Goal: Task Accomplishment & Management: Use online tool/utility

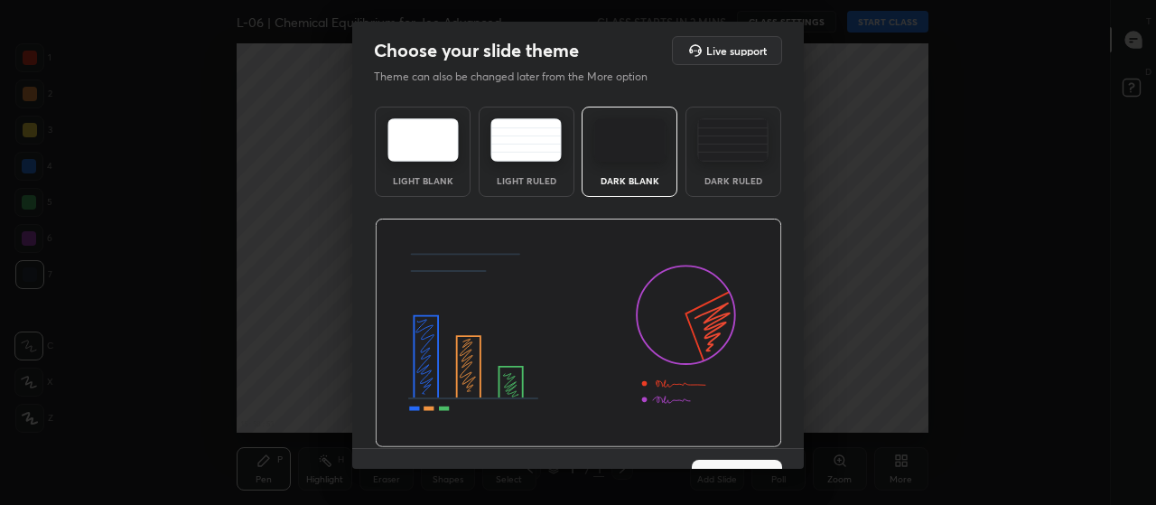
scroll to position [37, 0]
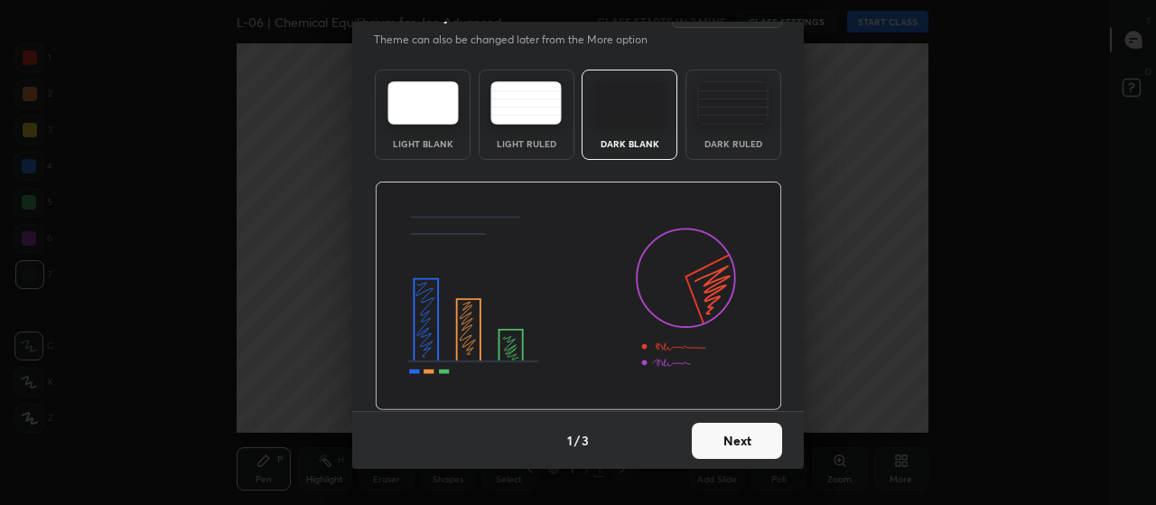
click at [724, 446] on button "Next" at bounding box center [736, 440] width 90 height 36
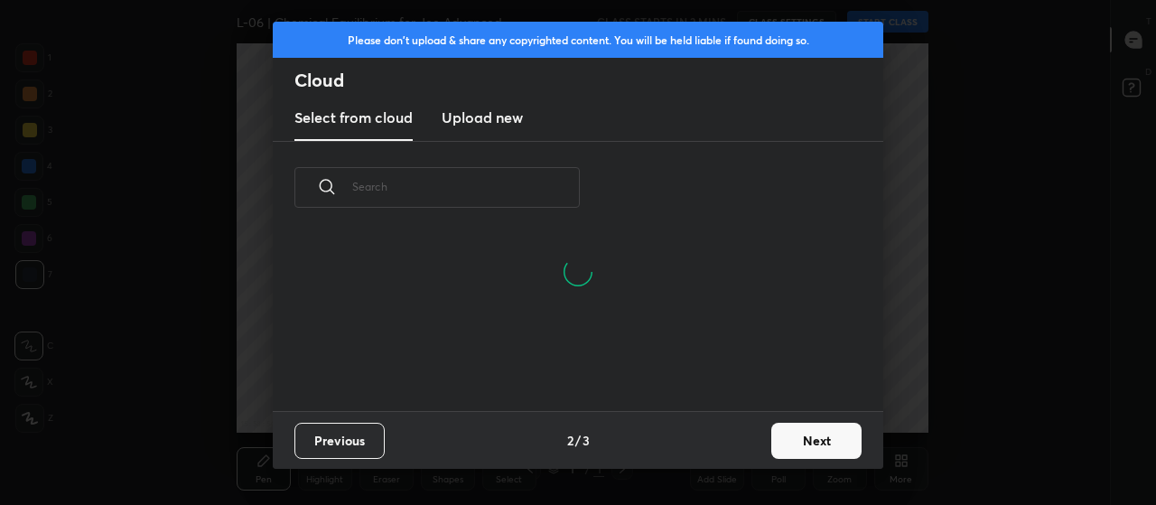
scroll to position [6, 10]
click at [812, 443] on button "Next" at bounding box center [816, 440] width 90 height 36
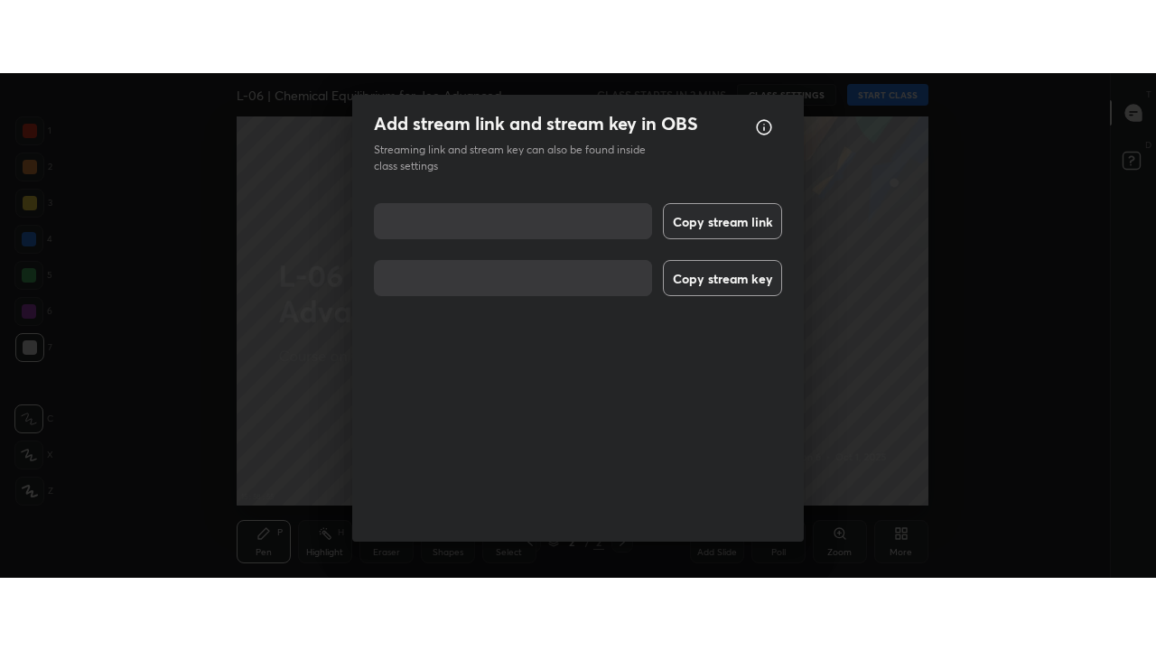
scroll to position [23, 0]
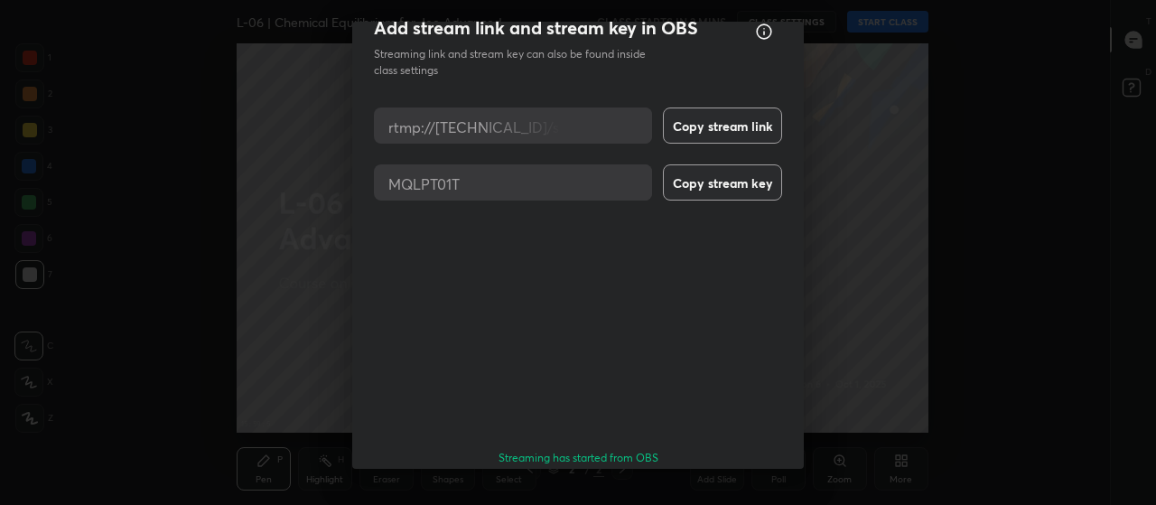
click at [752, 491] on button "Done" at bounding box center [736, 509] width 90 height 36
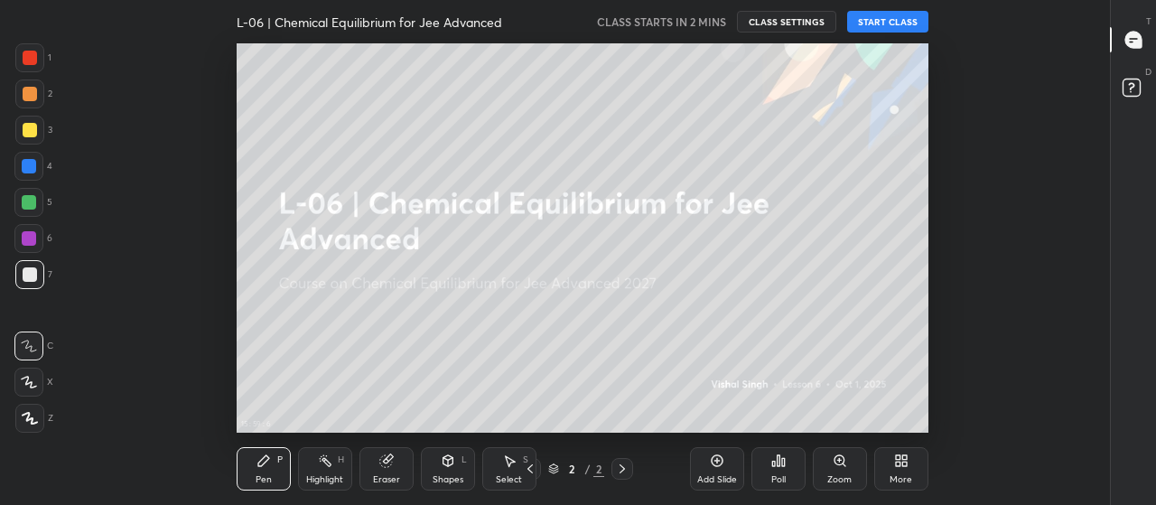
click at [904, 475] on div "More" at bounding box center [900, 479] width 23 height 9
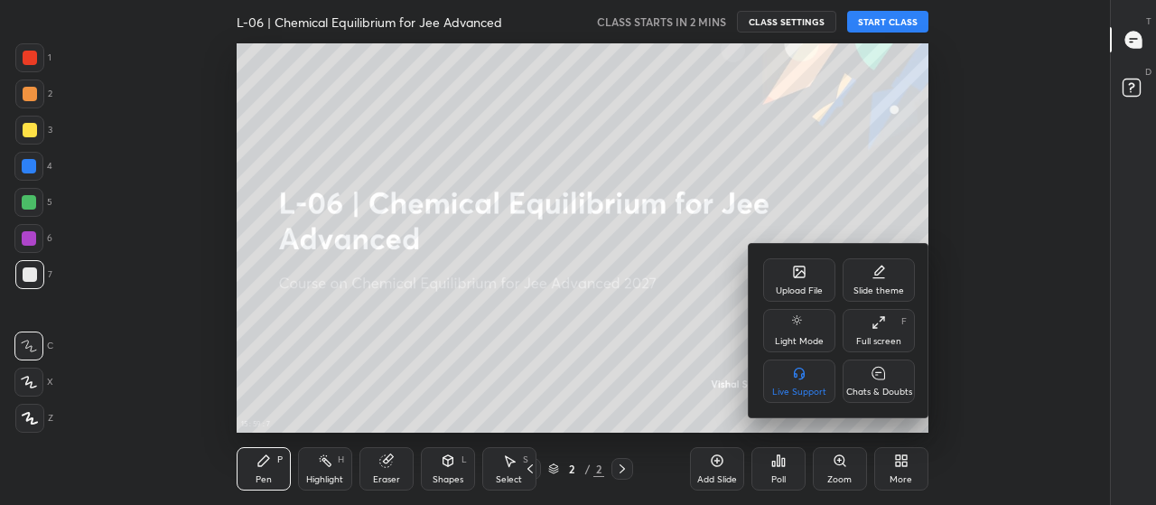
click at [881, 339] on div "Full screen" at bounding box center [878, 341] width 45 height 9
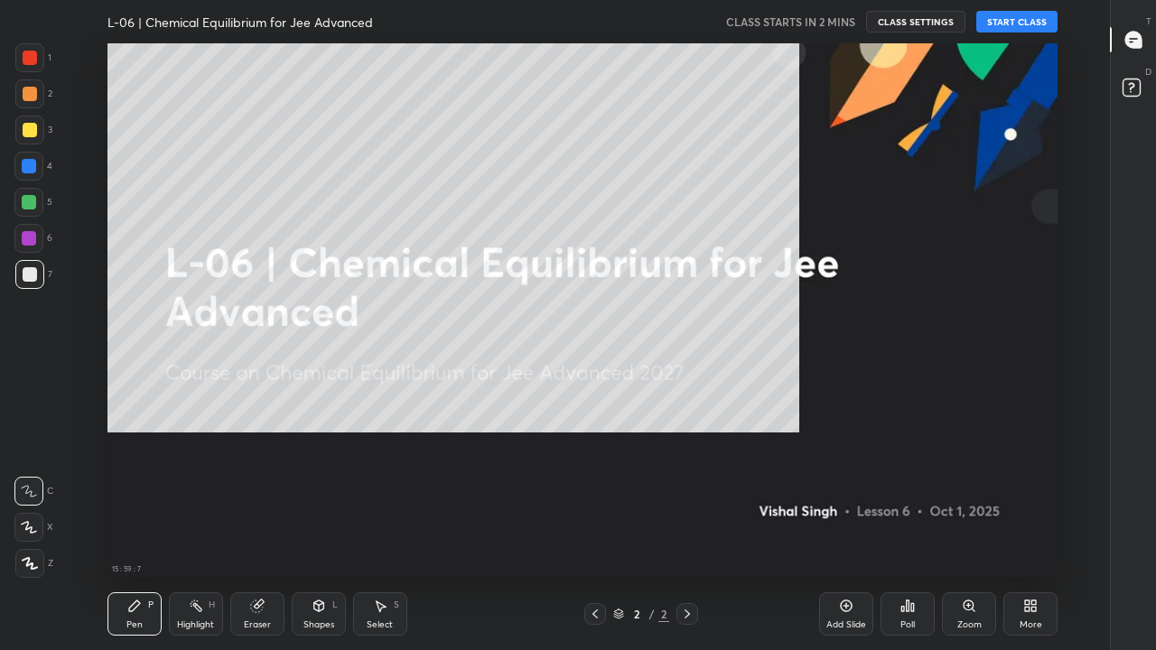
scroll to position [534, 1048]
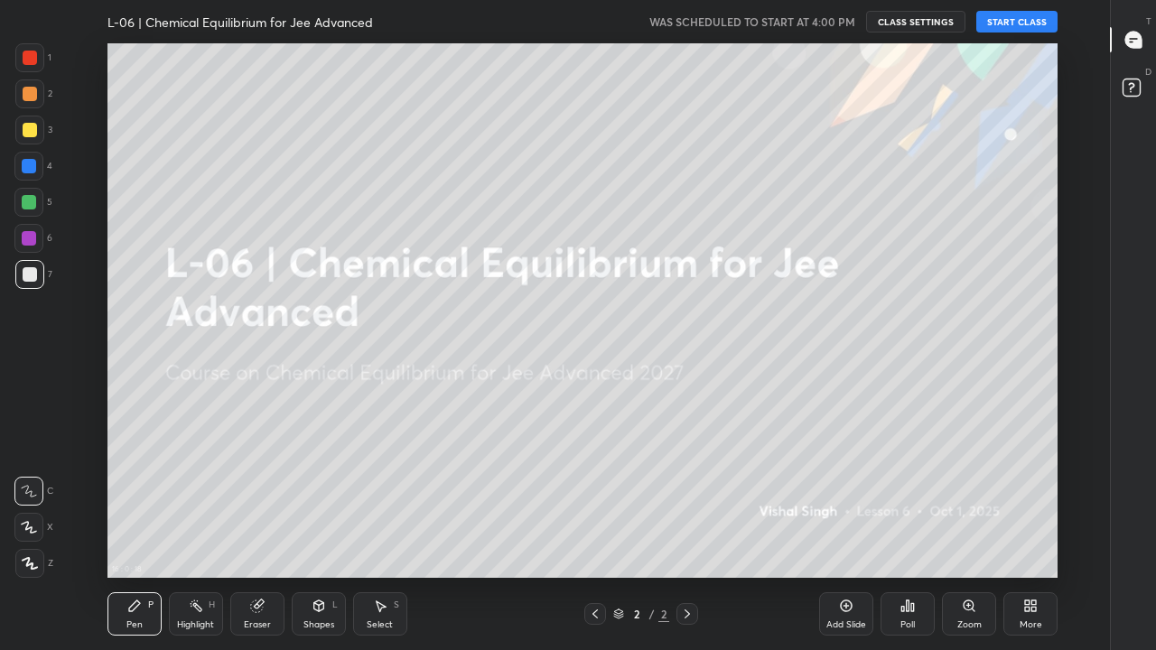
click at [1016, 28] on button "START CLASS" at bounding box center [1016, 22] width 81 height 22
click at [33, 504] on div at bounding box center [29, 563] width 29 height 29
click at [32, 504] on icon at bounding box center [29, 527] width 16 height 13
click at [30, 133] on div at bounding box center [30, 130] width 14 height 14
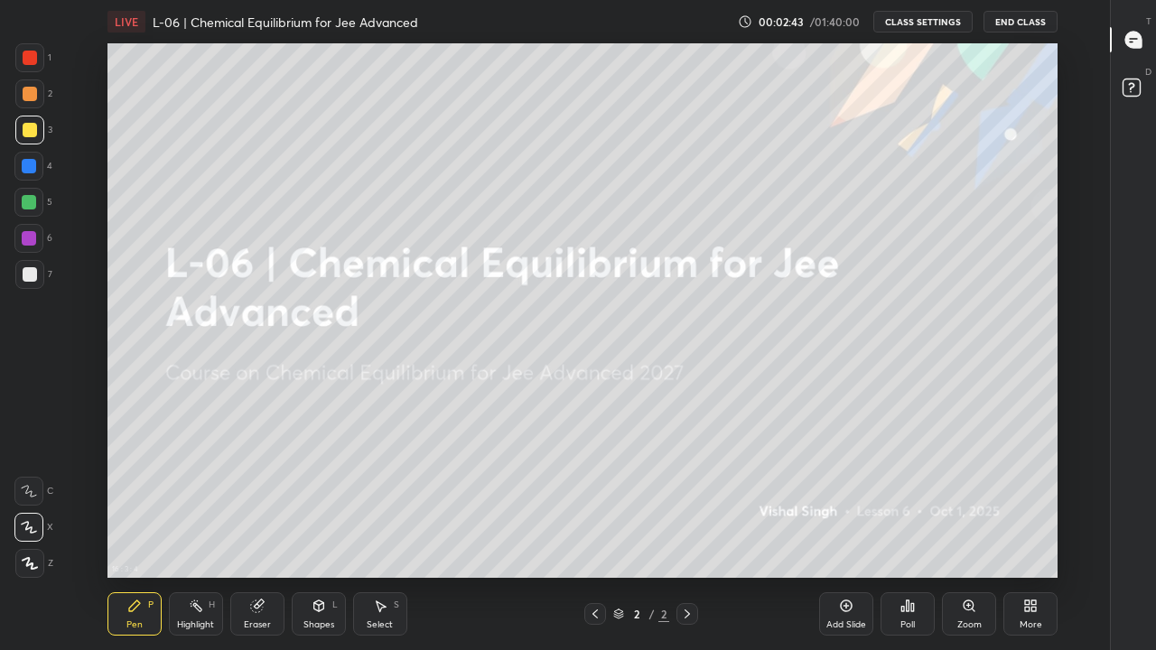
click at [849, 504] on div "Add Slide" at bounding box center [846, 613] width 54 height 43
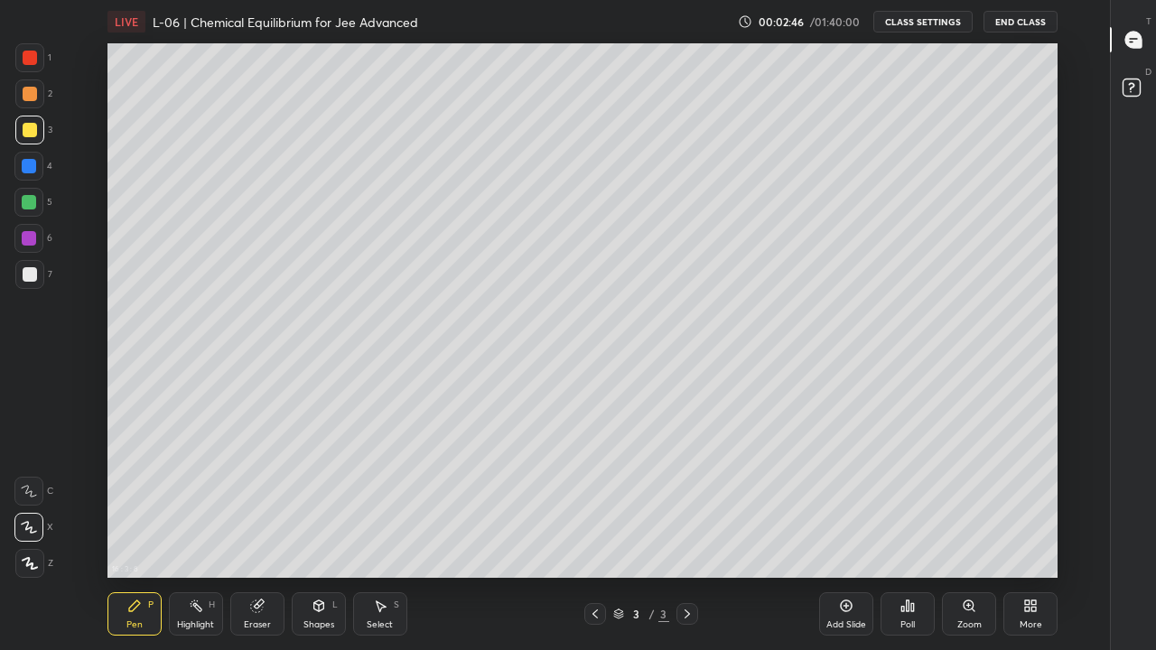
click at [31, 504] on div at bounding box center [29, 563] width 29 height 29
click at [126, 504] on div "Pen" at bounding box center [134, 624] width 16 height 9
click at [27, 202] on div at bounding box center [29, 202] width 14 height 14
click at [255, 504] on div "Eraser" at bounding box center [257, 624] width 27 height 9
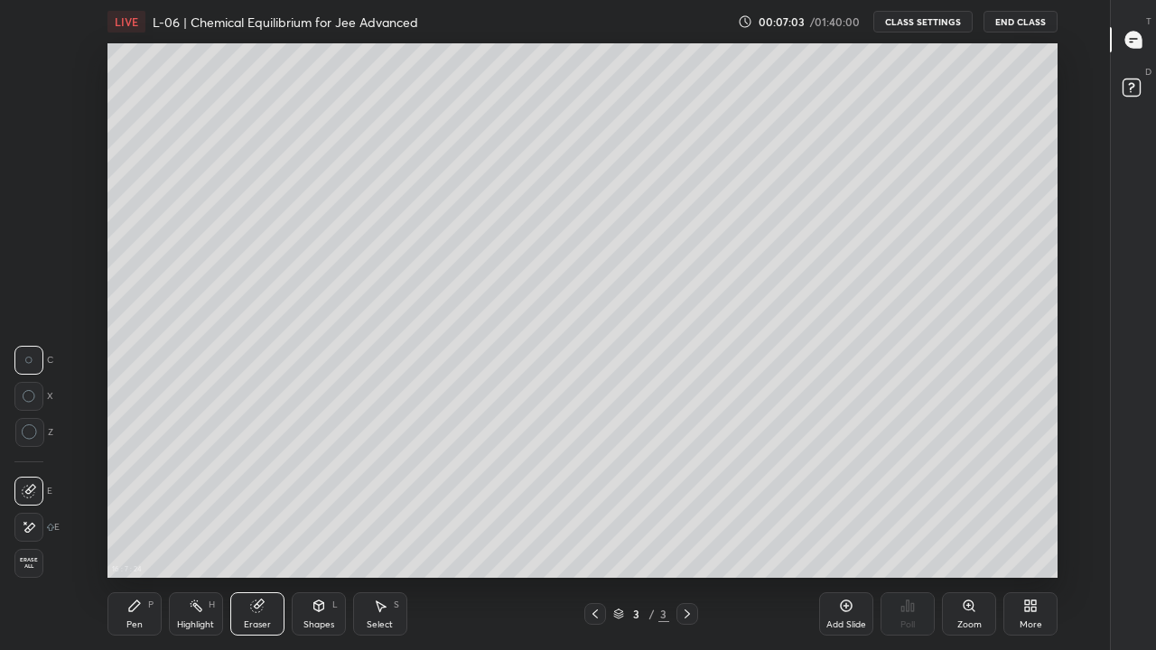
click at [137, 504] on div "Pen" at bounding box center [134, 624] width 16 height 9
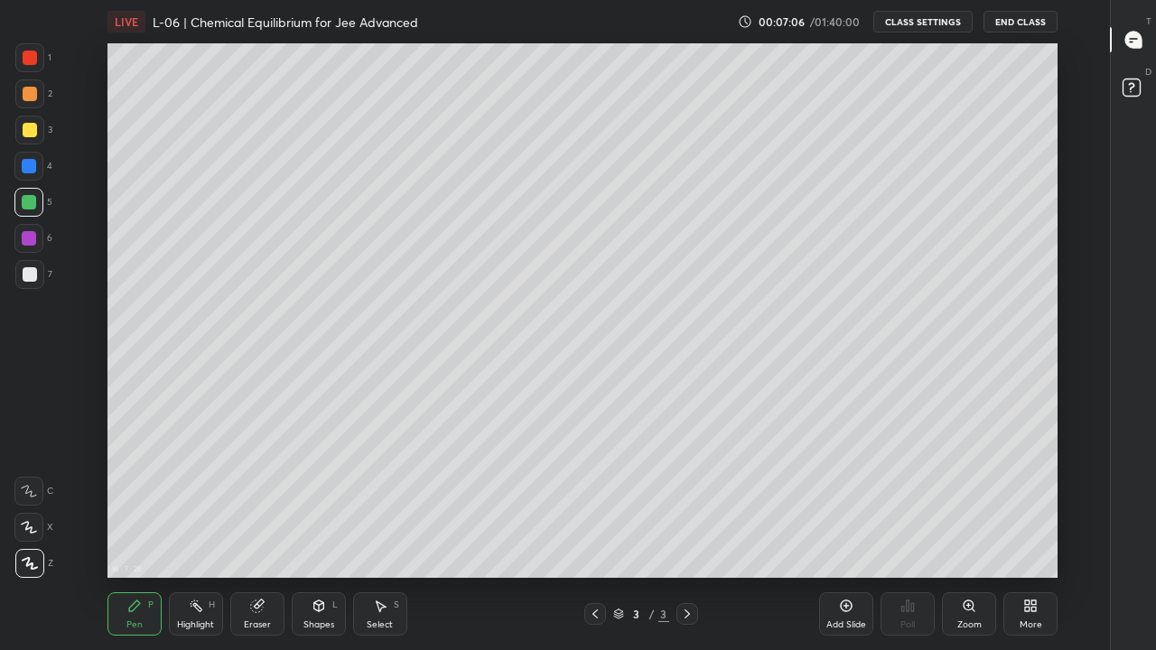
click at [258, 504] on div "Eraser" at bounding box center [257, 624] width 27 height 9
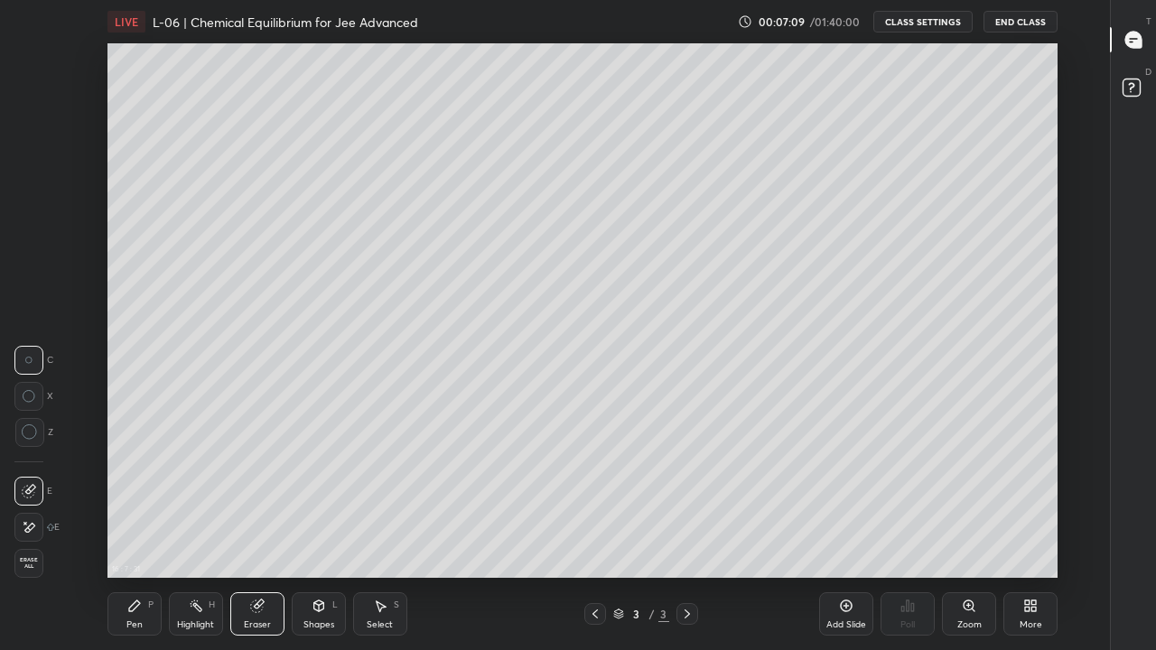
click at [143, 504] on div "Pen P" at bounding box center [134, 613] width 54 height 43
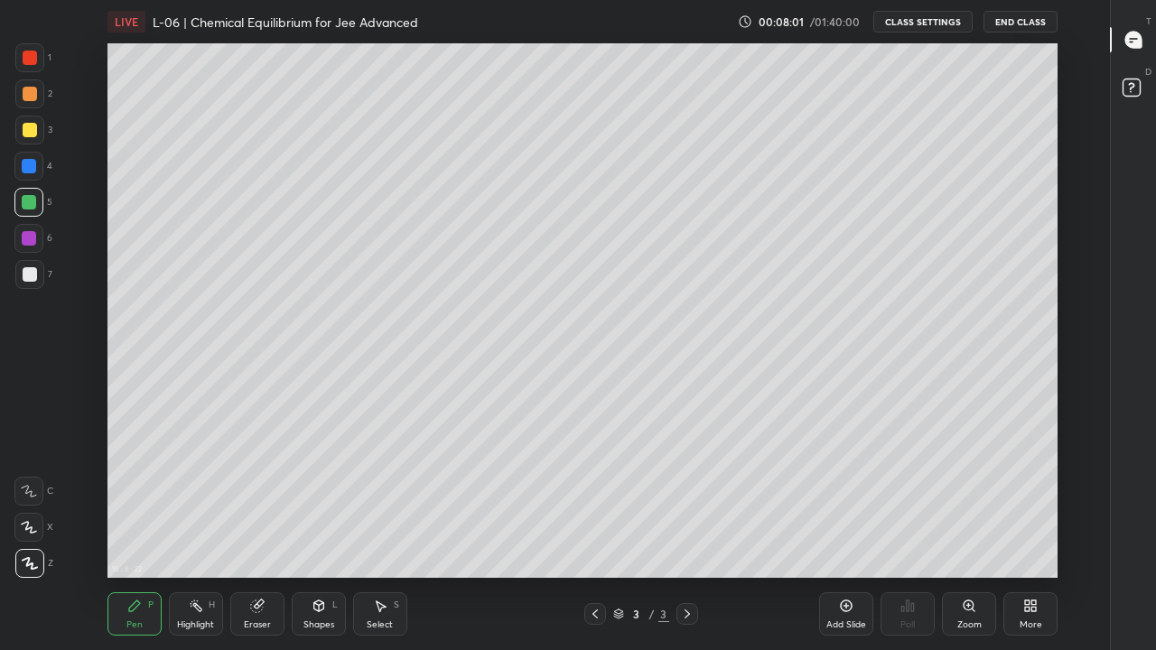
click at [31, 97] on div at bounding box center [30, 94] width 14 height 14
click at [37, 61] on div at bounding box center [29, 57] width 29 height 29
click at [32, 130] on div at bounding box center [30, 130] width 14 height 14
click at [27, 57] on div at bounding box center [30, 58] width 14 height 14
click at [840, 504] on div "Add Slide" at bounding box center [846, 613] width 54 height 43
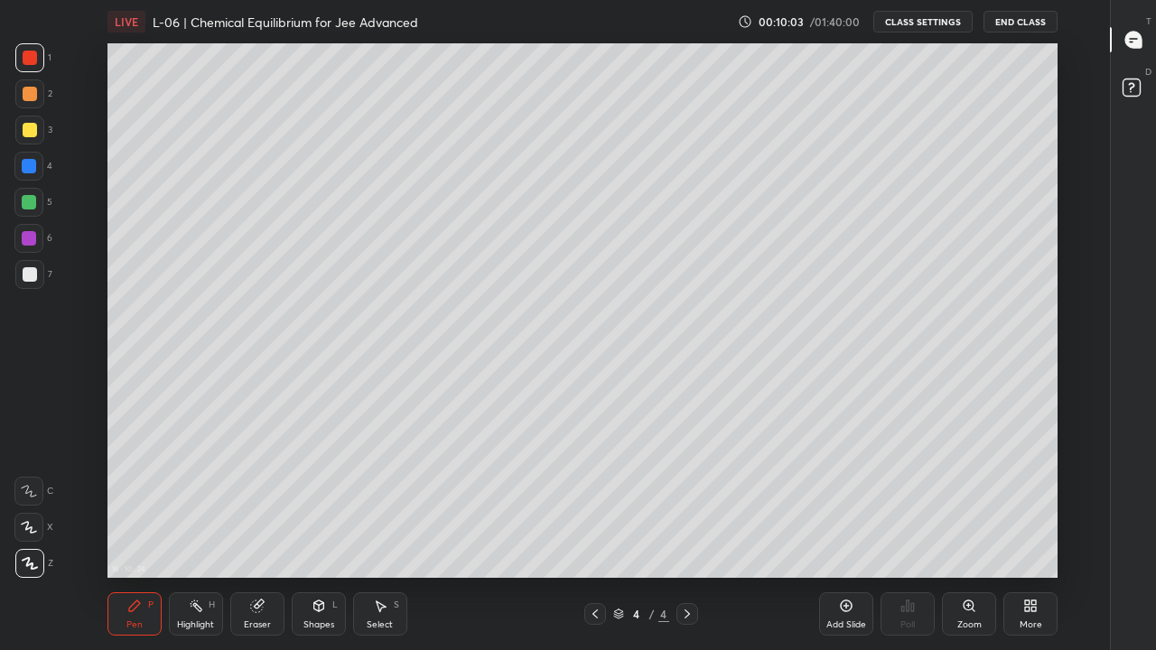
click at [320, 504] on div "Shapes" at bounding box center [318, 624] width 31 height 9
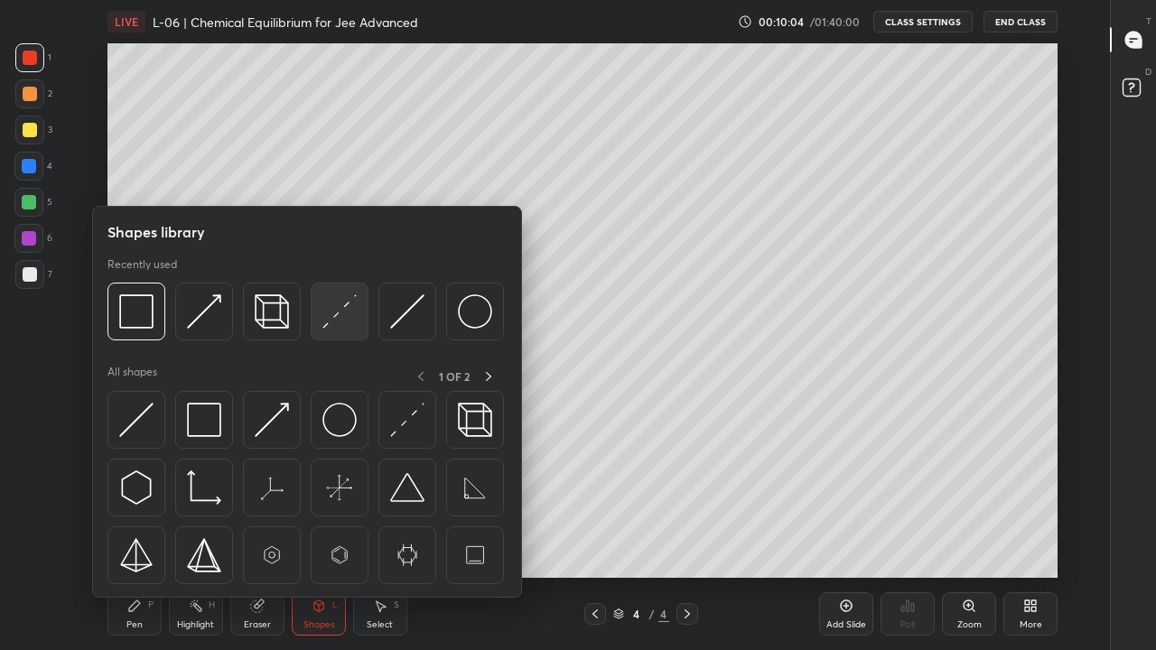
click at [347, 321] on img at bounding box center [339, 311] width 34 height 34
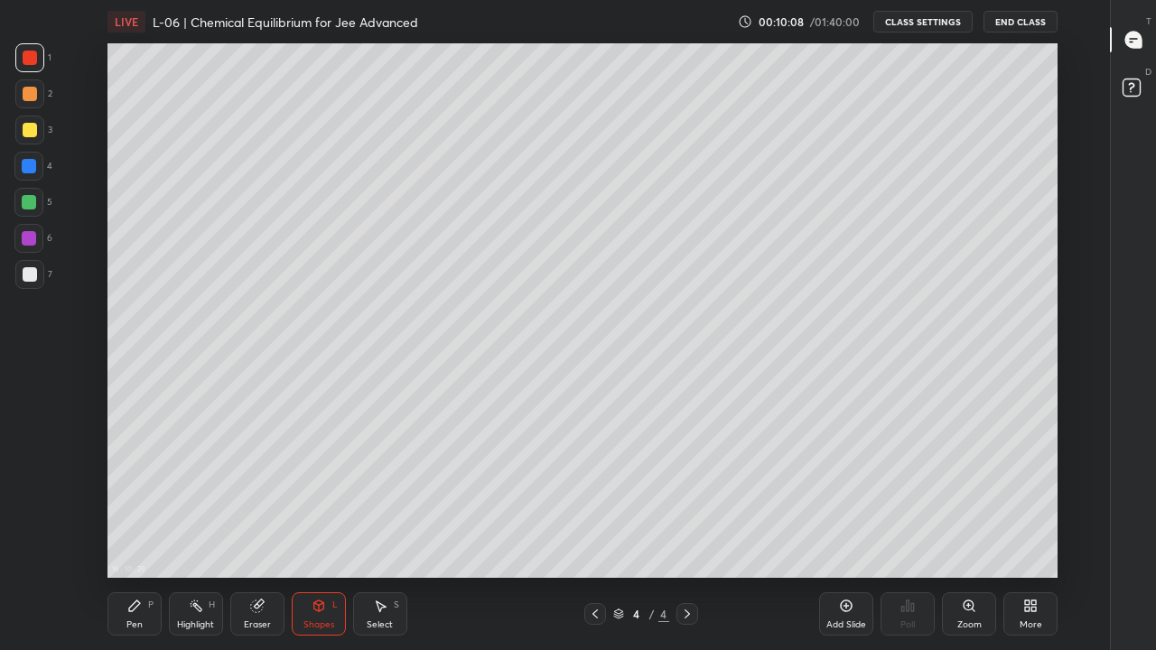
click at [255, 504] on div "Eraser" at bounding box center [257, 613] width 54 height 43
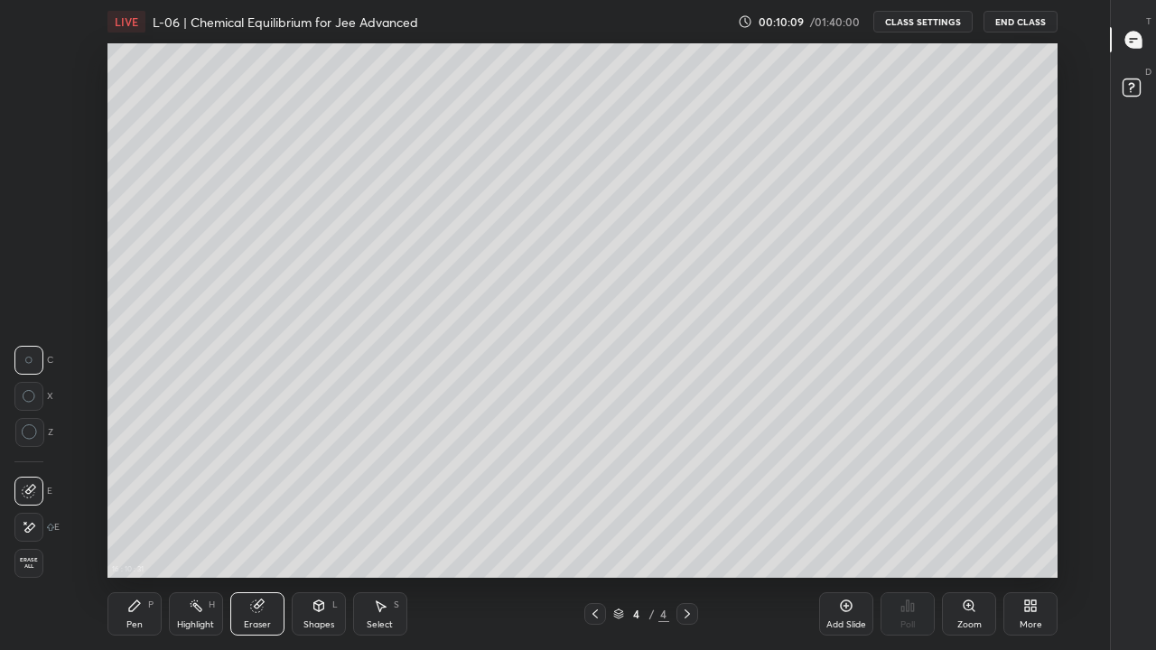
click at [29, 504] on icon at bounding box center [29, 527] width 14 height 15
click at [329, 504] on div "Shapes L" at bounding box center [319, 613] width 54 height 43
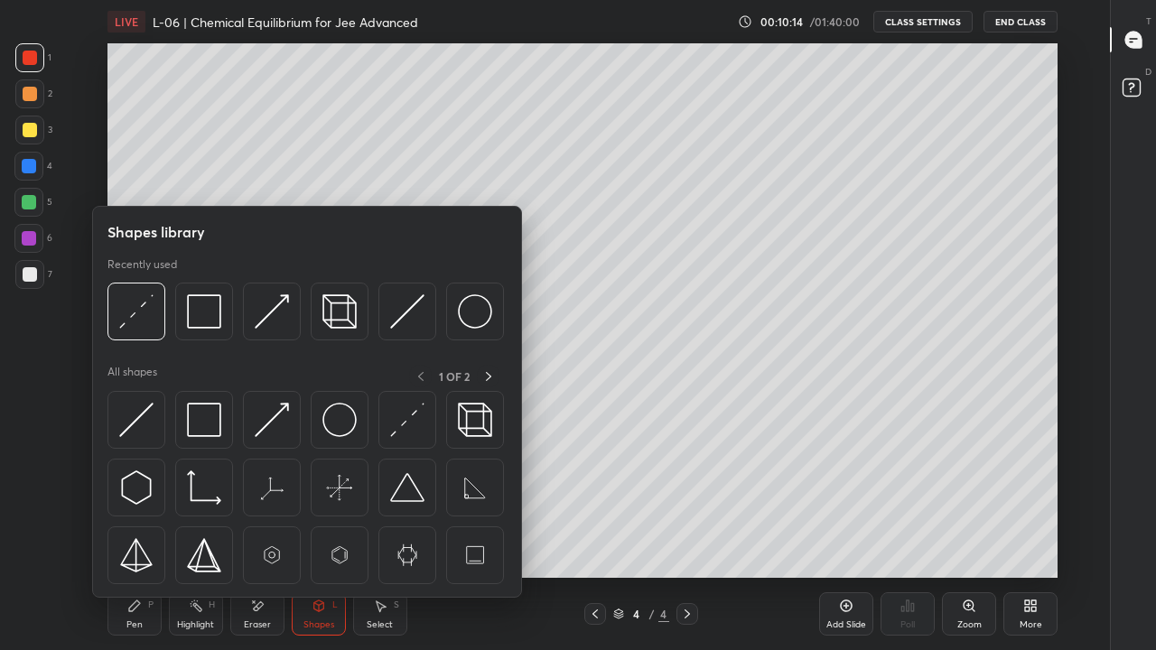
click at [130, 326] on img at bounding box center [136, 311] width 34 height 34
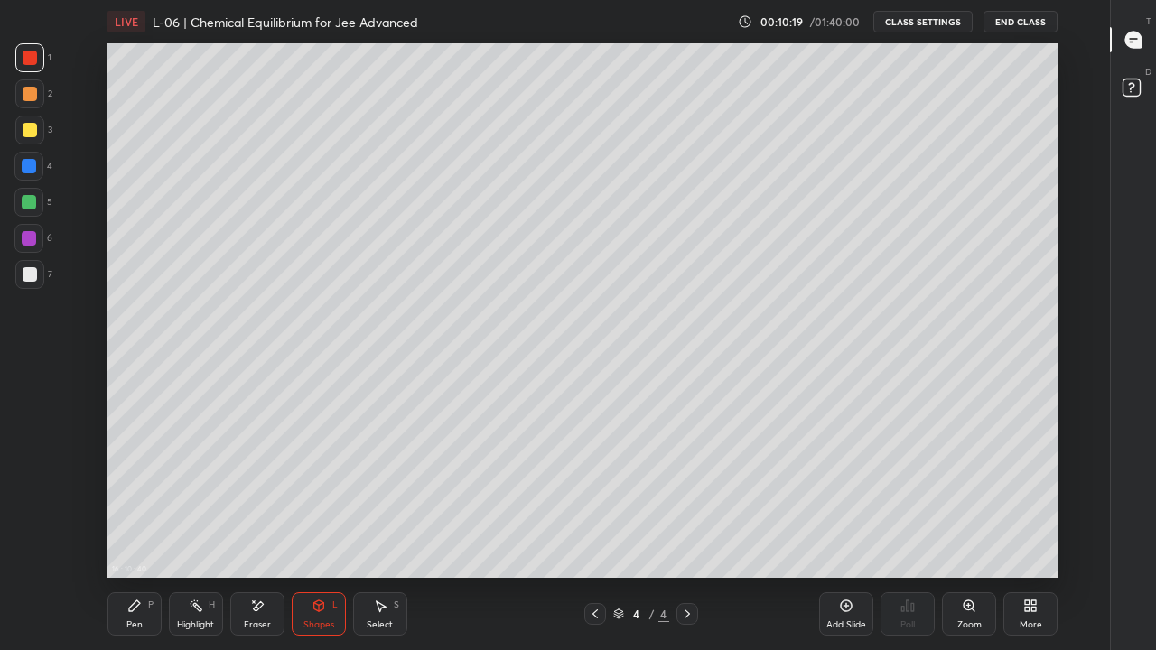
click at [143, 504] on div "Pen P" at bounding box center [134, 613] width 54 height 43
click at [31, 201] on div at bounding box center [29, 202] width 14 height 14
click at [308, 504] on div "Shapes L" at bounding box center [319, 613] width 54 height 43
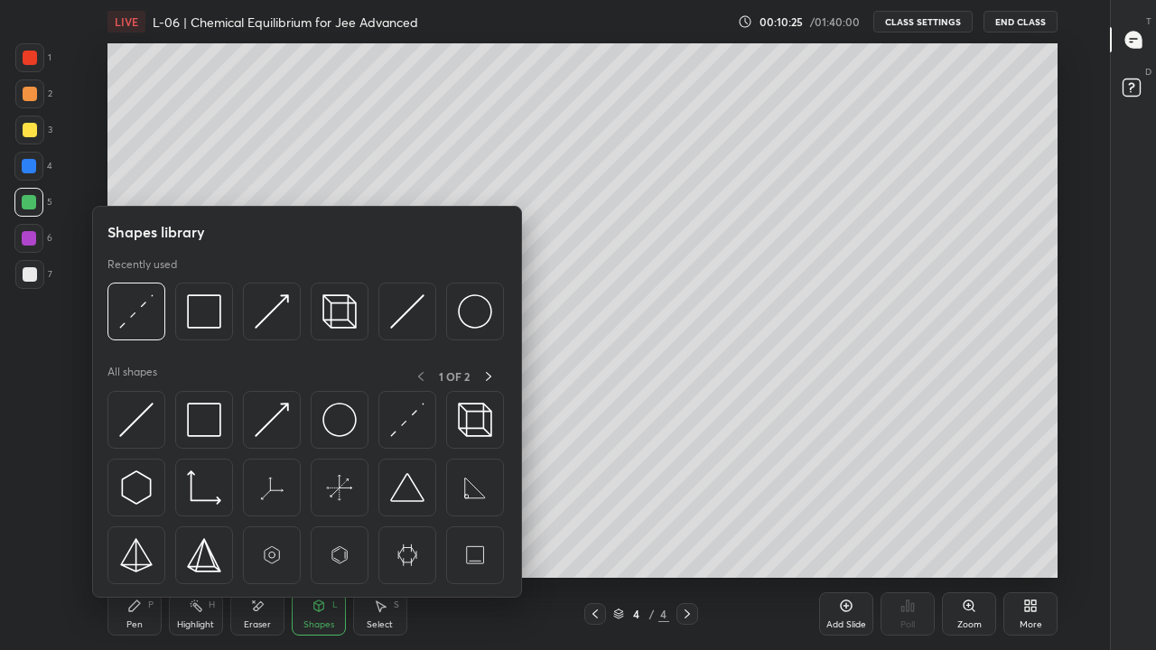
click at [343, 318] on img at bounding box center [339, 311] width 34 height 34
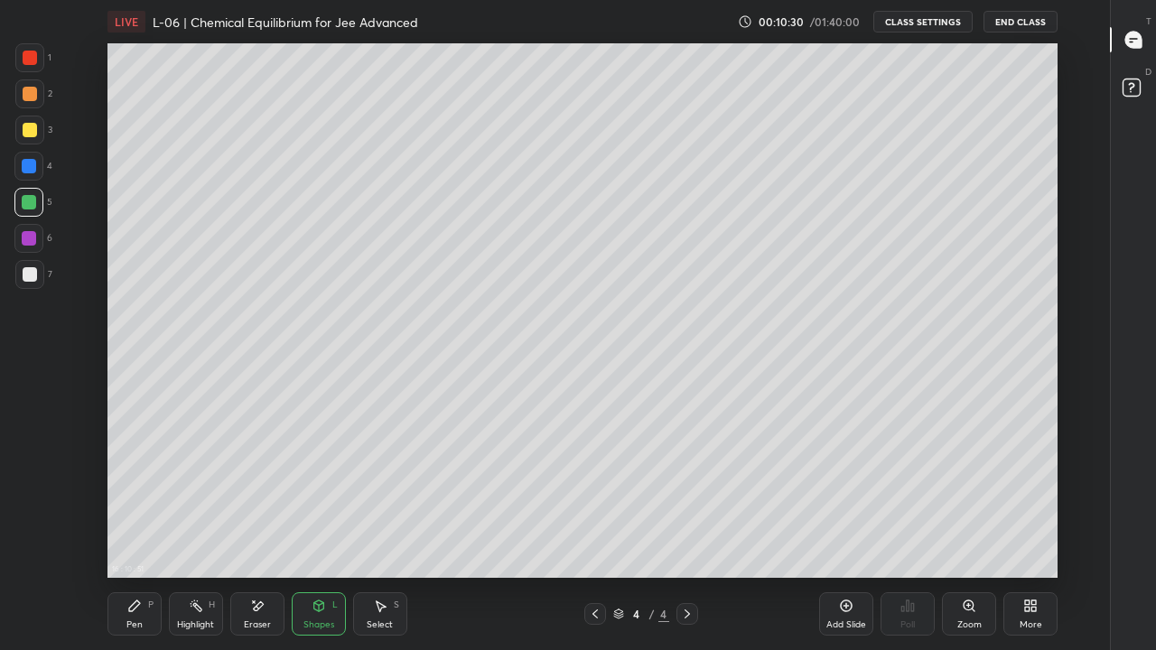
click at [144, 504] on div "Pen P" at bounding box center [134, 613] width 54 height 43
click at [325, 504] on div "Shapes L" at bounding box center [319, 613] width 54 height 43
click at [144, 504] on div "Pen P" at bounding box center [134, 613] width 54 height 43
click at [29, 99] on div at bounding box center [30, 94] width 14 height 14
click at [198, 504] on div "Highlight" at bounding box center [195, 624] width 37 height 9
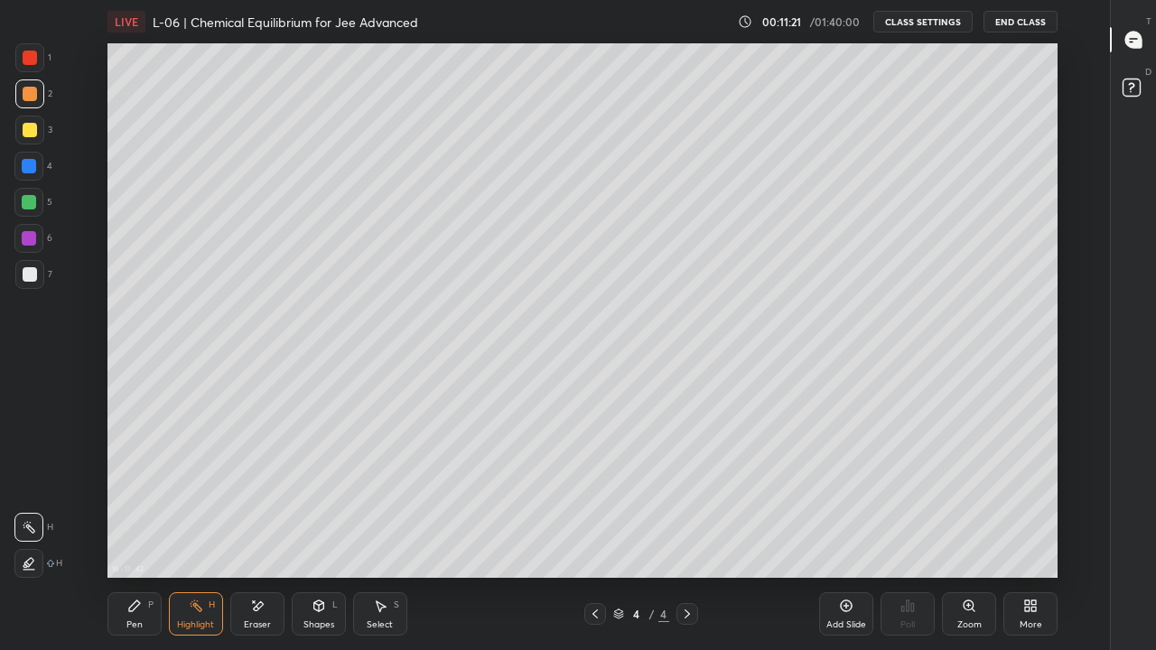
click at [32, 504] on icon at bounding box center [29, 563] width 14 height 14
click at [132, 504] on div "Pen" at bounding box center [134, 624] width 16 height 9
click at [28, 129] on div at bounding box center [30, 130] width 14 height 14
click at [266, 504] on div "Eraser" at bounding box center [257, 613] width 54 height 43
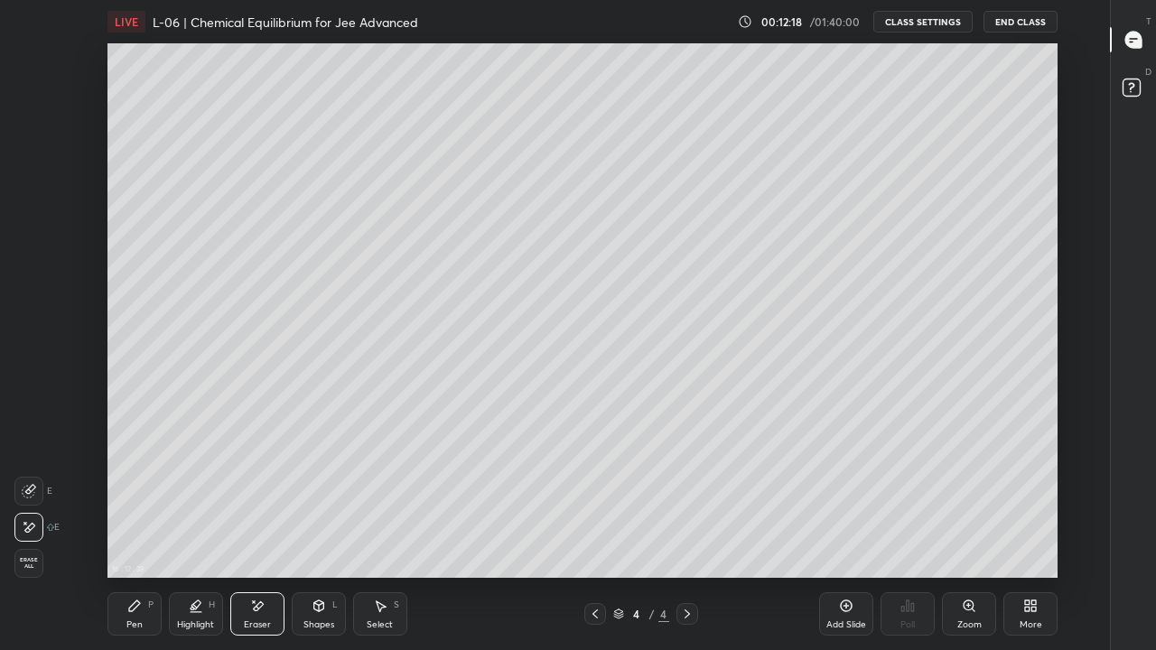
click at [148, 504] on div "Pen P" at bounding box center [134, 613] width 54 height 43
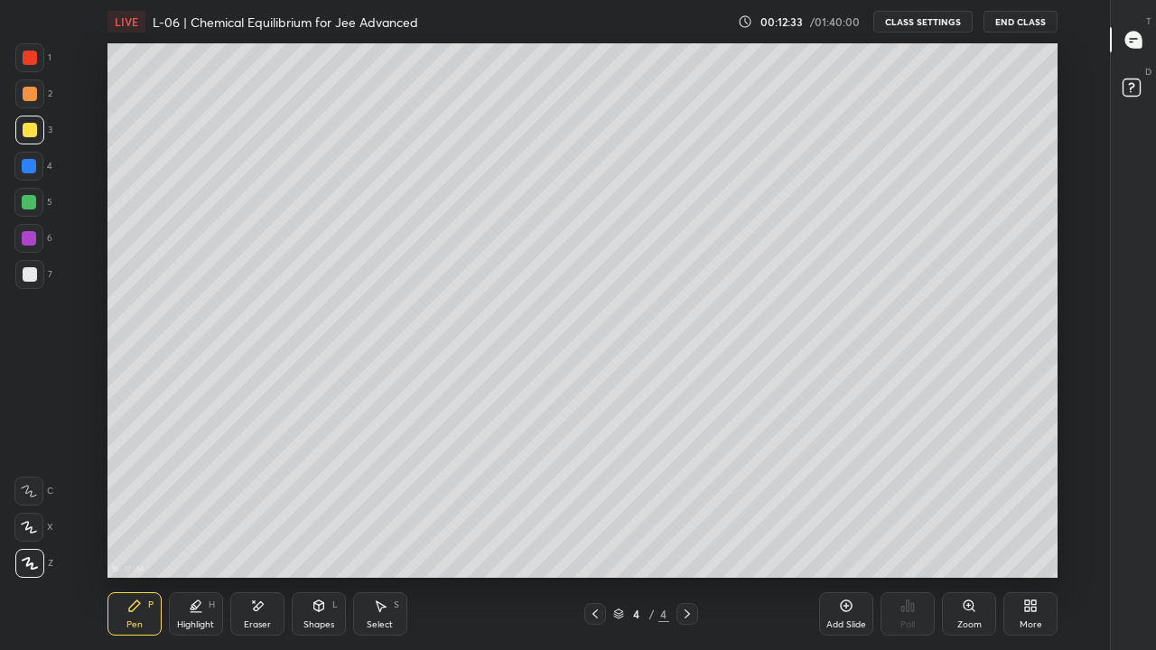
click at [594, 504] on div at bounding box center [595, 614] width 22 height 22
click at [686, 504] on icon at bounding box center [687, 614] width 14 height 14
click at [32, 167] on div at bounding box center [29, 166] width 14 height 14
click at [135, 504] on icon at bounding box center [134, 606] width 14 height 14
click at [32, 129] on div at bounding box center [30, 130] width 14 height 14
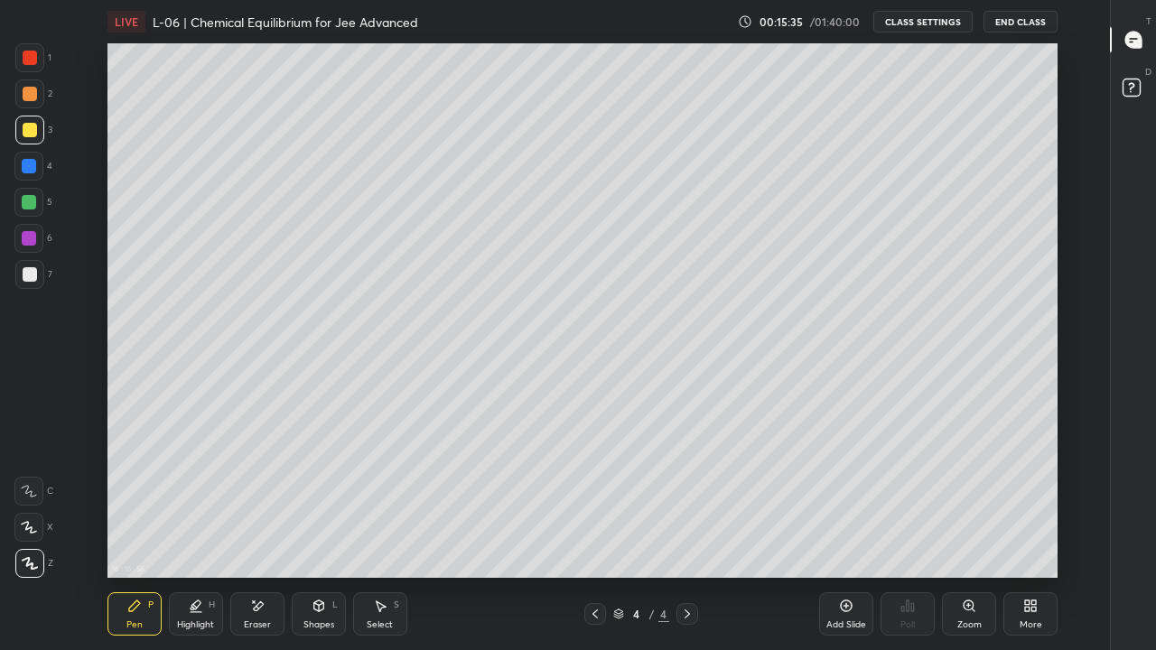
click at [32, 170] on div at bounding box center [29, 166] width 14 height 14
click at [35, 239] on div at bounding box center [29, 238] width 14 height 14
click at [31, 126] on div at bounding box center [30, 130] width 14 height 14
click at [168, 42] on div "LIVE L-06 | Chemical Equilibrium for Jee Advanced" at bounding box center [418, 21] width 623 height 43
click at [32, 201] on div at bounding box center [29, 202] width 14 height 14
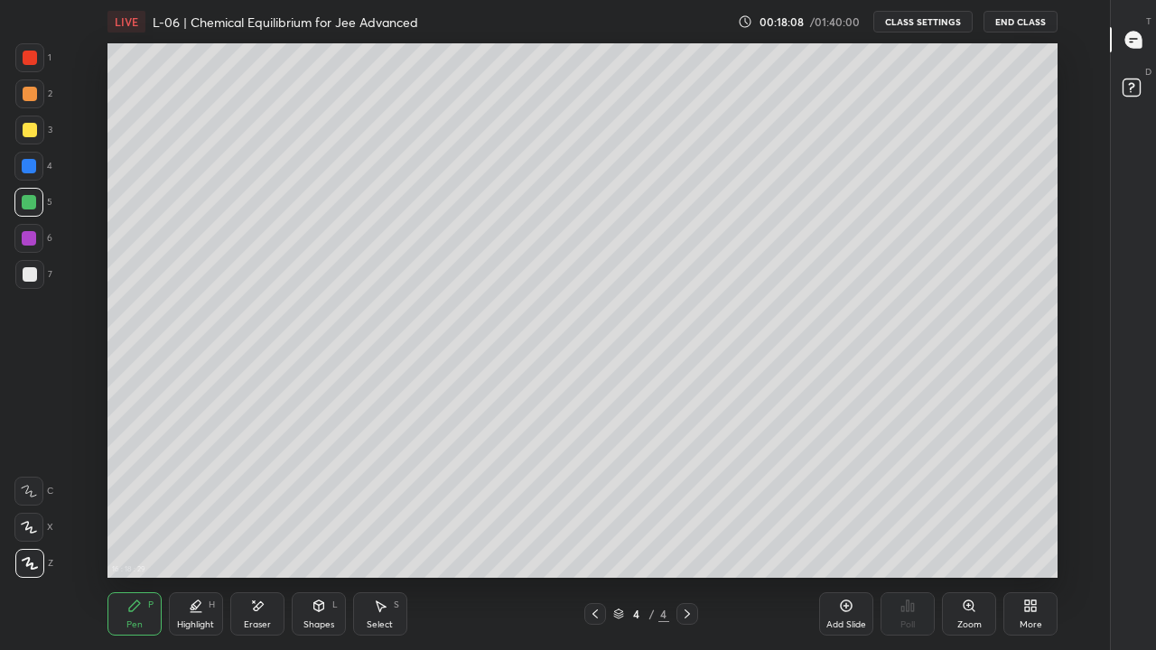
click at [31, 57] on div at bounding box center [30, 58] width 14 height 14
click at [1057, 371] on div "16 : 19 : 7 Setting up your live class" at bounding box center [582, 310] width 1049 height 534
click at [32, 95] on div at bounding box center [30, 94] width 14 height 14
click at [842, 504] on div "Add Slide" at bounding box center [846, 624] width 40 height 9
click at [26, 128] on div at bounding box center [30, 130] width 14 height 14
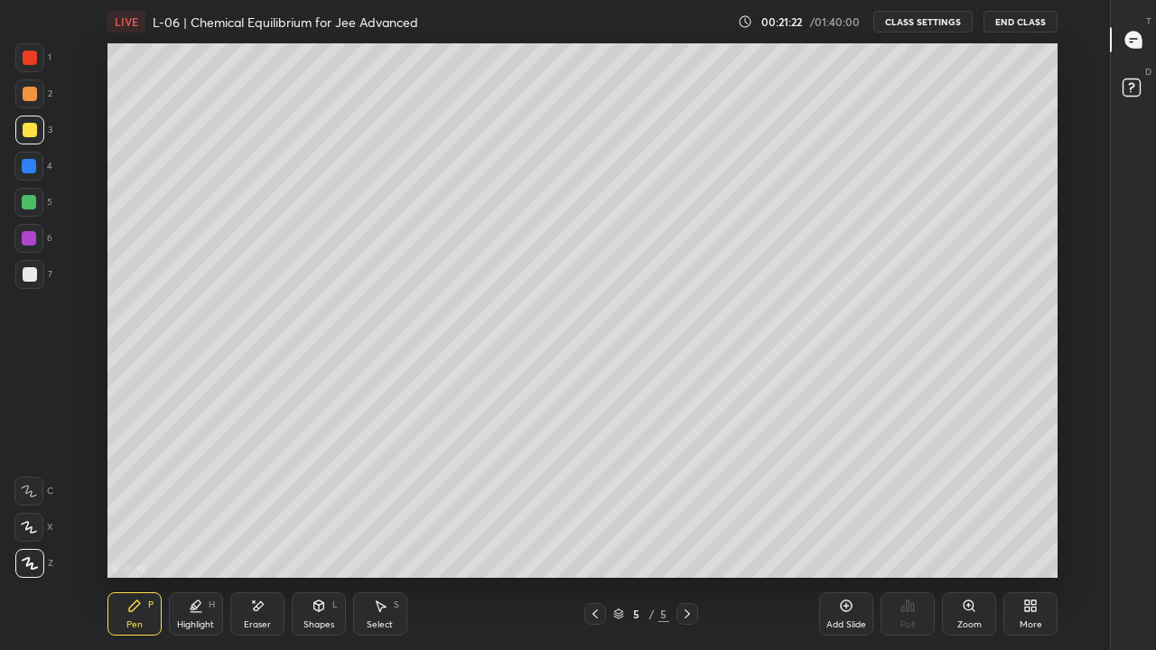
click at [255, 504] on div "Eraser" at bounding box center [257, 624] width 27 height 9
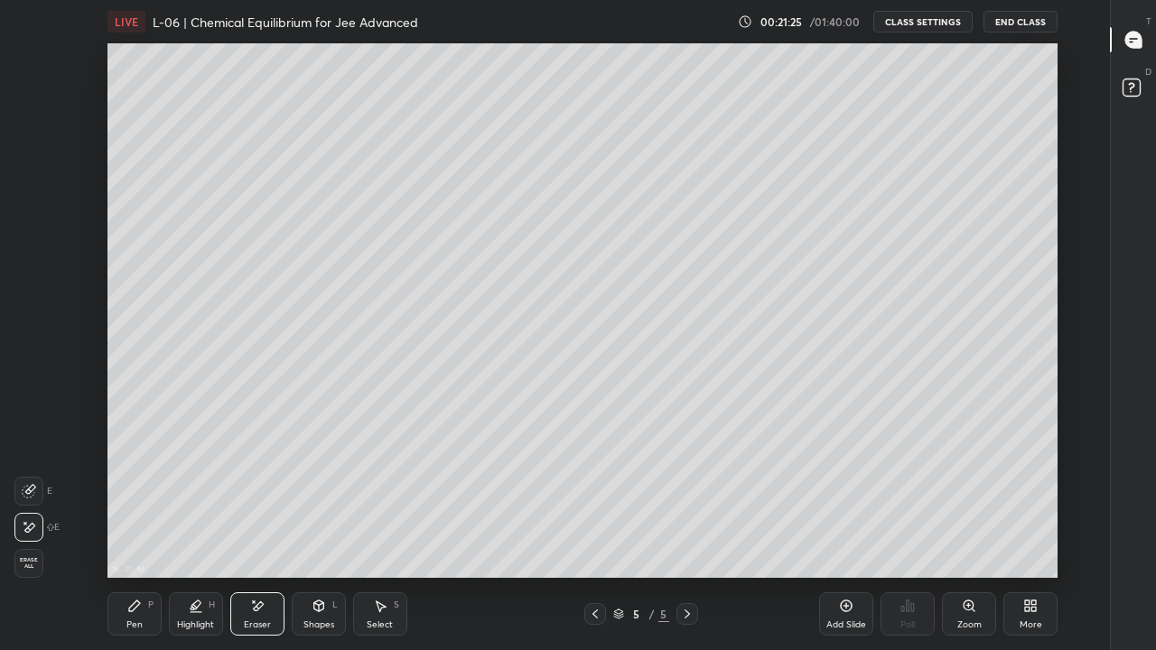
click at [140, 504] on icon at bounding box center [134, 606] width 14 height 14
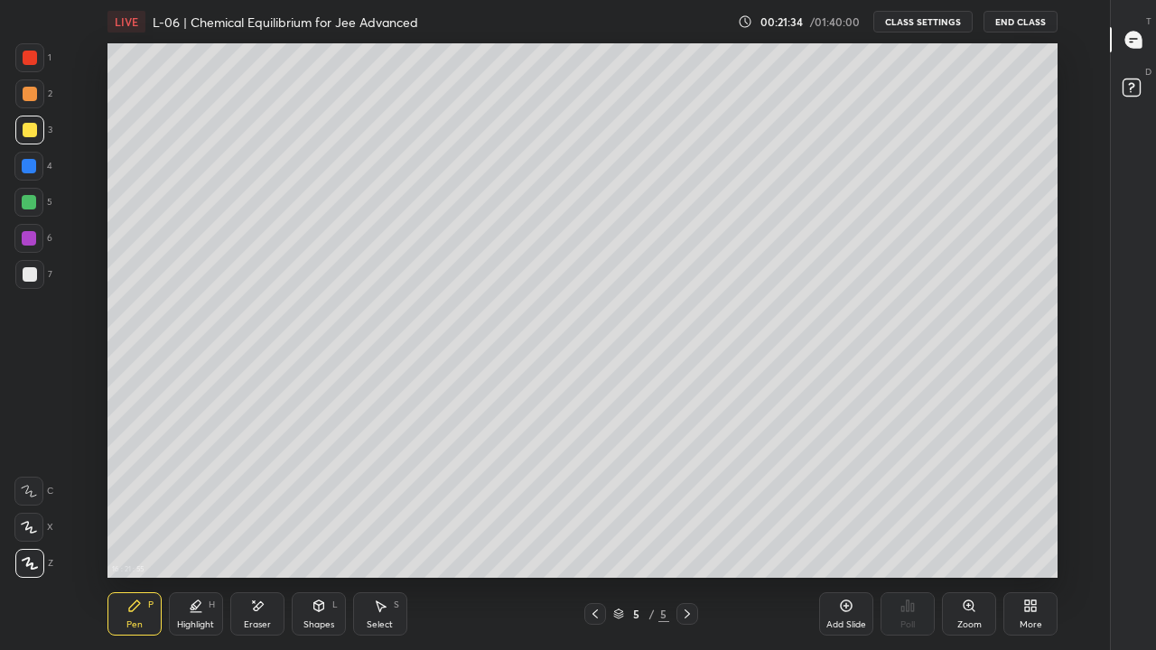
click at [32, 204] on div at bounding box center [29, 202] width 14 height 14
click at [594, 504] on icon at bounding box center [595, 614] width 14 height 14
click at [685, 504] on icon at bounding box center [686, 613] width 5 height 9
click at [392, 504] on div "Select" at bounding box center [380, 624] width 26 height 9
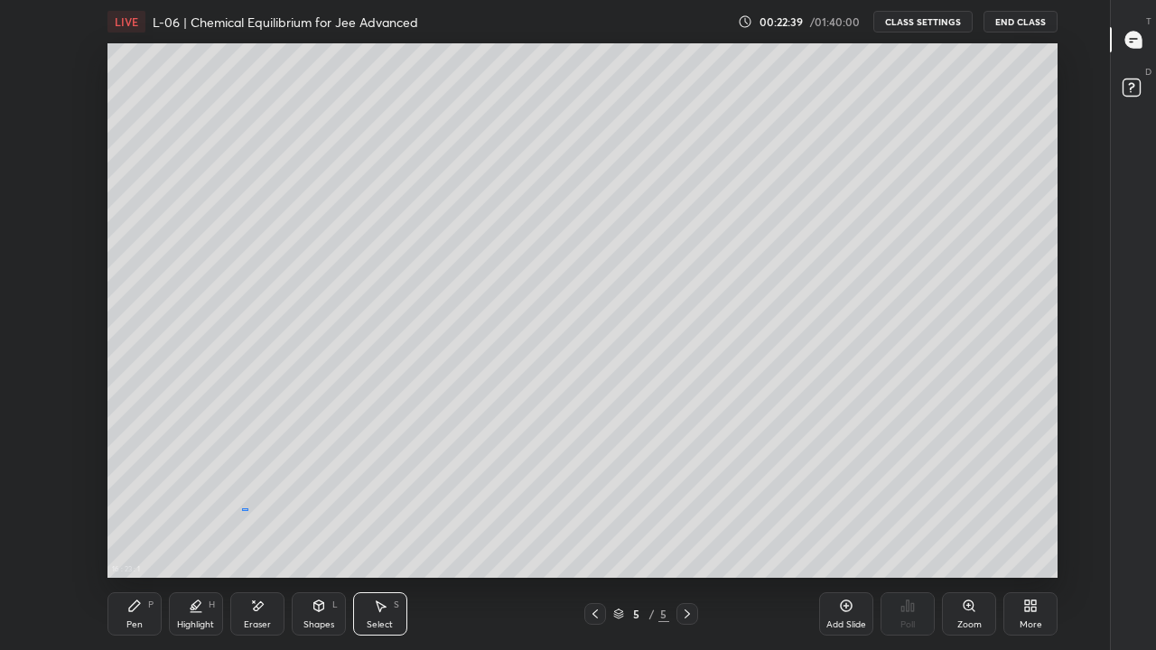
click at [247, 504] on div "0 ° Undo Copy Duplicate Duplicate to new slide Delete" at bounding box center [582, 310] width 950 height 534
click at [138, 504] on div "Pen" at bounding box center [134, 624] width 16 height 9
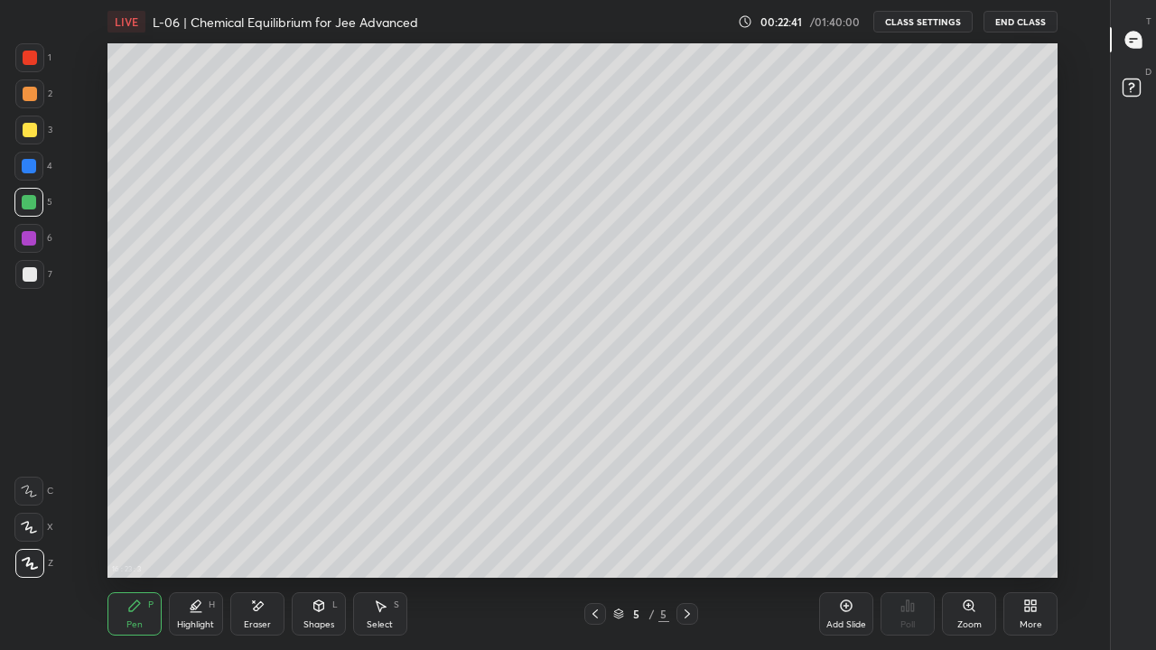
click at [317, 504] on div "Shapes L" at bounding box center [319, 613] width 54 height 43
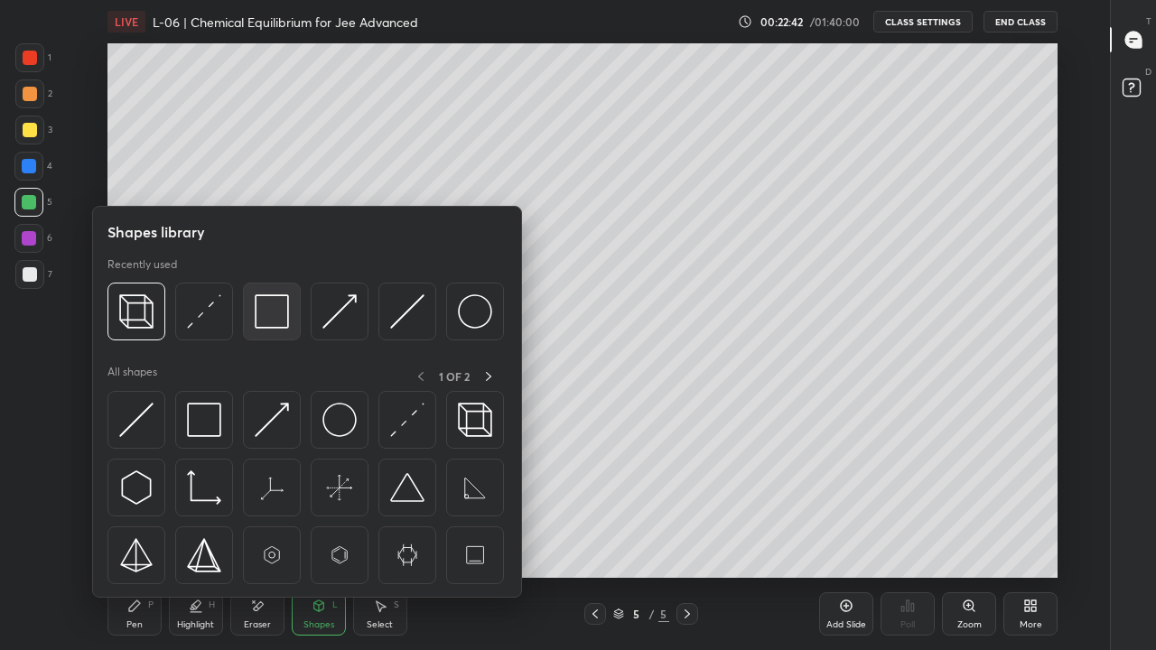
click at [273, 319] on img at bounding box center [272, 311] width 34 height 34
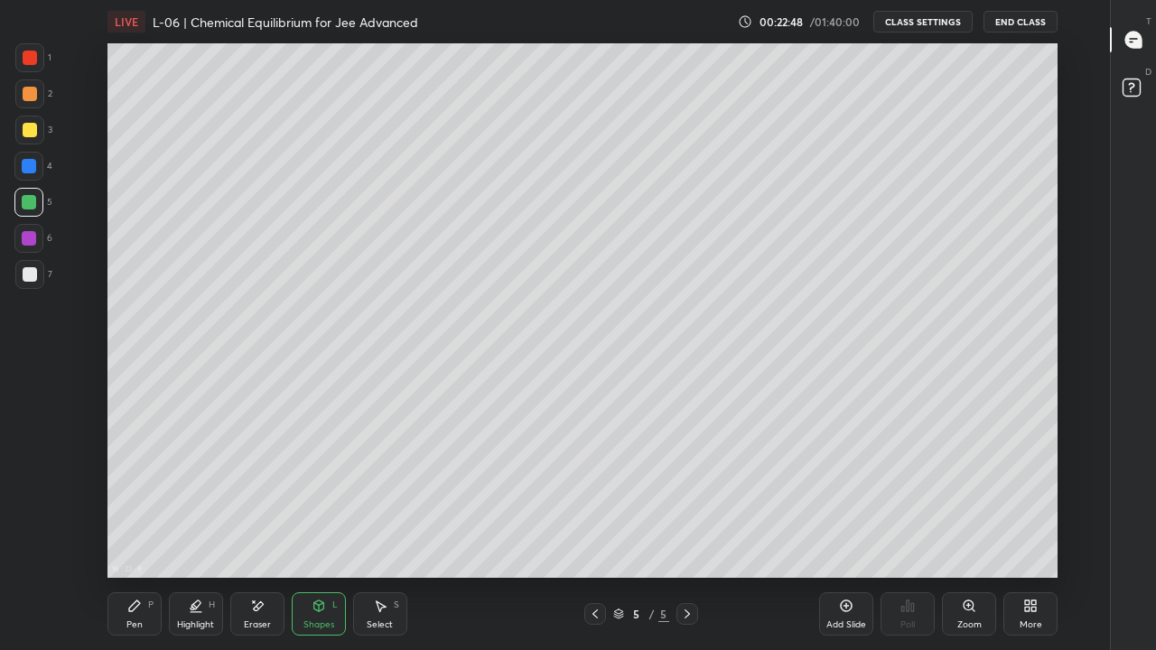
click at [32, 135] on div at bounding box center [30, 130] width 14 height 14
click at [32, 95] on div at bounding box center [30, 94] width 14 height 14
click at [138, 504] on div "Pen" at bounding box center [134, 624] width 16 height 9
click at [254, 504] on div "Eraser" at bounding box center [257, 624] width 27 height 9
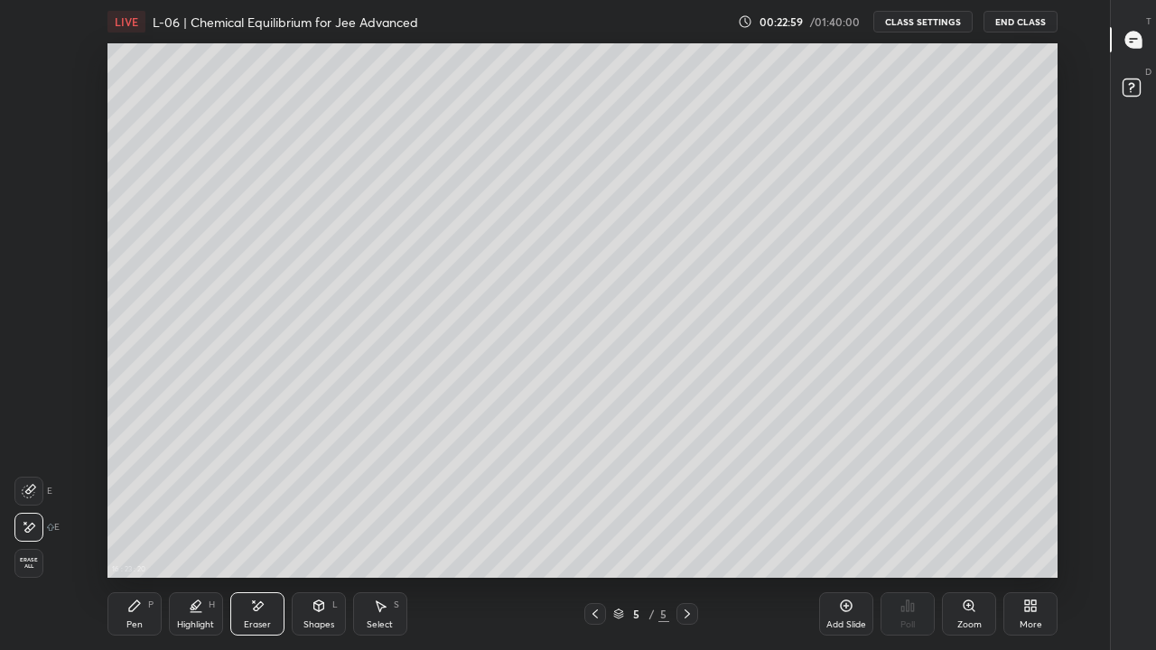
click at [139, 504] on div "Pen" at bounding box center [134, 624] width 16 height 9
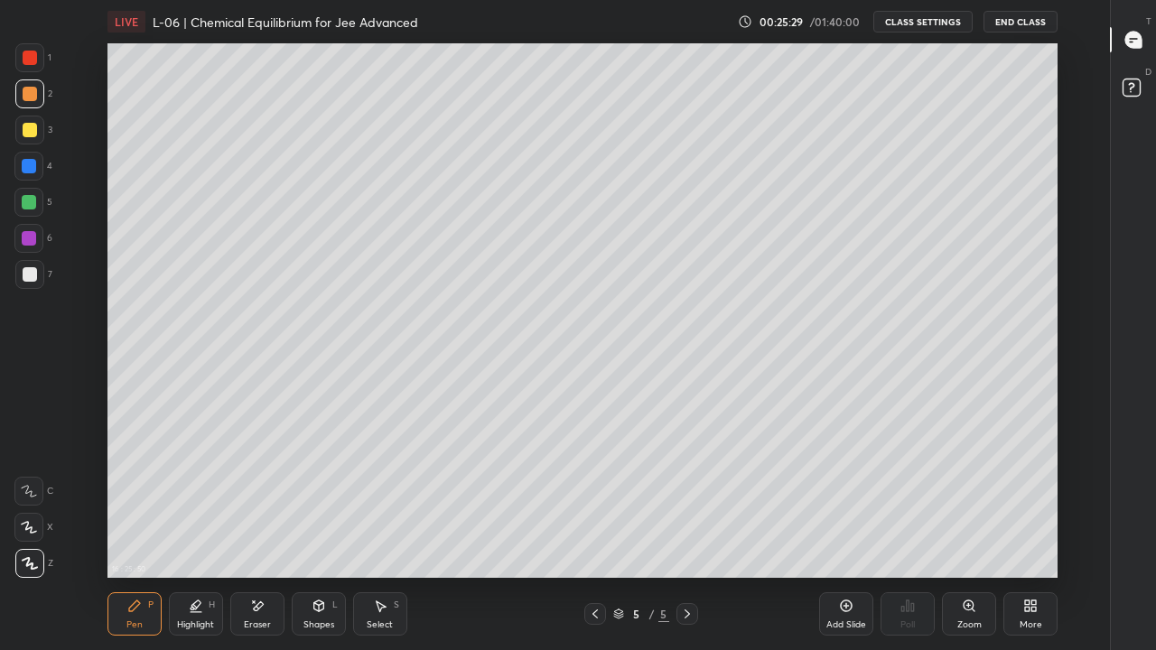
click at [30, 283] on div at bounding box center [29, 274] width 29 height 29
click at [33, 127] on div at bounding box center [30, 130] width 14 height 14
click at [833, 504] on div "Add Slide" at bounding box center [846, 613] width 54 height 43
click at [33, 60] on div at bounding box center [30, 58] width 14 height 14
click at [144, 504] on div "Pen P" at bounding box center [134, 613] width 54 height 43
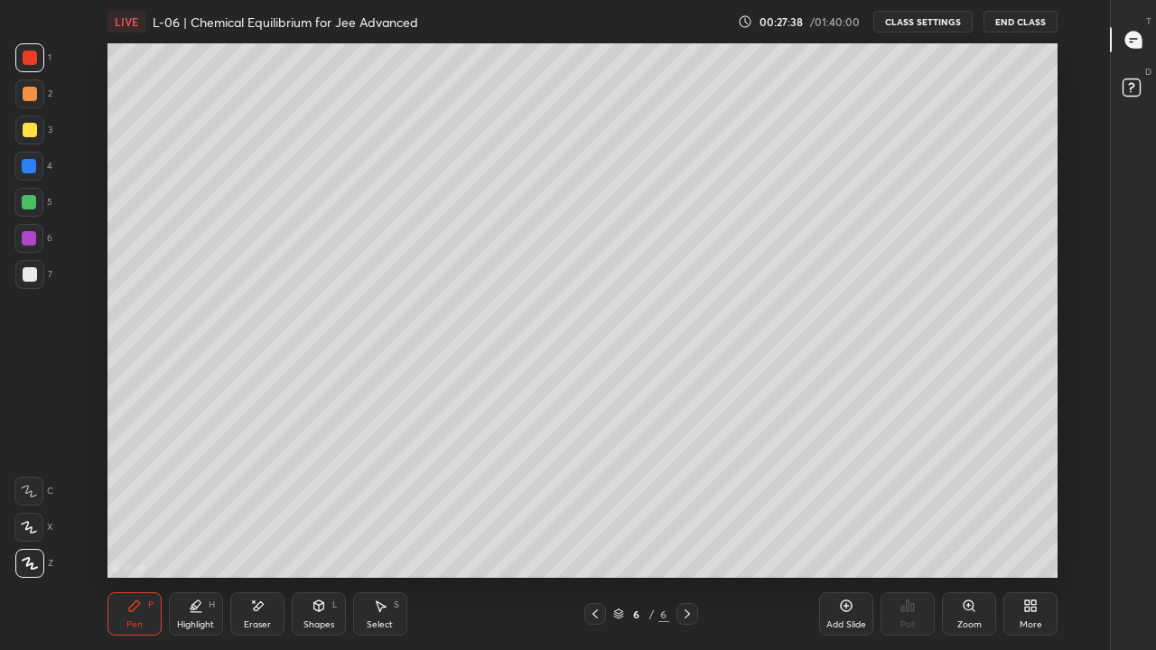
click at [29, 102] on div at bounding box center [29, 93] width 29 height 29
click at [261, 504] on div "Eraser" at bounding box center [257, 624] width 27 height 9
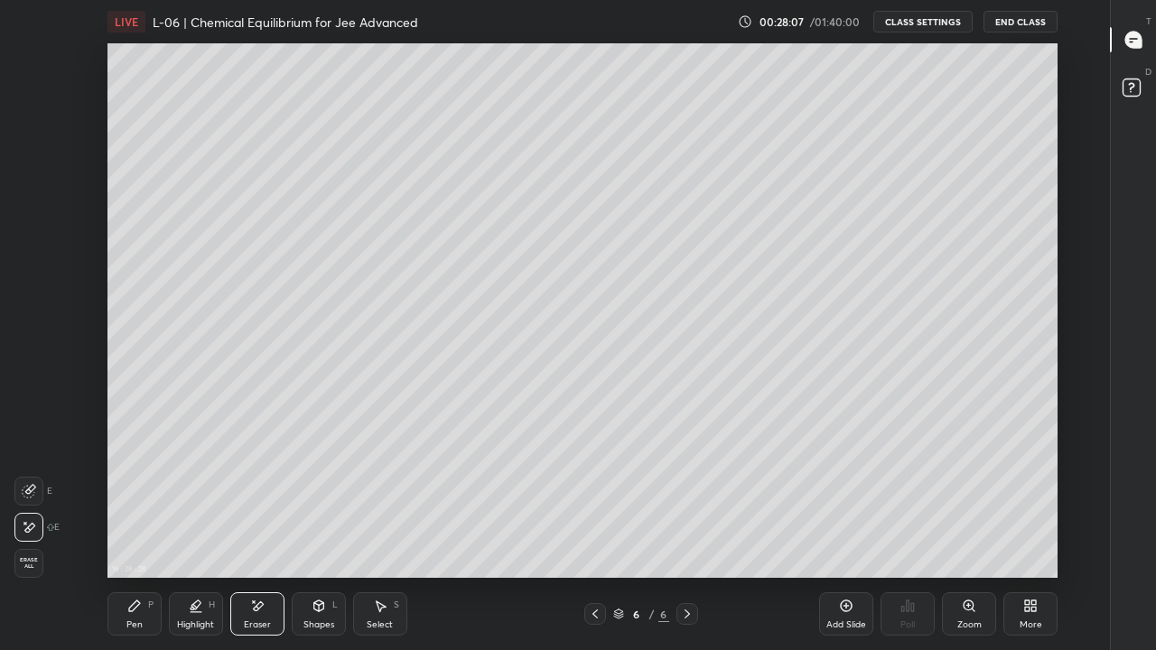
click at [136, 504] on div "Pen P" at bounding box center [134, 613] width 54 height 43
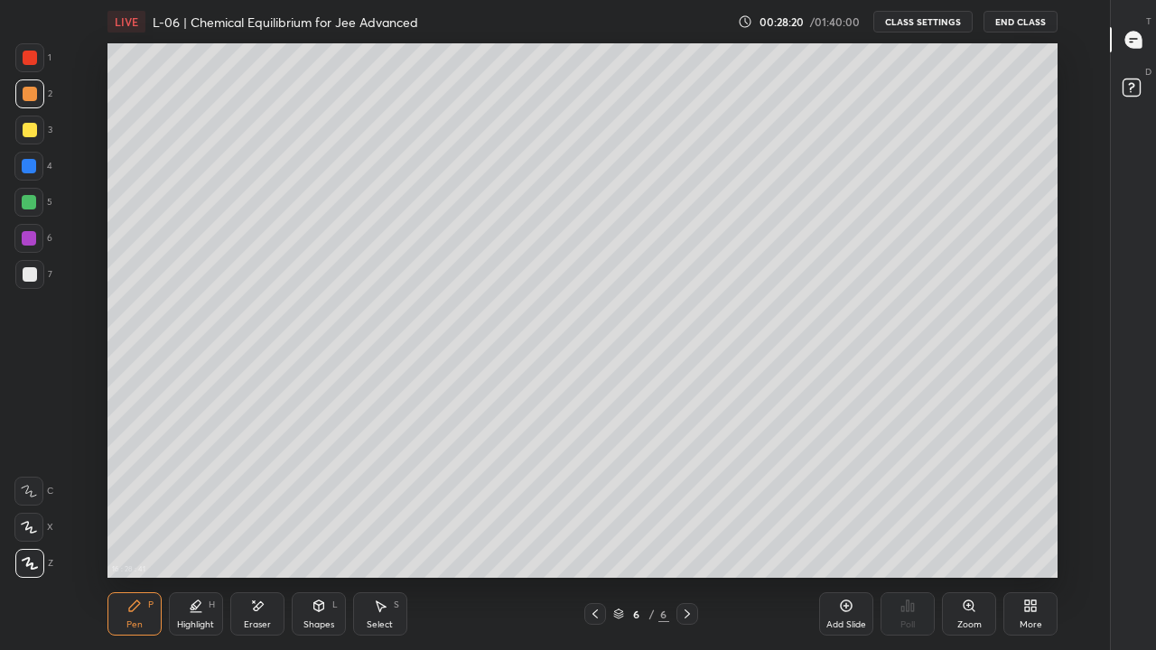
click at [324, 504] on div "Shapes" at bounding box center [318, 624] width 31 height 9
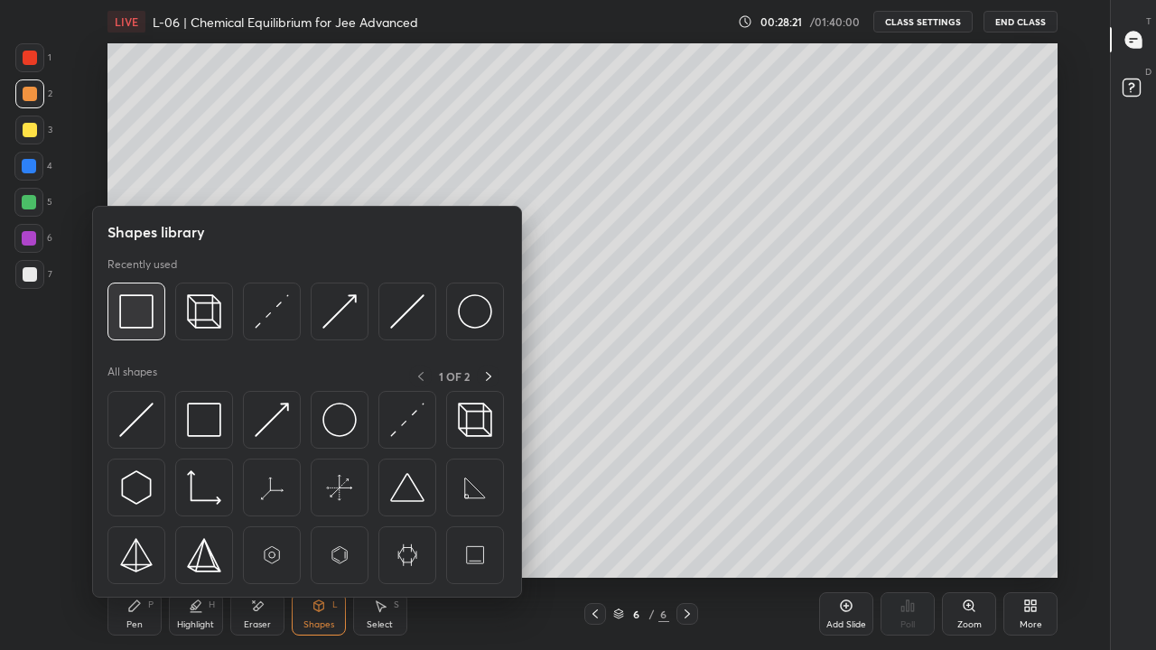
click at [141, 320] on img at bounding box center [136, 311] width 34 height 34
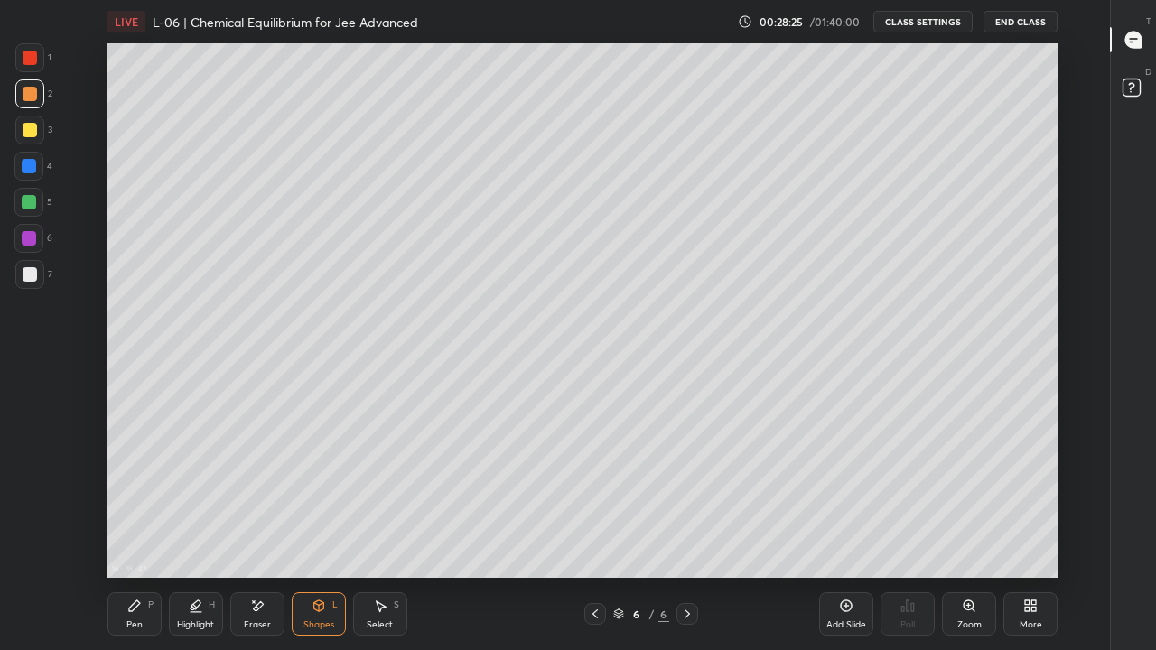
click at [135, 504] on icon at bounding box center [134, 606] width 14 height 14
click at [30, 236] on div at bounding box center [29, 238] width 14 height 14
click at [35, 125] on div at bounding box center [30, 130] width 14 height 14
click at [393, 504] on div "Select S" at bounding box center [380, 613] width 54 height 43
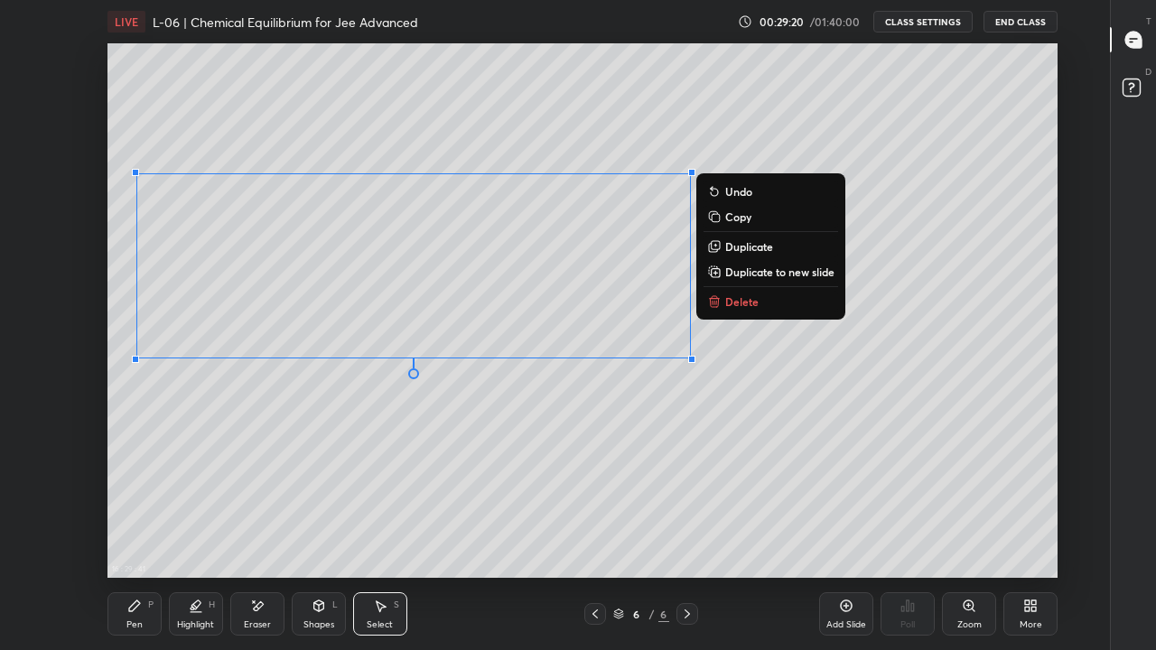
click at [587, 488] on div "0 ° Undo Copy Duplicate Duplicate to new slide Delete" at bounding box center [582, 310] width 950 height 534
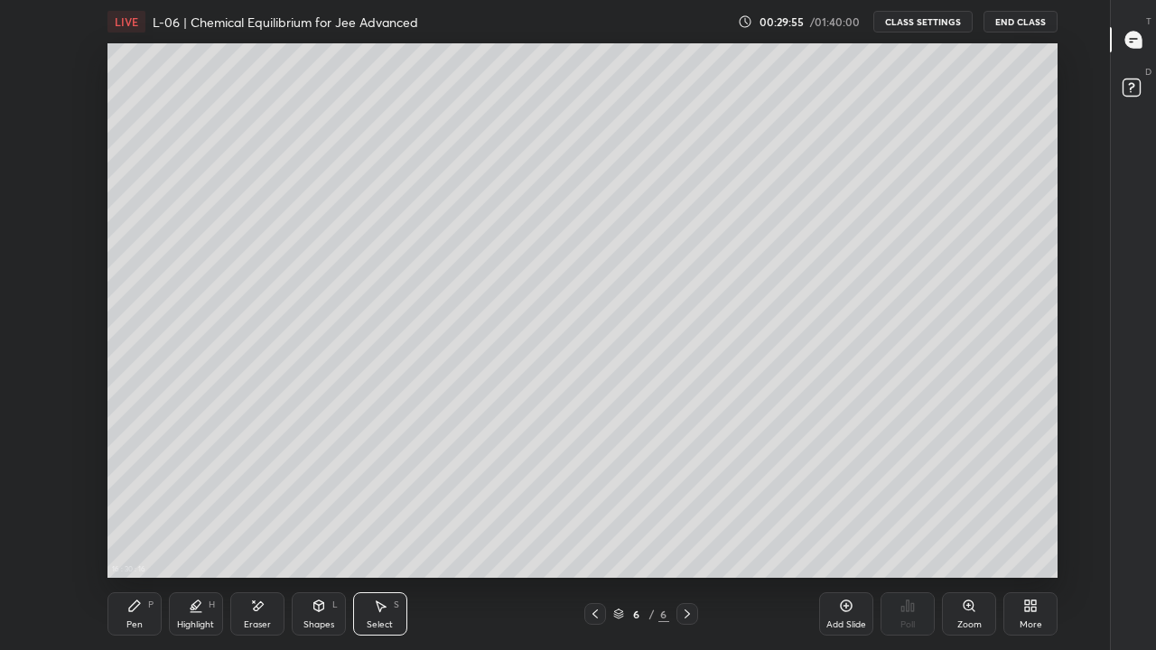
click at [132, 504] on div "Pen" at bounding box center [134, 624] width 16 height 9
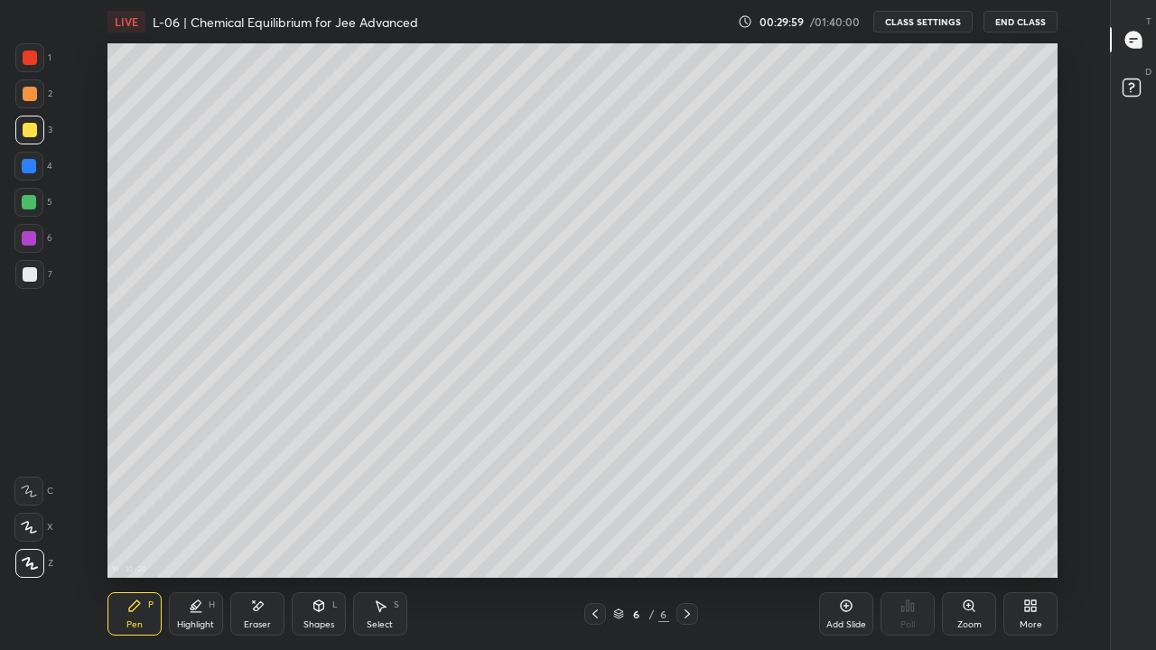
click at [35, 202] on div at bounding box center [29, 202] width 14 height 14
click at [388, 504] on div "Select S" at bounding box center [380, 613] width 54 height 43
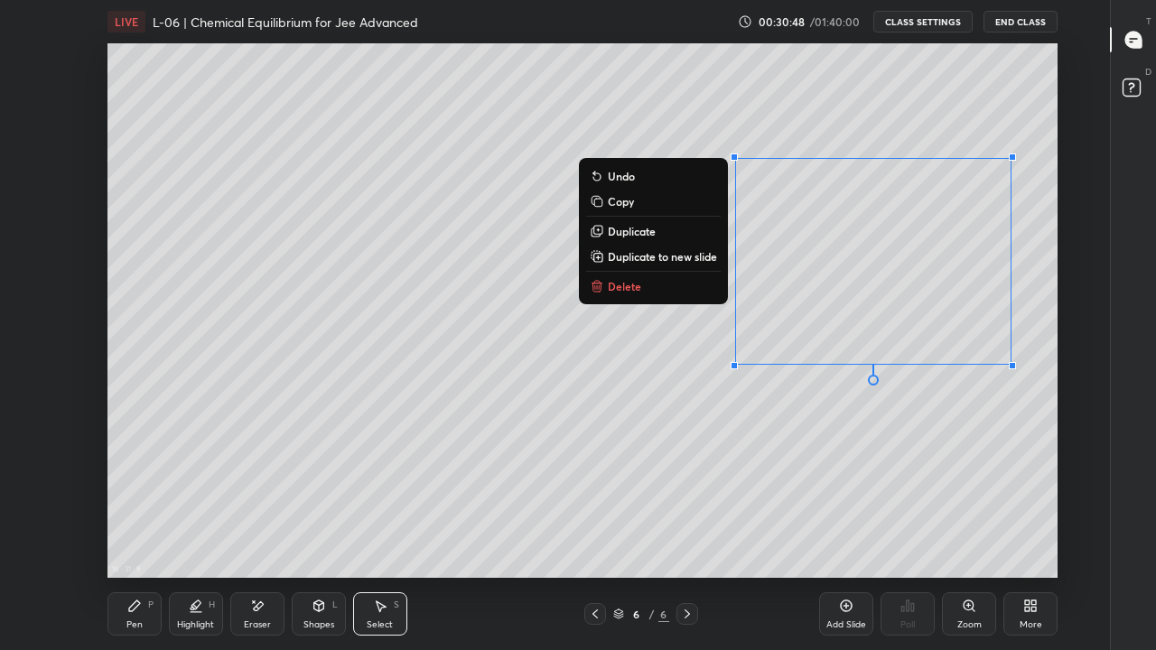
click at [803, 503] on div "0 ° Undo Copy Duplicate Duplicate to new slide Delete" at bounding box center [582, 310] width 950 height 534
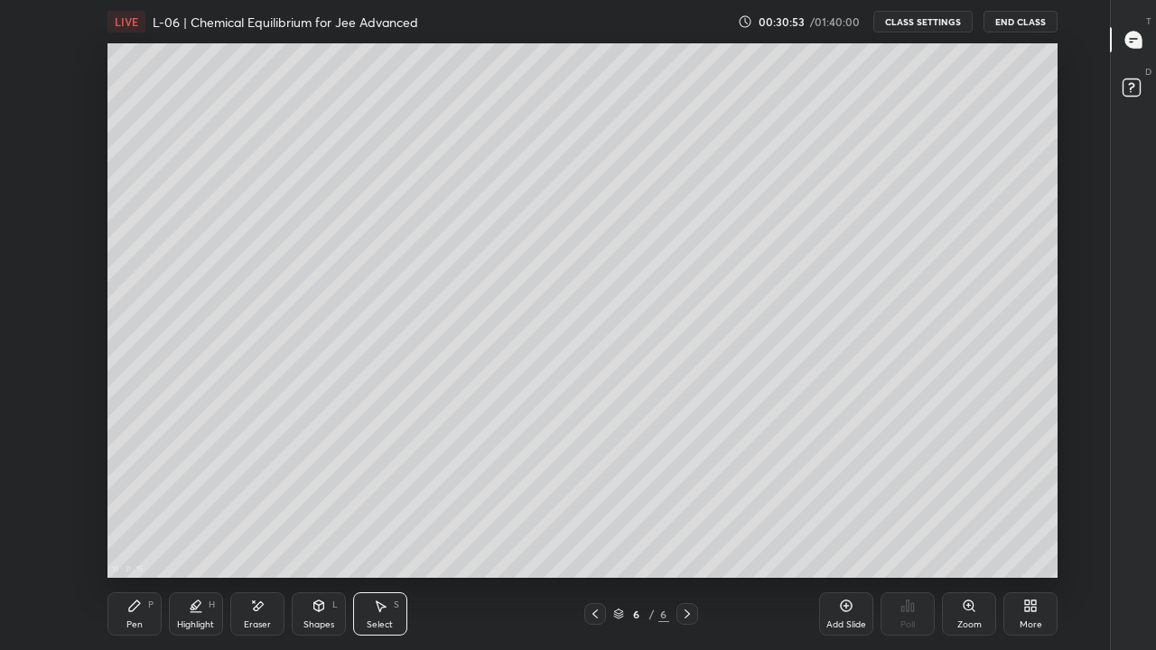
click at [141, 504] on div "Pen" at bounding box center [134, 624] width 16 height 9
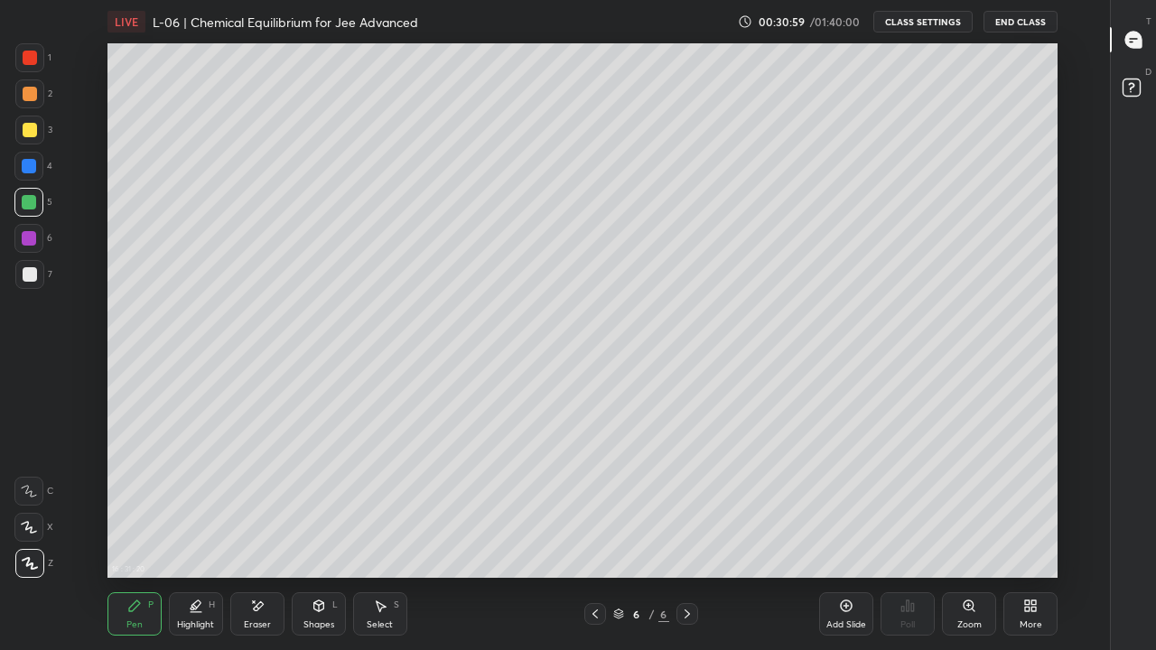
click at [32, 129] on div at bounding box center [30, 130] width 14 height 14
click at [391, 504] on div "Select S" at bounding box center [380, 613] width 54 height 43
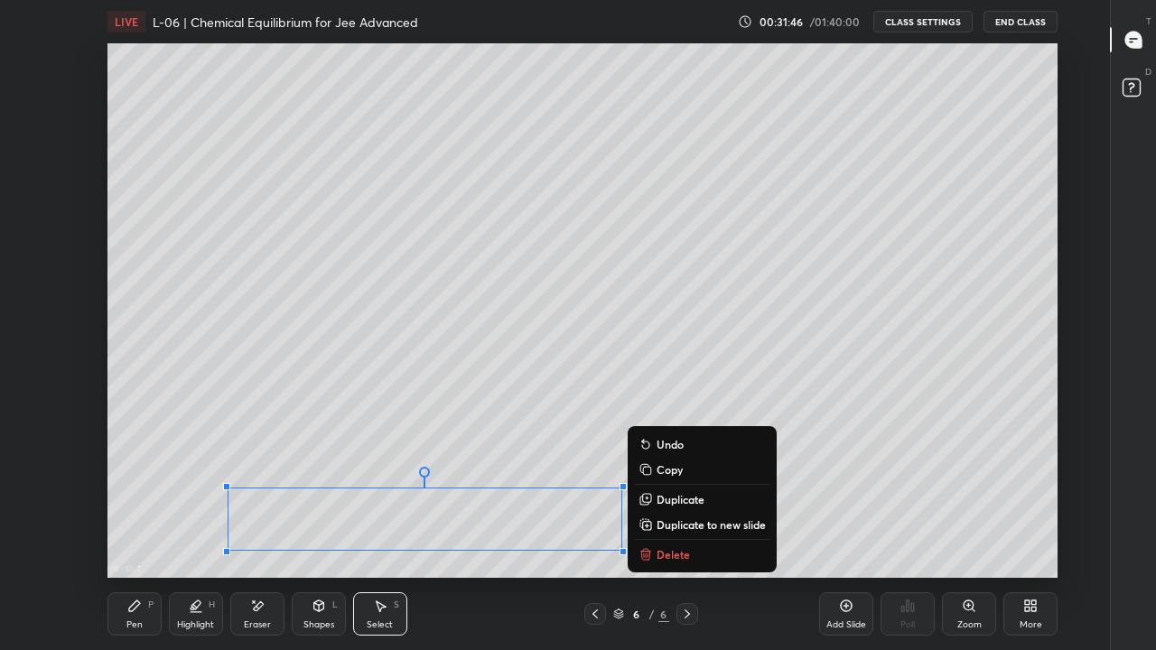
click at [893, 387] on div "0 ° Undo Copy Duplicate Duplicate to new slide Delete" at bounding box center [582, 310] width 950 height 534
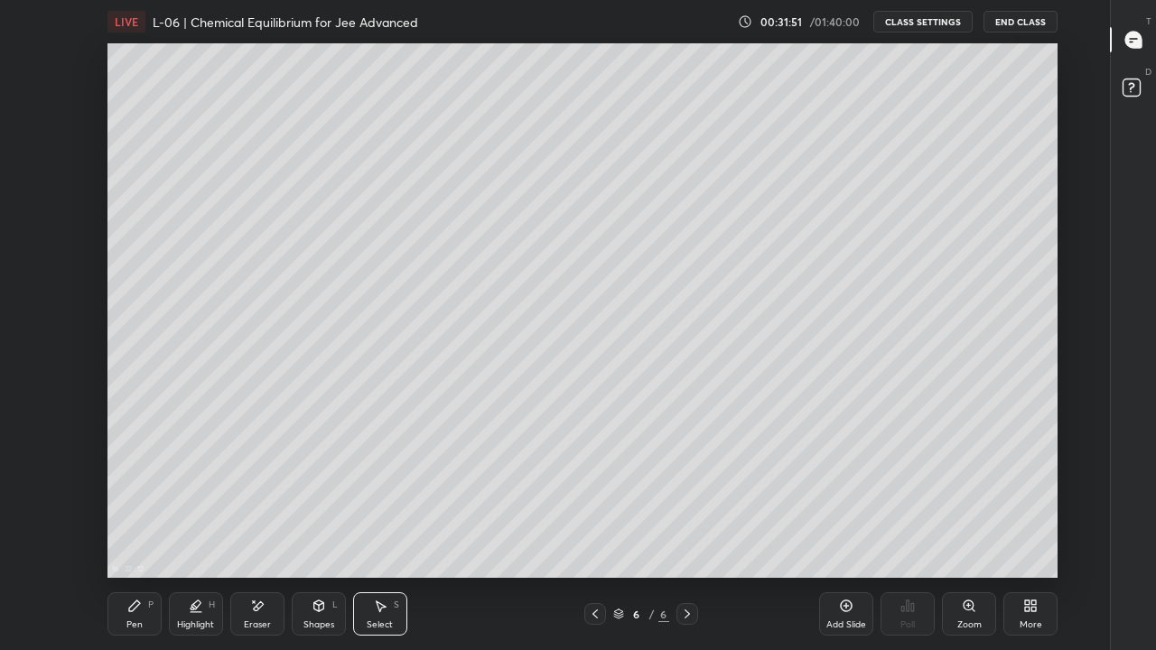
click at [144, 504] on div "Pen P" at bounding box center [134, 613] width 54 height 43
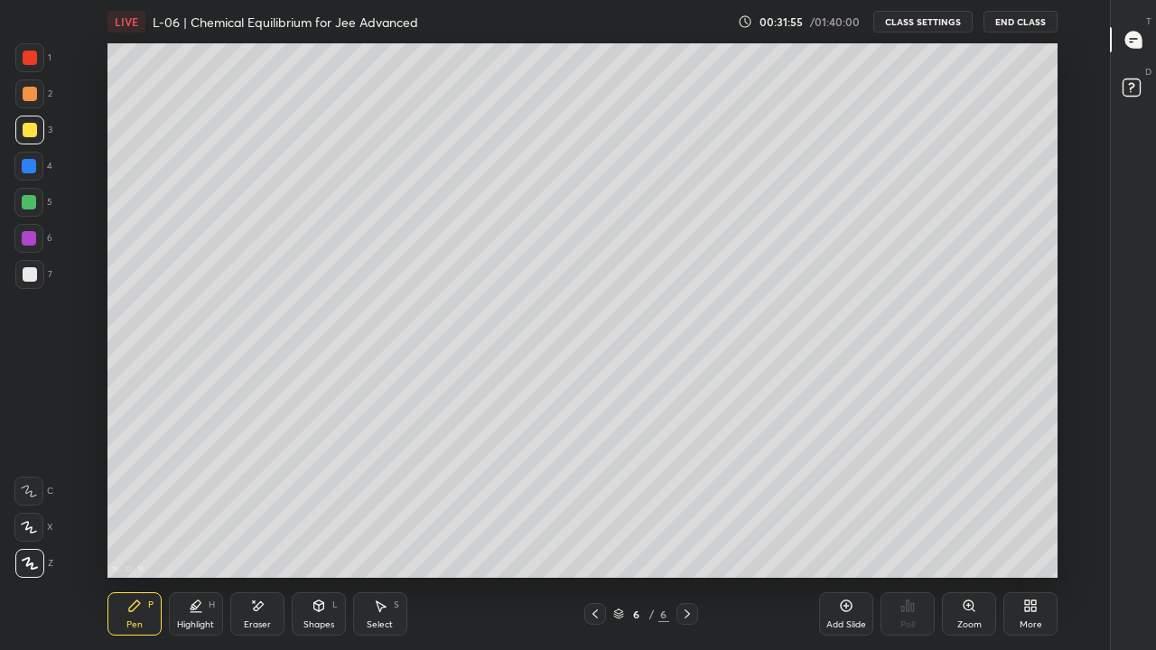
click at [394, 504] on div "Select S" at bounding box center [380, 613] width 54 height 43
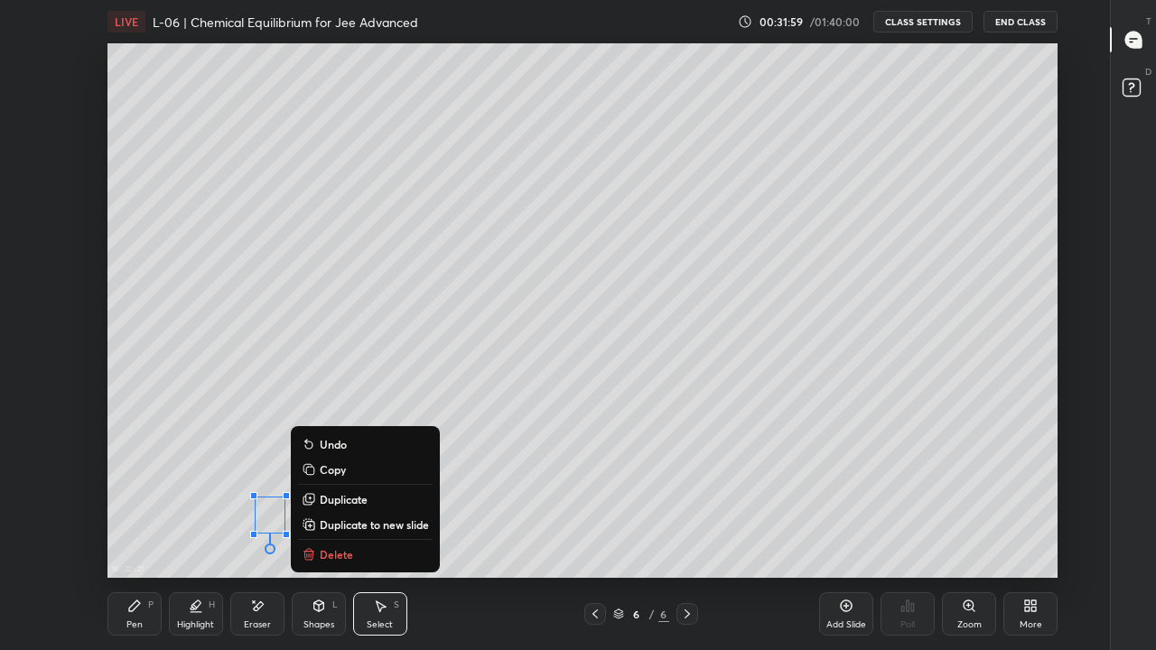
click at [869, 411] on div "0 ° Undo Copy Duplicate Duplicate to new slide Delete" at bounding box center [582, 310] width 950 height 534
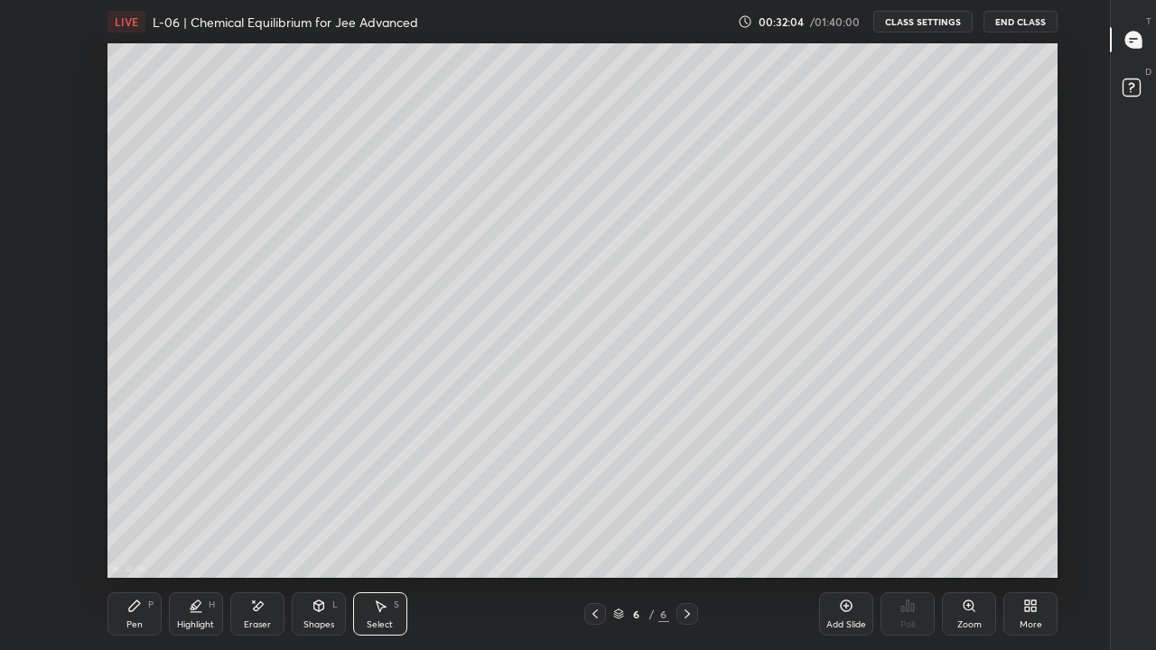
click at [842, 504] on div "Add Slide" at bounding box center [846, 624] width 40 height 9
click at [143, 504] on div "Pen P" at bounding box center [134, 613] width 54 height 43
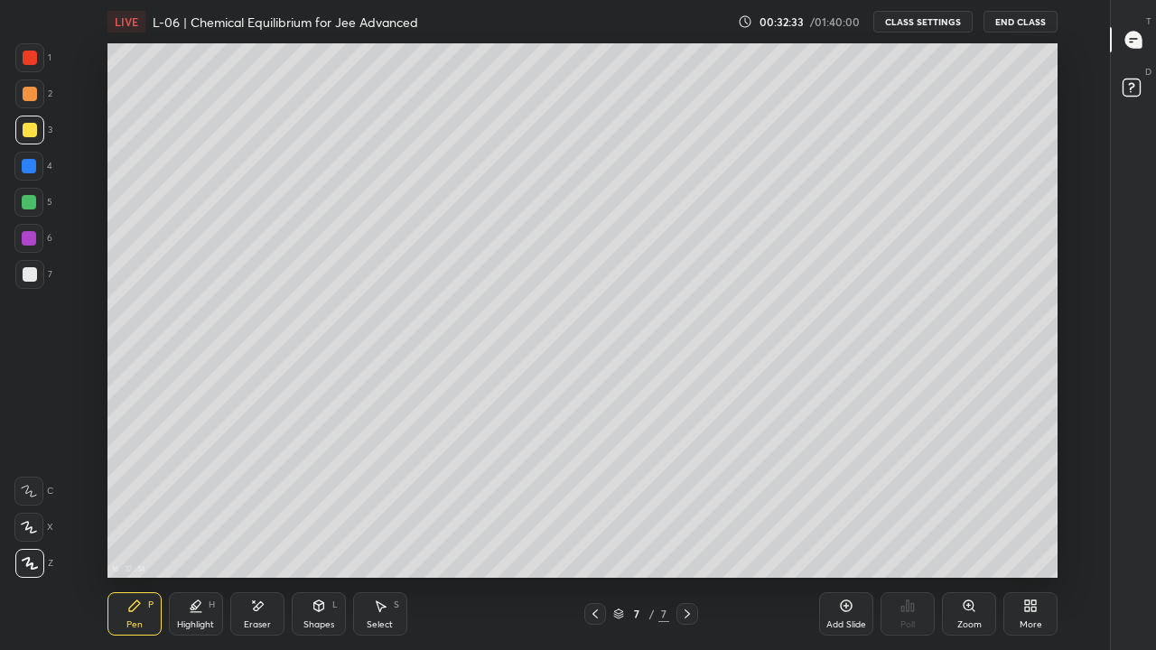
click at [140, 504] on icon at bounding box center [134, 606] width 14 height 14
click at [31, 59] on div at bounding box center [30, 58] width 14 height 14
click at [255, 504] on div "Eraser" at bounding box center [257, 613] width 54 height 43
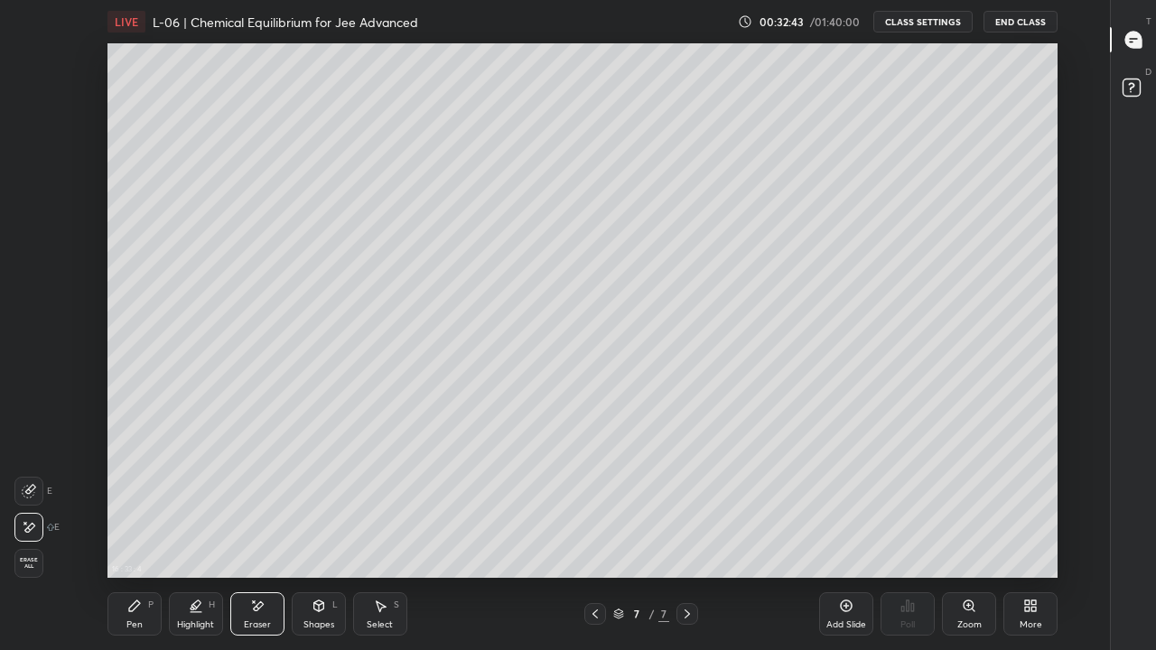
click at [135, 504] on div "Pen" at bounding box center [134, 624] width 16 height 9
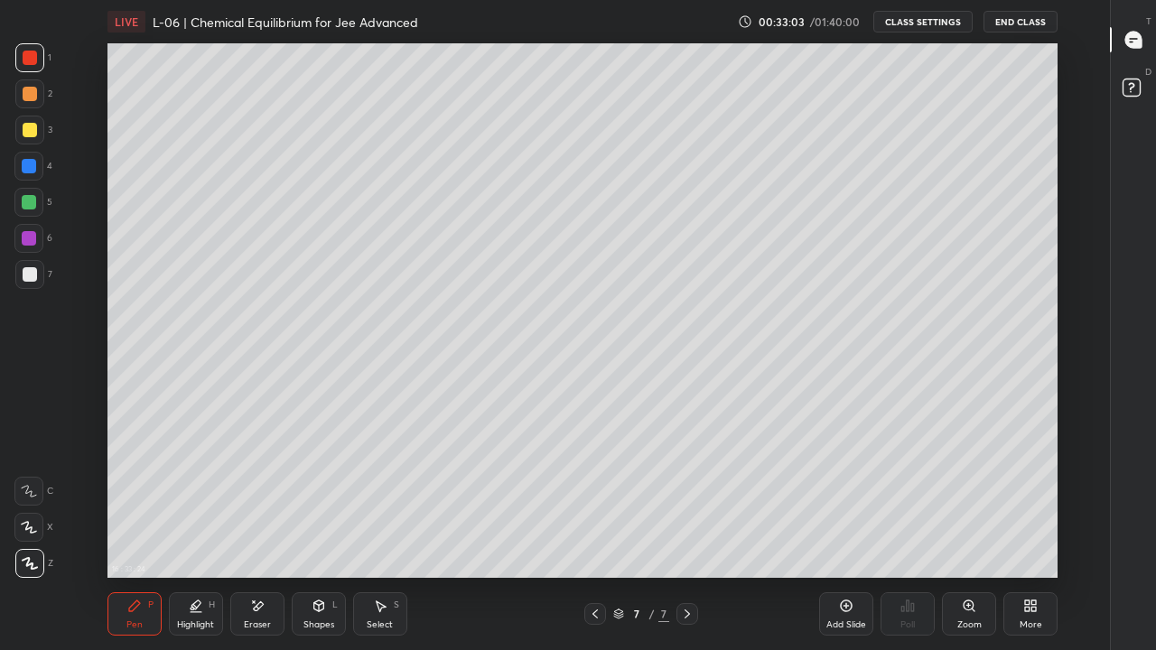
click at [33, 130] on div at bounding box center [30, 130] width 14 height 14
click at [104, 203] on div "16 : 33 : 25 Setting up your live class" at bounding box center [582, 310] width 1049 height 534
click at [31, 96] on div at bounding box center [30, 94] width 14 height 14
click at [27, 131] on div at bounding box center [30, 130] width 14 height 14
click at [835, 504] on div "Add Slide" at bounding box center [846, 613] width 54 height 43
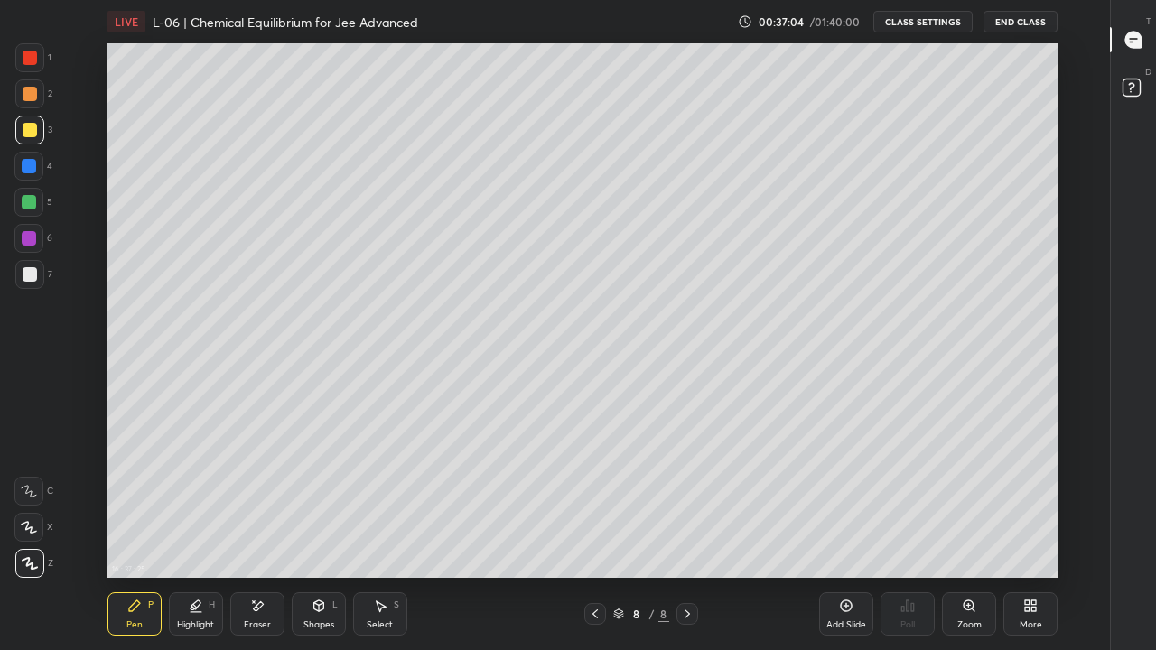
click at [385, 504] on div "Select" at bounding box center [380, 624] width 26 height 9
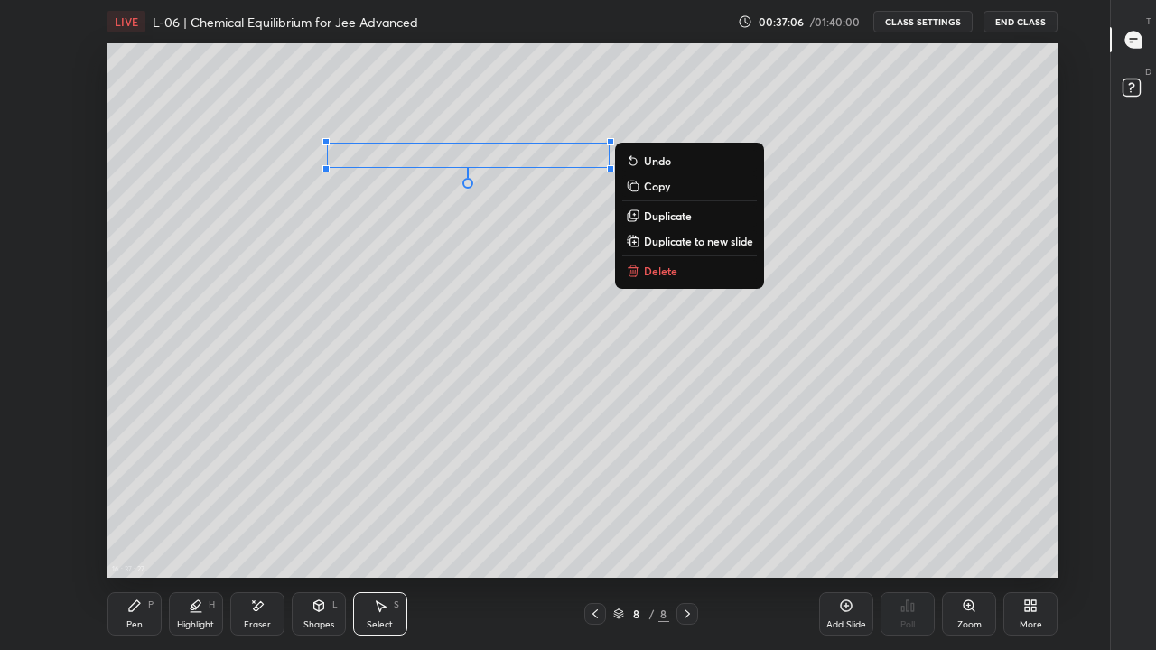
click at [666, 277] on p "Delete" at bounding box center [660, 271] width 33 height 14
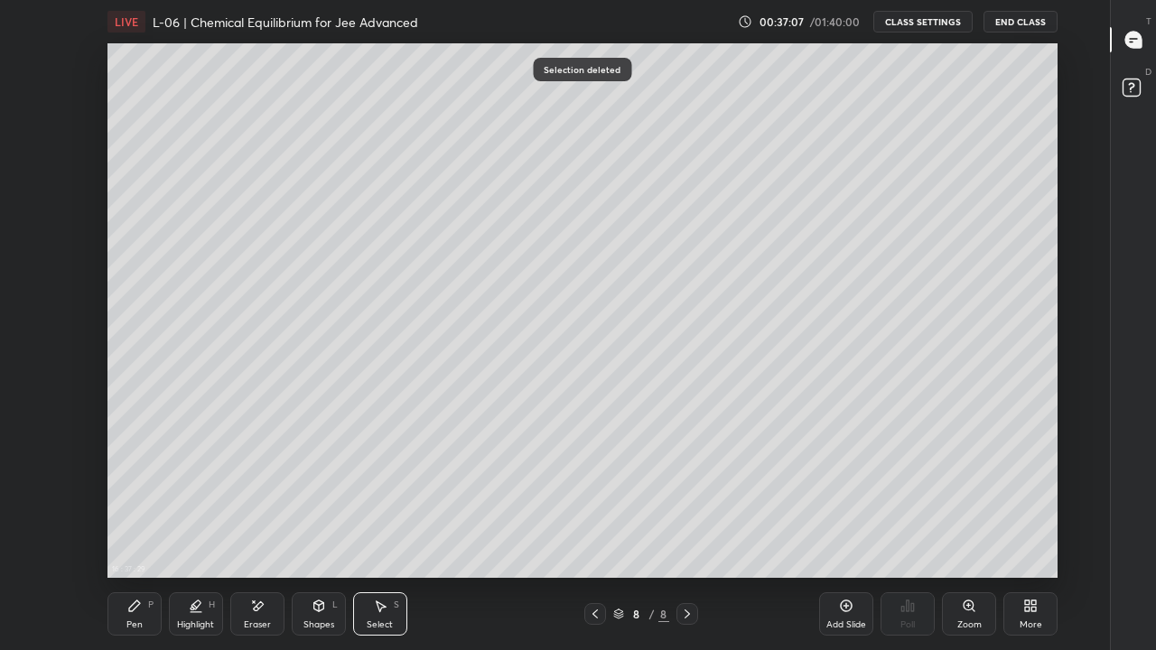
click at [144, 504] on div "Pen P" at bounding box center [134, 613] width 54 height 43
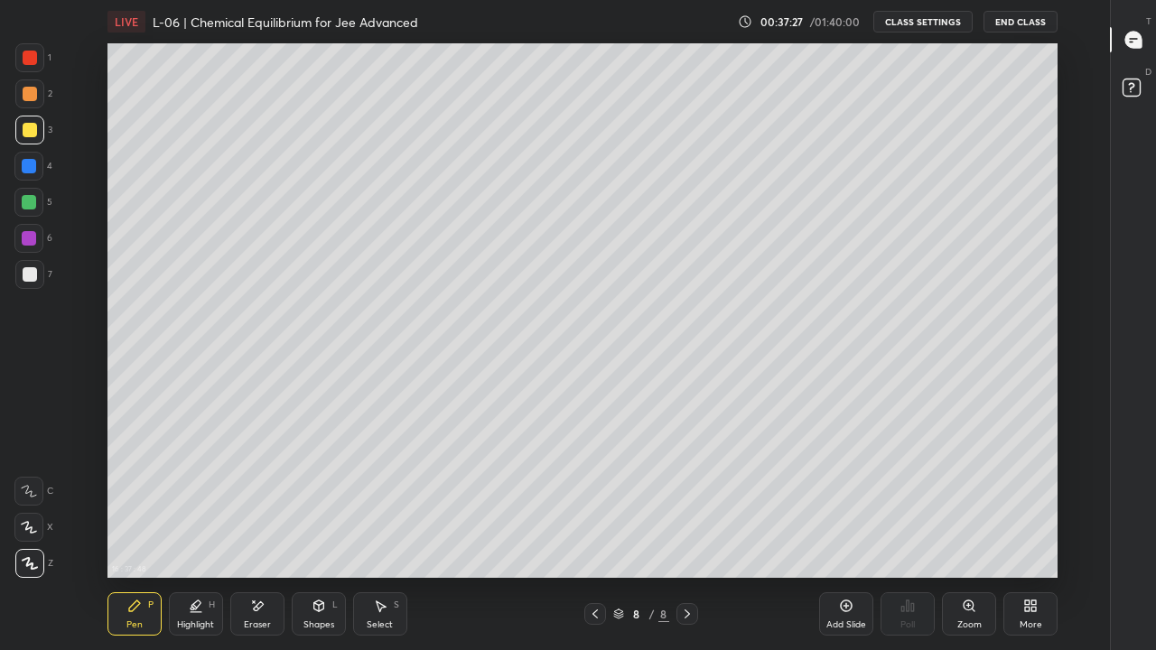
click at [32, 209] on div at bounding box center [28, 202] width 29 height 29
click at [597, 504] on icon at bounding box center [595, 614] width 14 height 14
click at [686, 504] on icon at bounding box center [687, 614] width 14 height 14
click at [23, 280] on div at bounding box center [30, 274] width 14 height 14
click at [34, 167] on div at bounding box center [29, 166] width 14 height 14
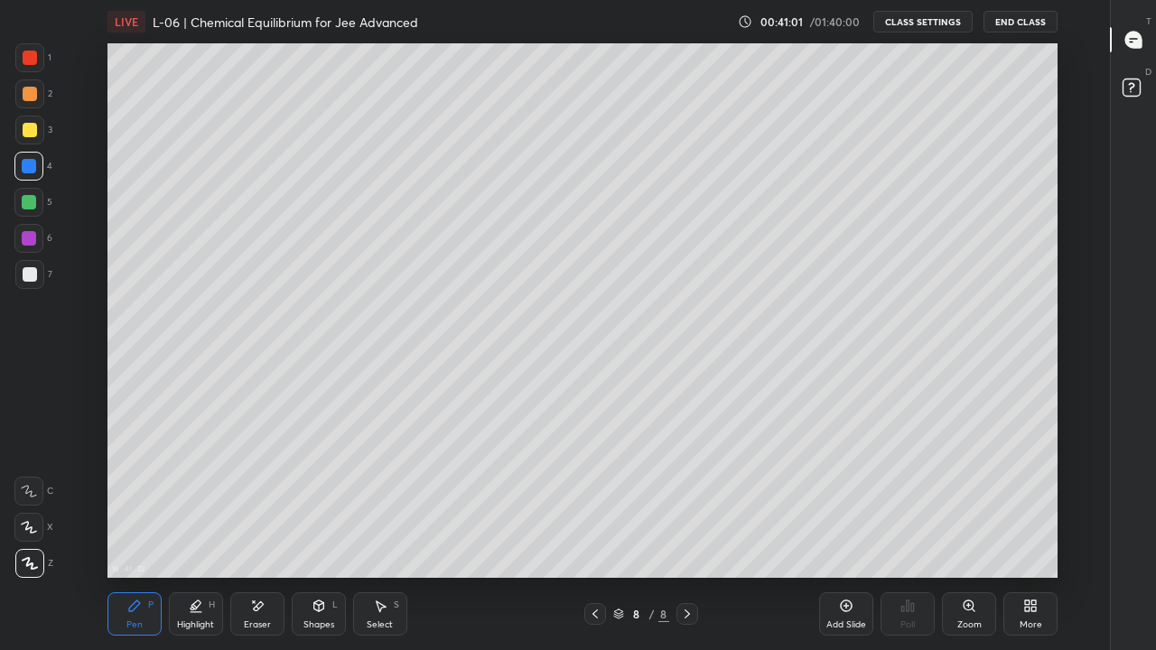
click at [597, 504] on div at bounding box center [595, 614] width 22 height 22
click at [26, 134] on div at bounding box center [30, 130] width 14 height 14
click at [33, 206] on div at bounding box center [29, 202] width 14 height 14
click at [30, 97] on div at bounding box center [30, 94] width 14 height 14
click at [32, 59] on div at bounding box center [30, 58] width 14 height 14
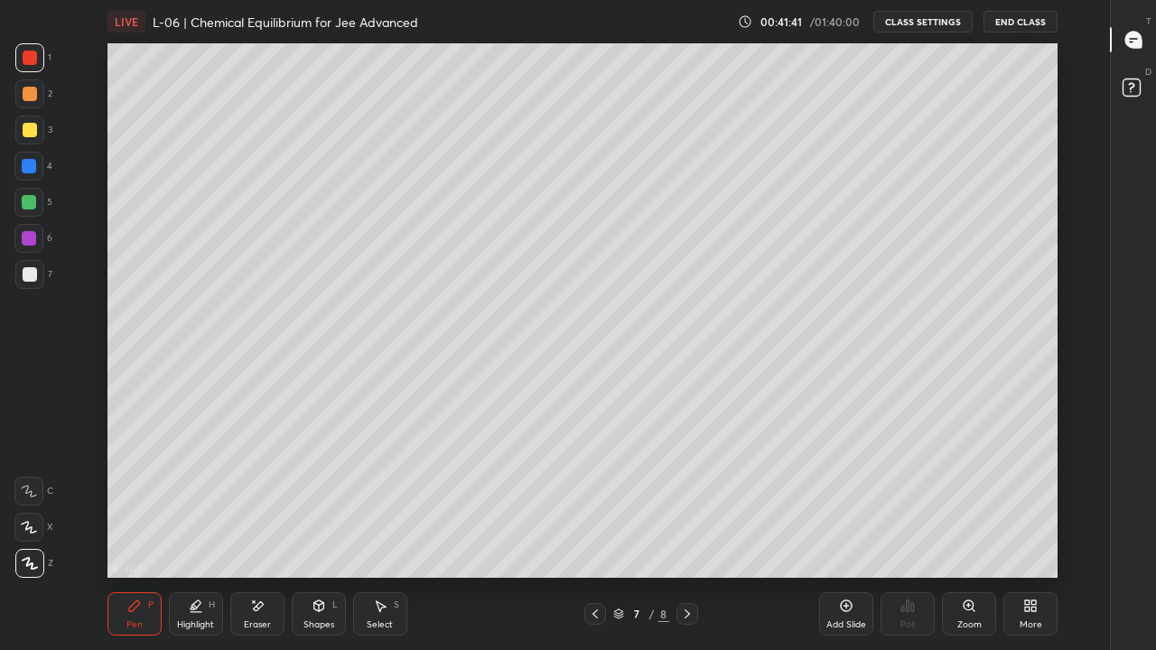
click at [105, 447] on div "16 : 42 : 2 Setting up your live class" at bounding box center [582, 310] width 1049 height 534
click at [596, 504] on icon at bounding box center [595, 614] width 14 height 14
click at [26, 177] on div at bounding box center [28, 166] width 29 height 29
click at [686, 504] on icon at bounding box center [687, 614] width 14 height 14
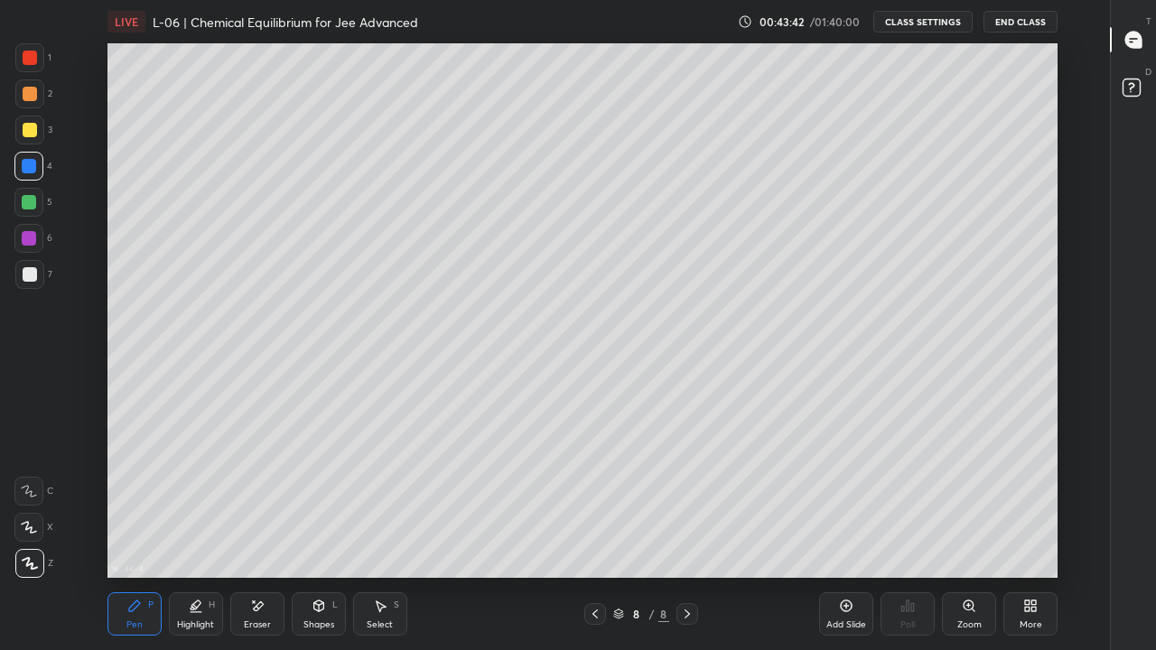
click at [840, 504] on div "Add Slide" at bounding box center [846, 613] width 54 height 43
click at [32, 96] on div at bounding box center [30, 94] width 14 height 14
click at [30, 133] on div at bounding box center [30, 130] width 14 height 14
click at [385, 504] on icon at bounding box center [380, 606] width 14 height 14
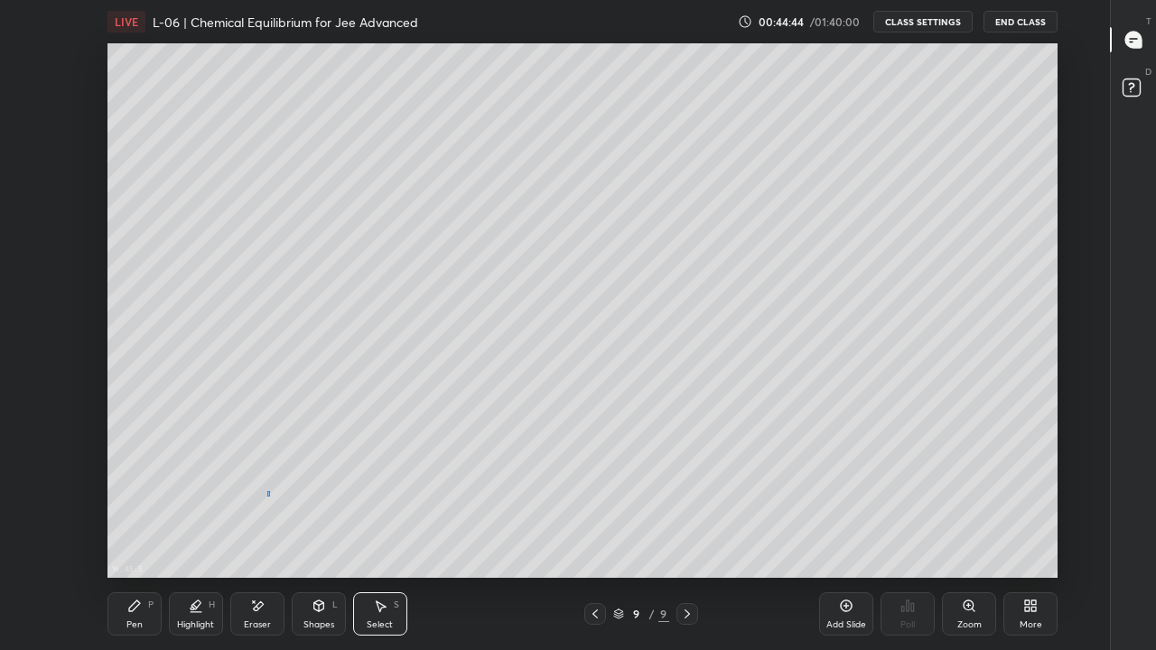
click at [268, 496] on div "0 ° Undo Copy Duplicate Duplicate to new slide Delete" at bounding box center [582, 310] width 950 height 534
click at [145, 504] on div "Pen P" at bounding box center [134, 613] width 54 height 43
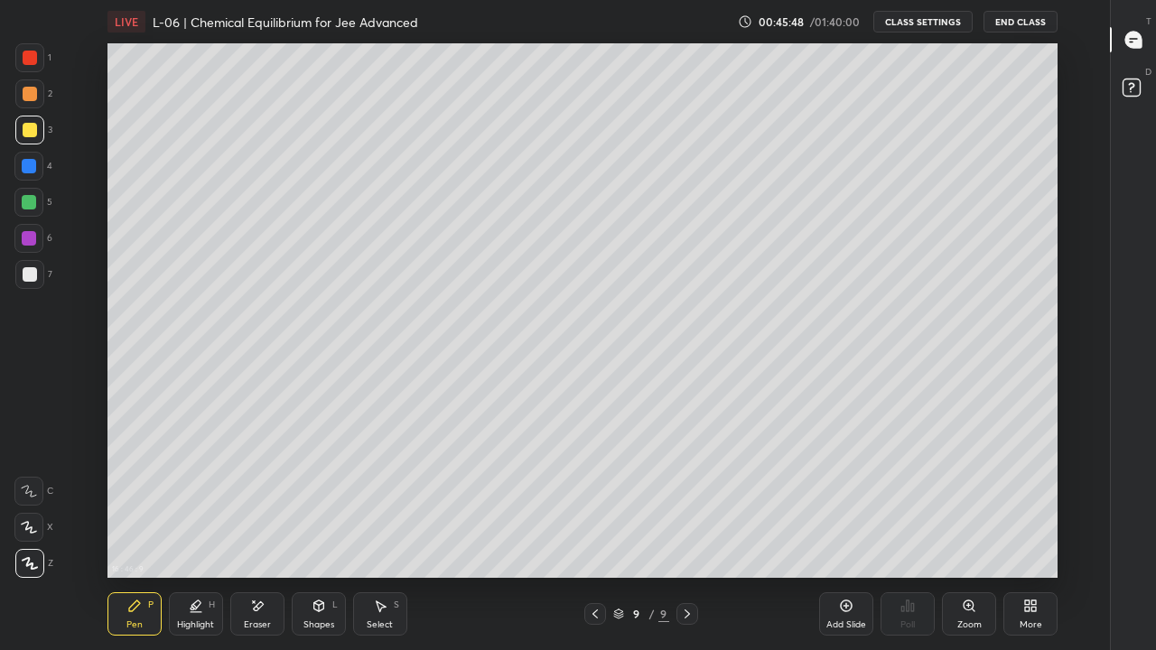
click at [373, 504] on div "Select" at bounding box center [380, 624] width 26 height 9
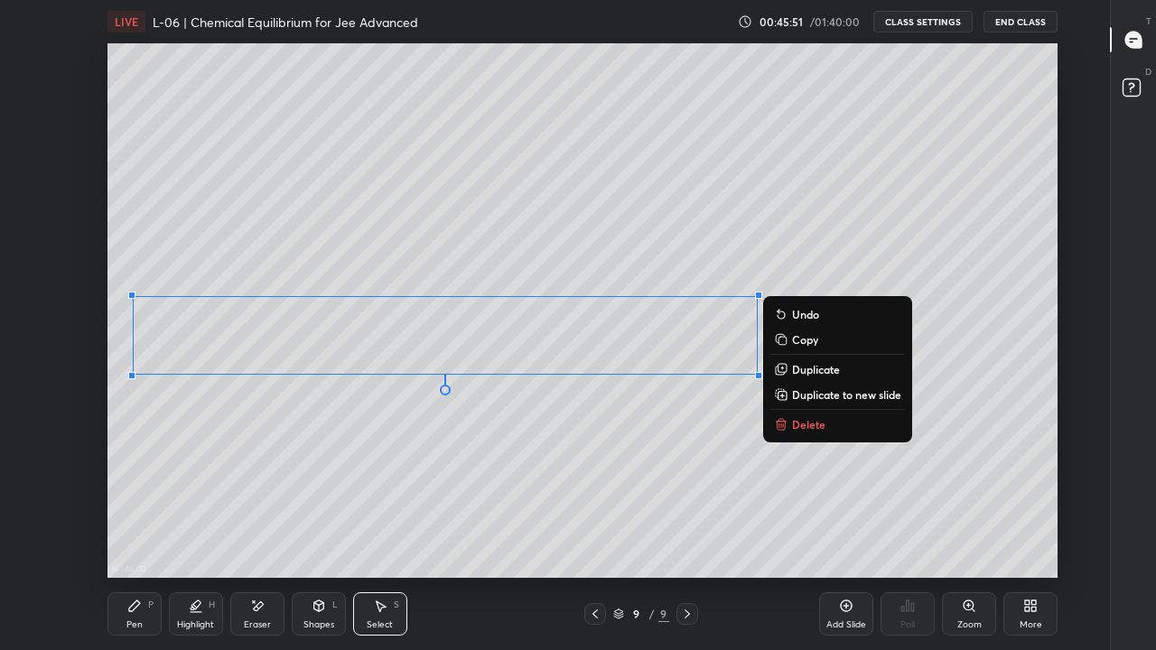
click at [301, 490] on div "0 ° Undo Copy Duplicate Duplicate to new slide Delete" at bounding box center [582, 310] width 950 height 534
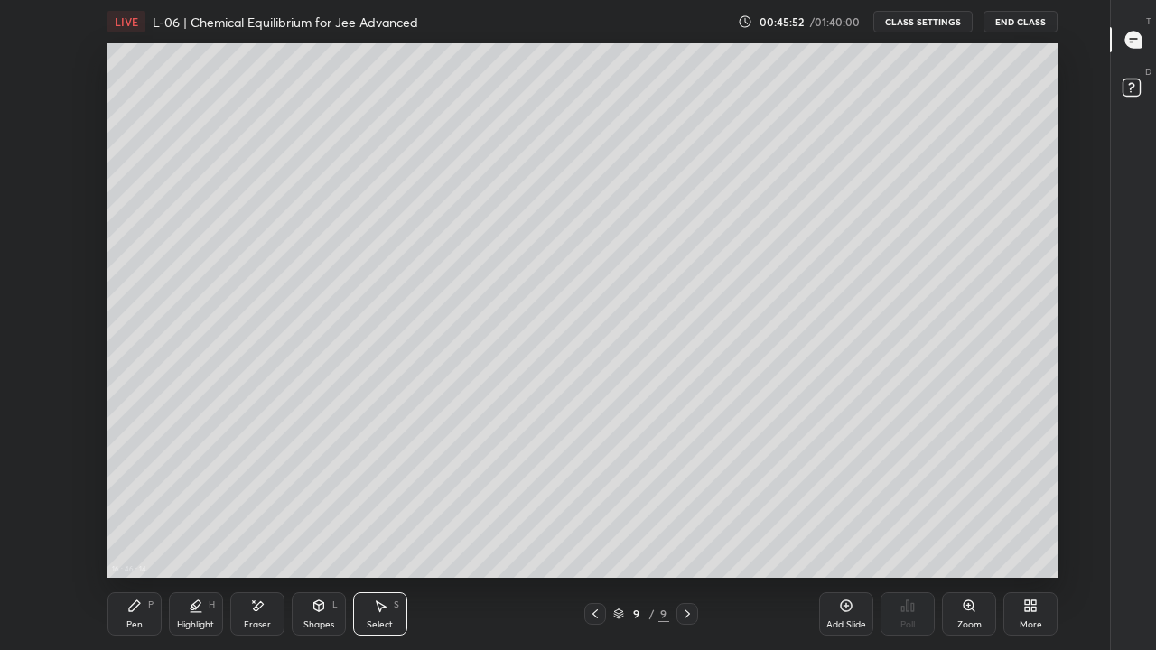
click at [256, 504] on div "Eraser" at bounding box center [257, 613] width 54 height 43
click at [146, 504] on div "Pen P" at bounding box center [134, 613] width 54 height 43
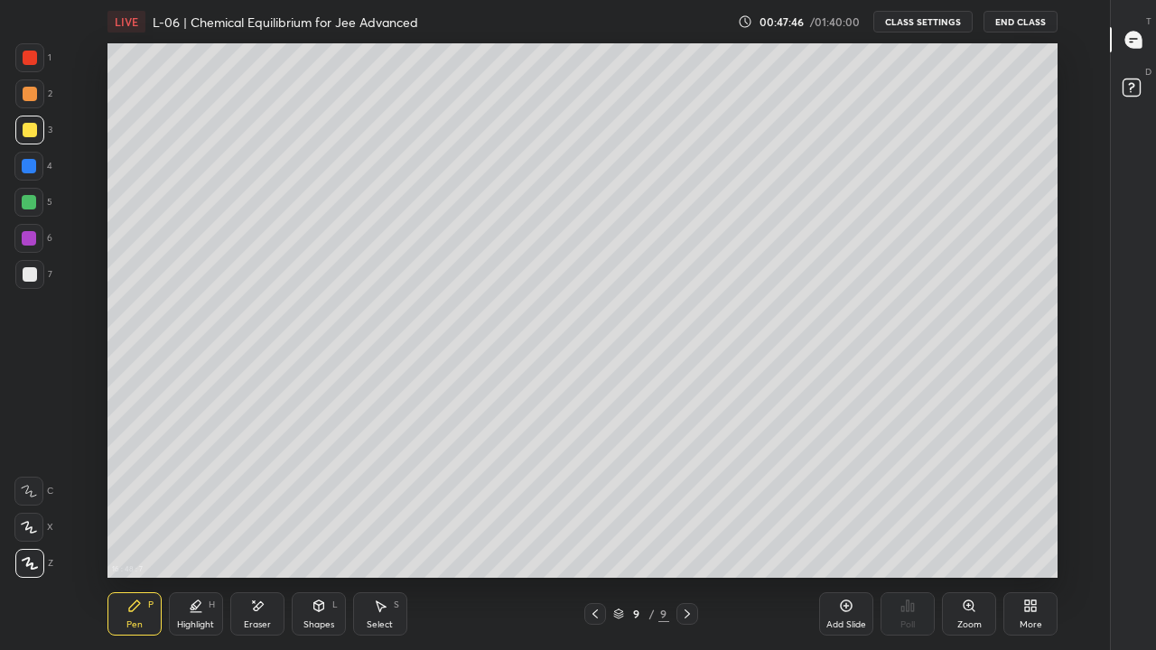
click at [840, 504] on div "Add Slide" at bounding box center [846, 624] width 40 height 9
click at [594, 504] on icon at bounding box center [594, 614] width 14 height 14
click at [689, 504] on icon at bounding box center [686, 613] width 5 height 9
click at [594, 504] on icon at bounding box center [594, 614] width 14 height 14
click at [687, 504] on icon at bounding box center [687, 614] width 14 height 14
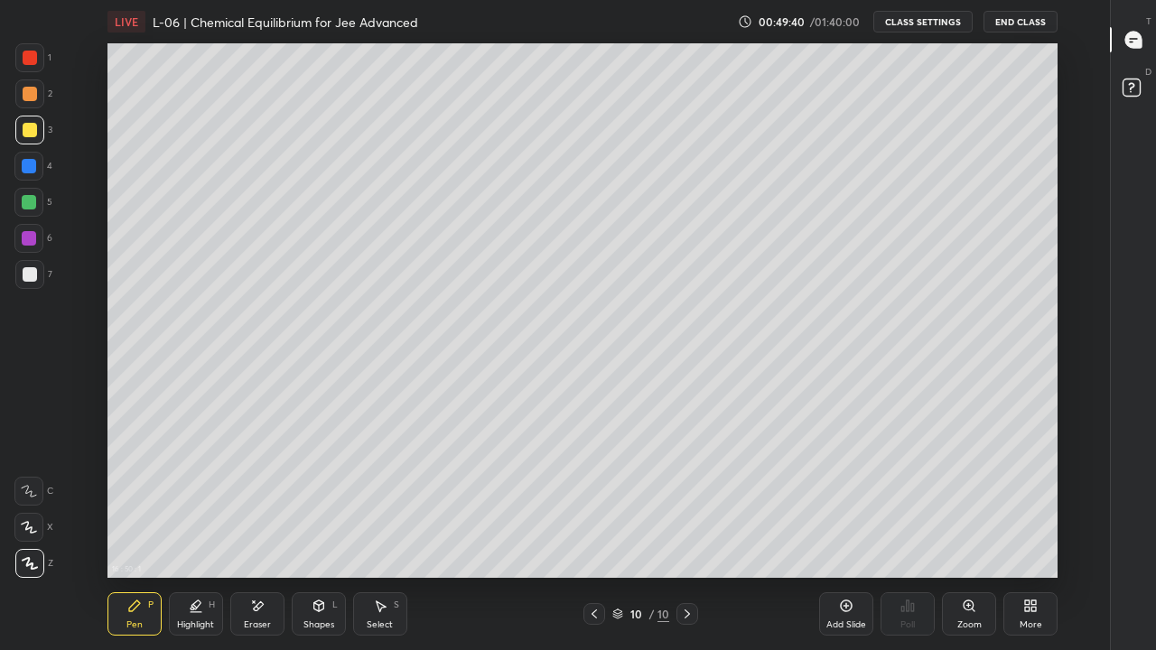
click at [37, 57] on div at bounding box center [29, 57] width 29 height 29
click at [28, 128] on div at bounding box center [30, 130] width 14 height 14
click at [33, 169] on div at bounding box center [29, 166] width 14 height 14
click at [393, 504] on div "Select S" at bounding box center [380, 613] width 54 height 43
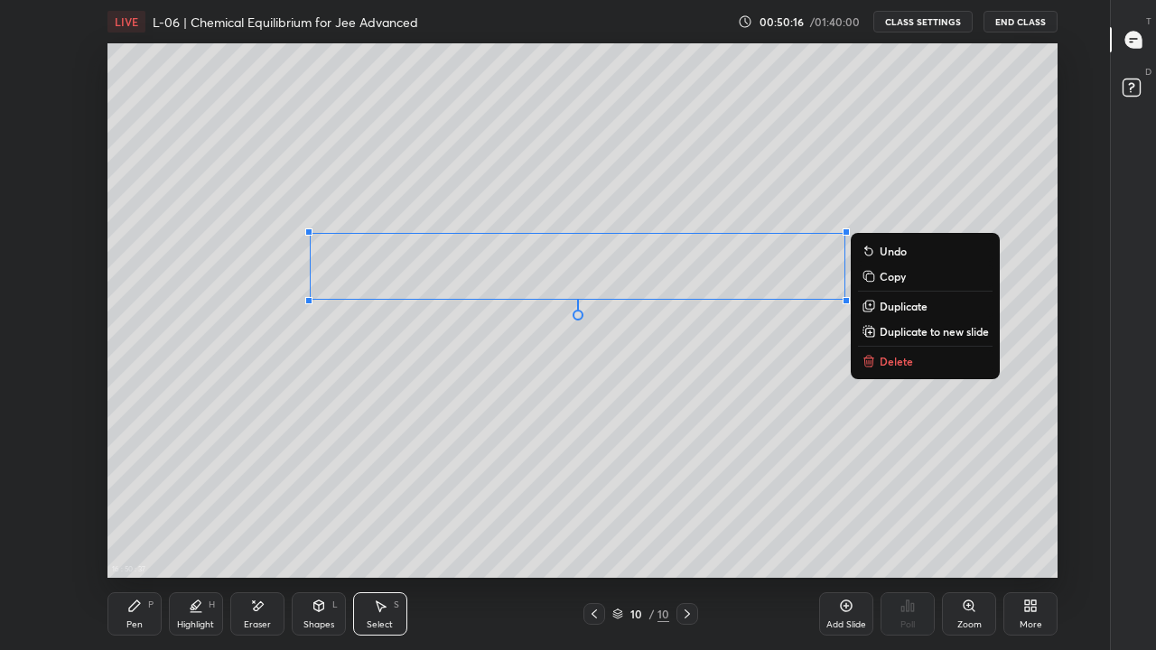
click at [373, 434] on div "0 ° Undo Copy Duplicate Duplicate to new slide Delete" at bounding box center [582, 310] width 950 height 534
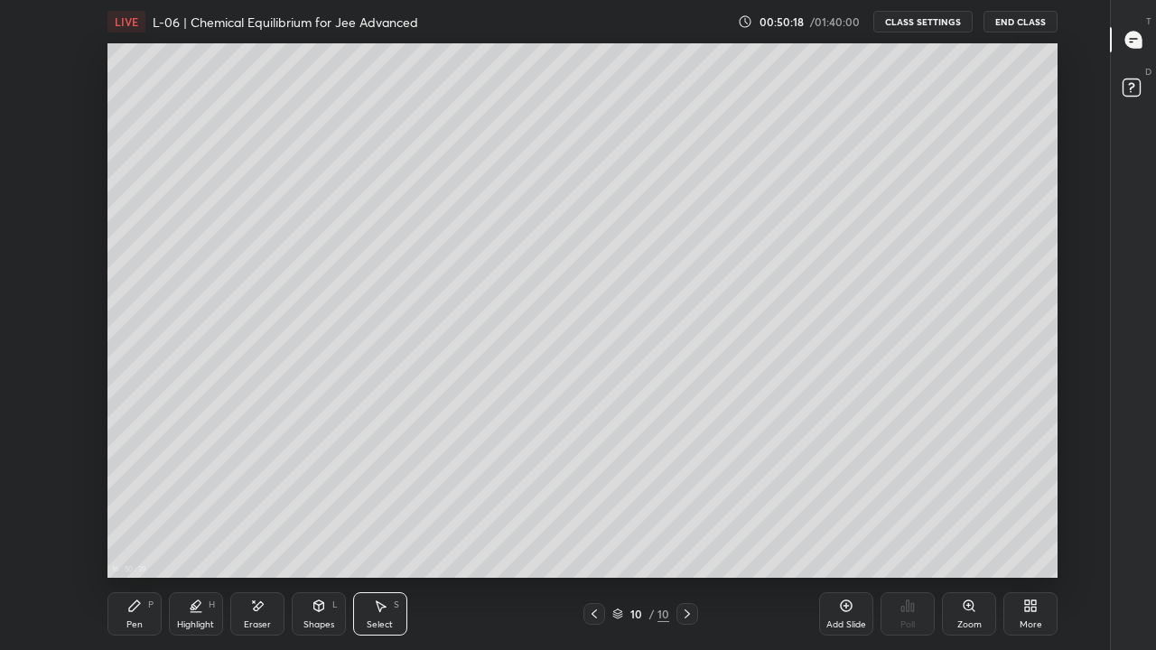
click at [313, 504] on div "Shapes" at bounding box center [318, 624] width 31 height 9
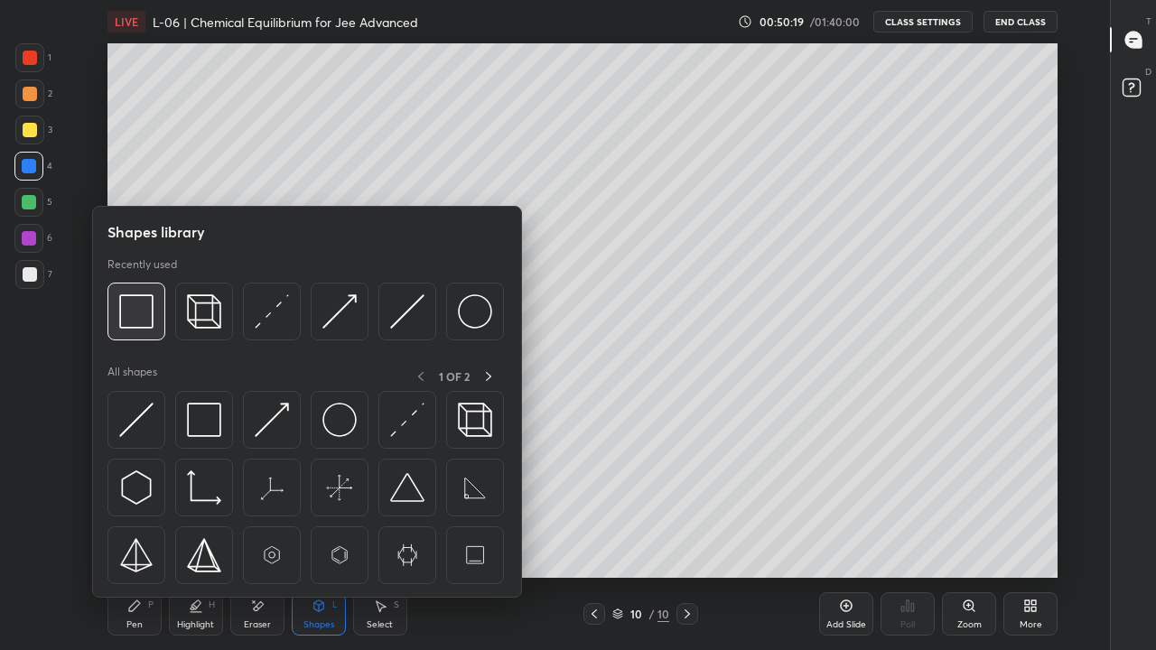
click at [143, 319] on img at bounding box center [136, 311] width 34 height 34
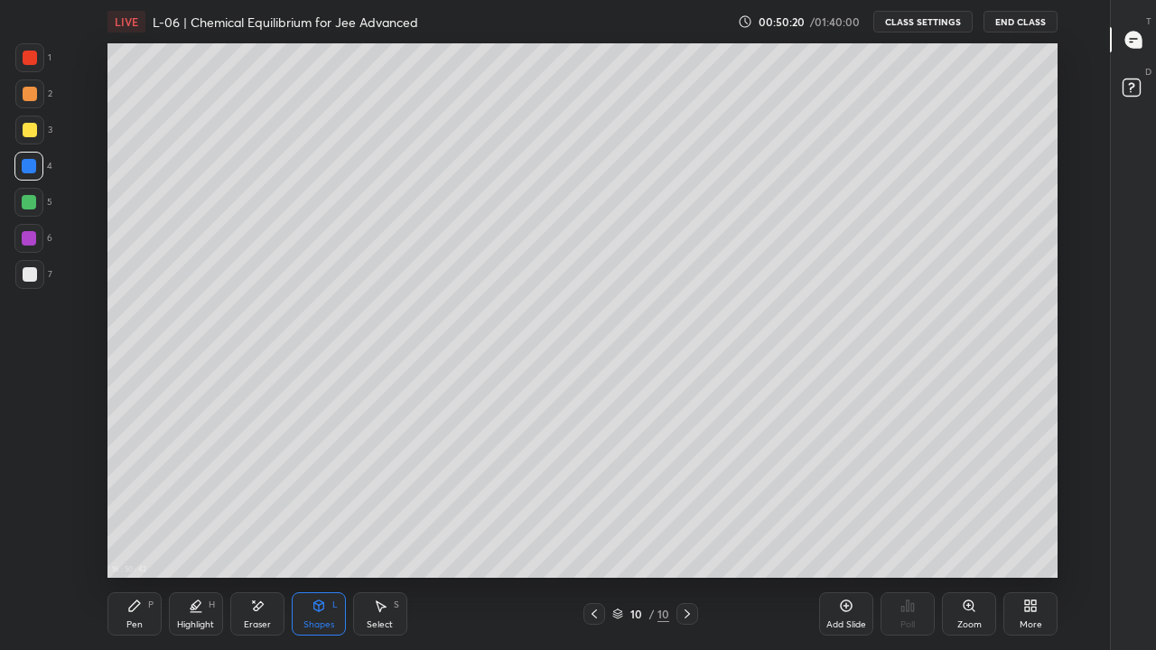
click at [32, 128] on div at bounding box center [30, 130] width 14 height 14
click at [142, 504] on div "Pen P" at bounding box center [134, 613] width 54 height 43
click at [29, 96] on div at bounding box center [30, 94] width 14 height 14
click at [256, 504] on div "Eraser" at bounding box center [257, 624] width 27 height 9
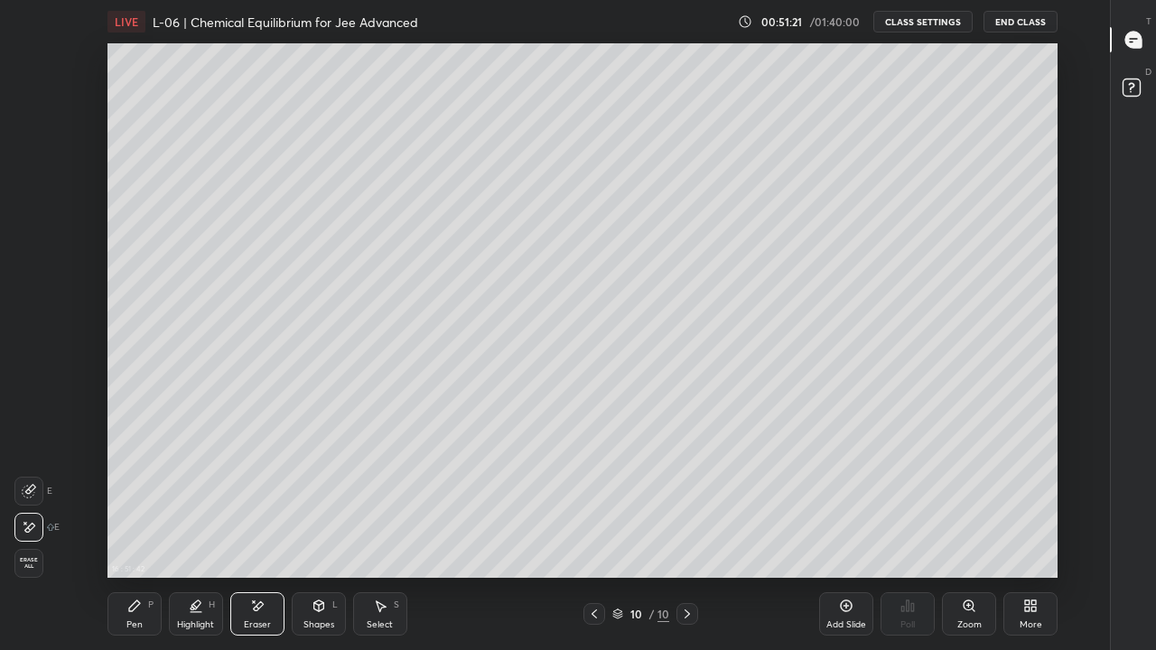
click at [131, 504] on div "Pen" at bounding box center [134, 624] width 16 height 9
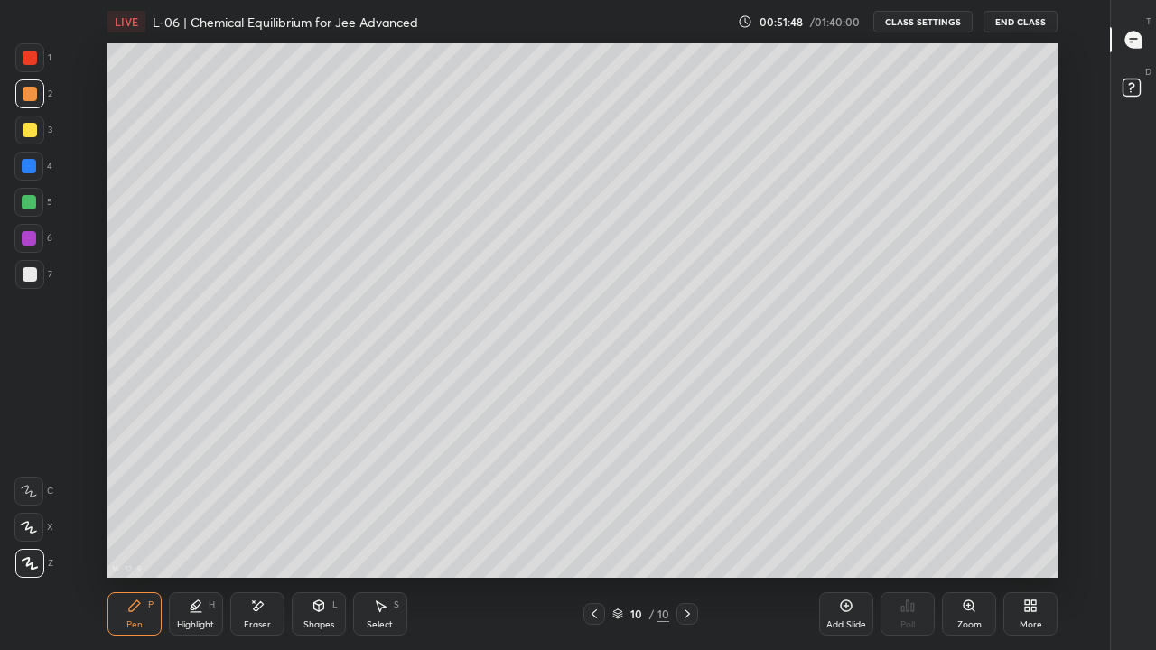
click at [31, 132] on div at bounding box center [30, 130] width 14 height 14
click at [265, 504] on div "Eraser" at bounding box center [257, 613] width 54 height 43
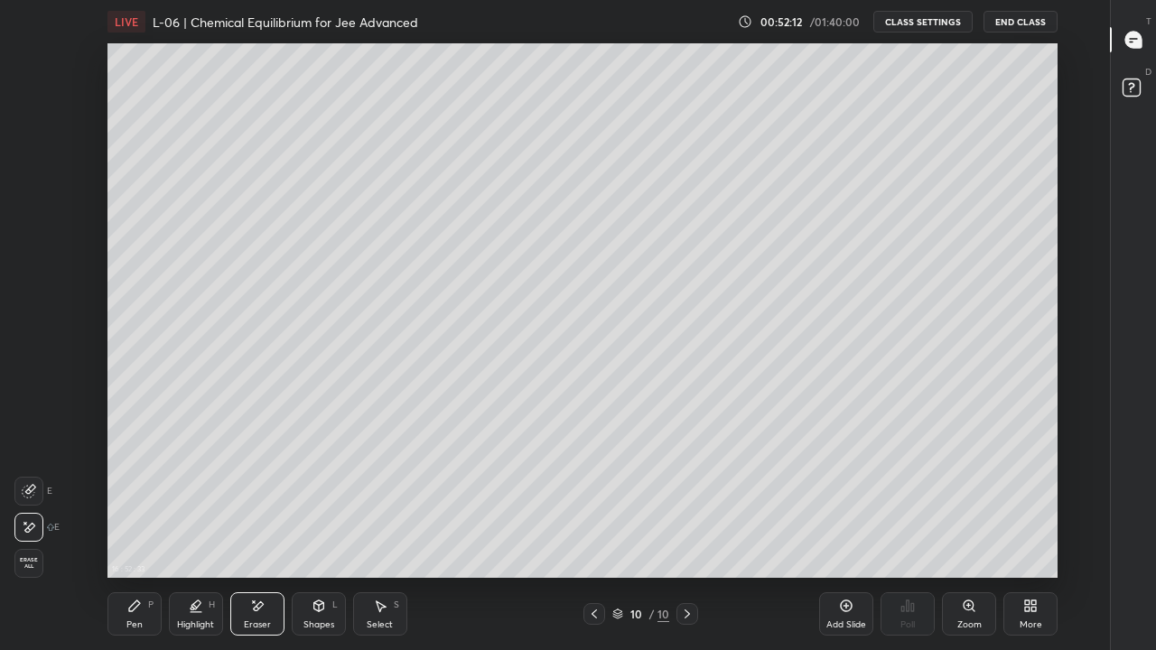
click at [145, 504] on div "Pen P" at bounding box center [134, 613] width 54 height 43
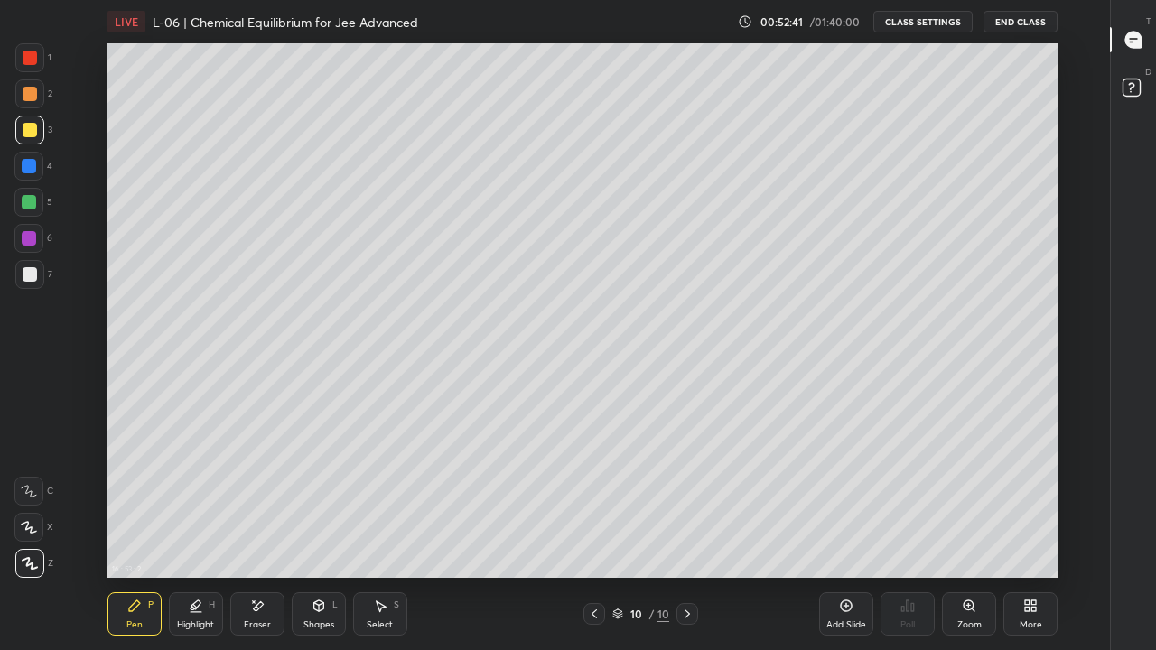
click at [851, 504] on icon at bounding box center [846, 606] width 14 height 14
click at [271, 504] on div "Eraser" at bounding box center [257, 613] width 54 height 43
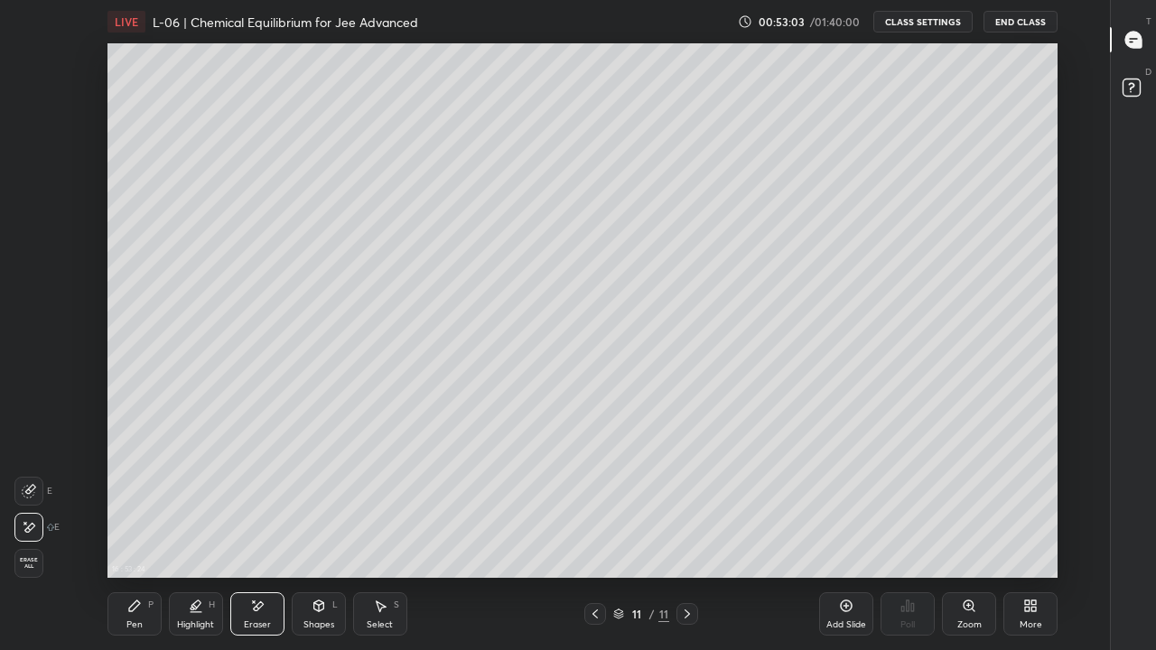
click at [136, 504] on div "Pen" at bounding box center [134, 624] width 16 height 9
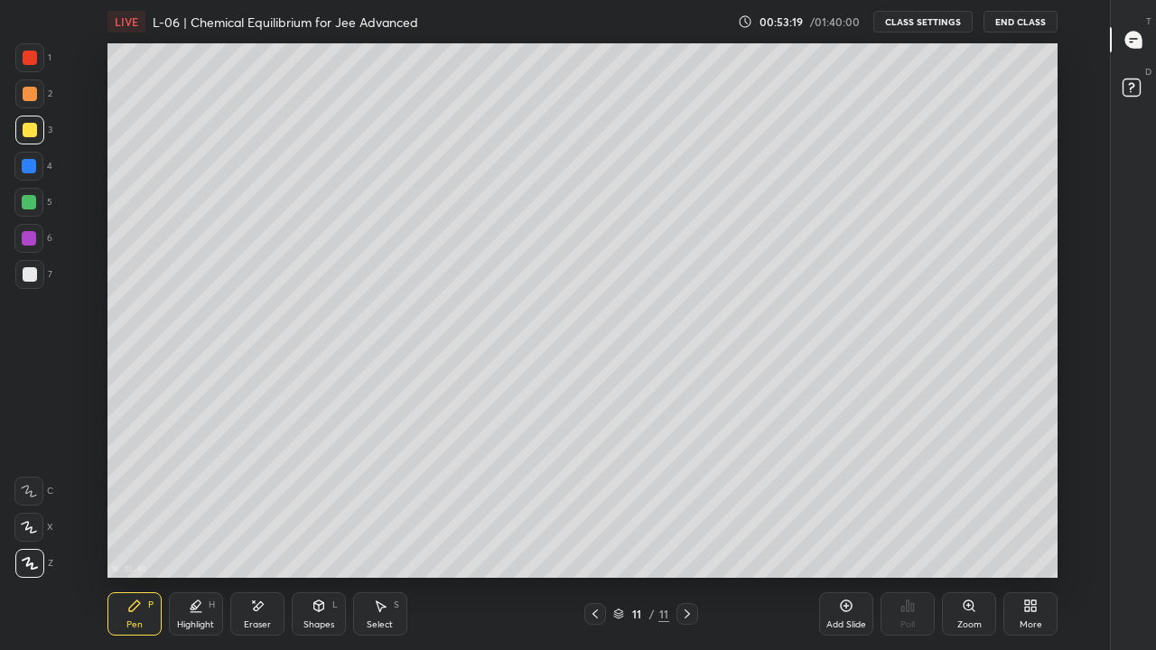
click at [24, 93] on div at bounding box center [30, 94] width 14 height 14
click at [259, 504] on div "Eraser" at bounding box center [257, 613] width 54 height 43
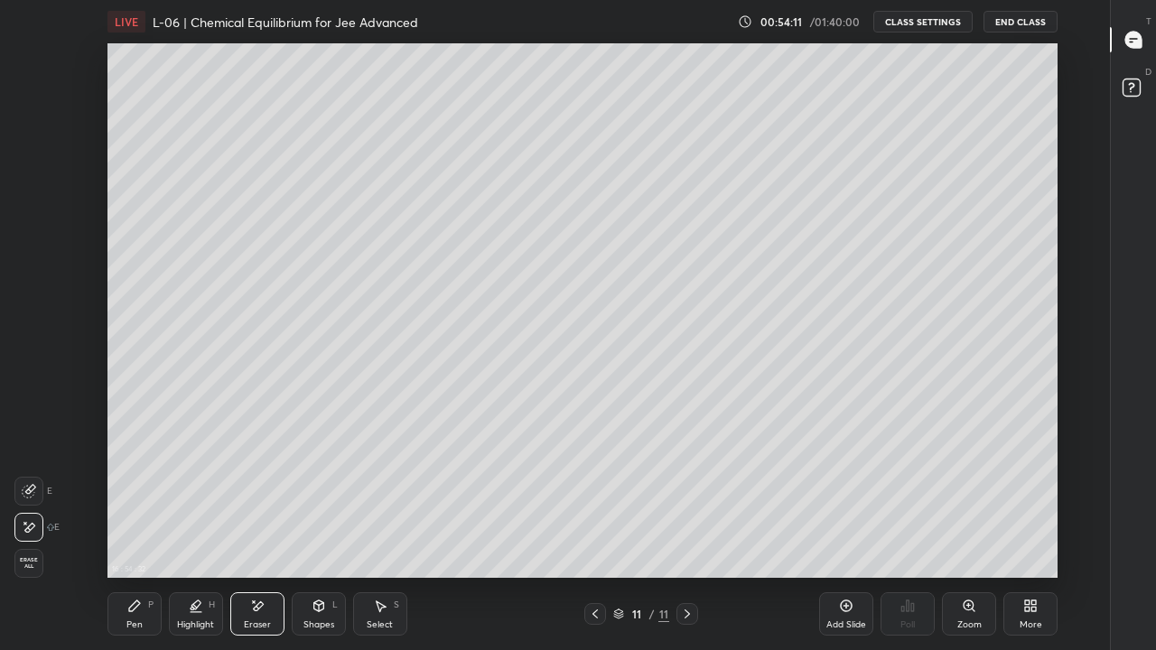
click at [137, 504] on div "Pen P" at bounding box center [134, 613] width 54 height 43
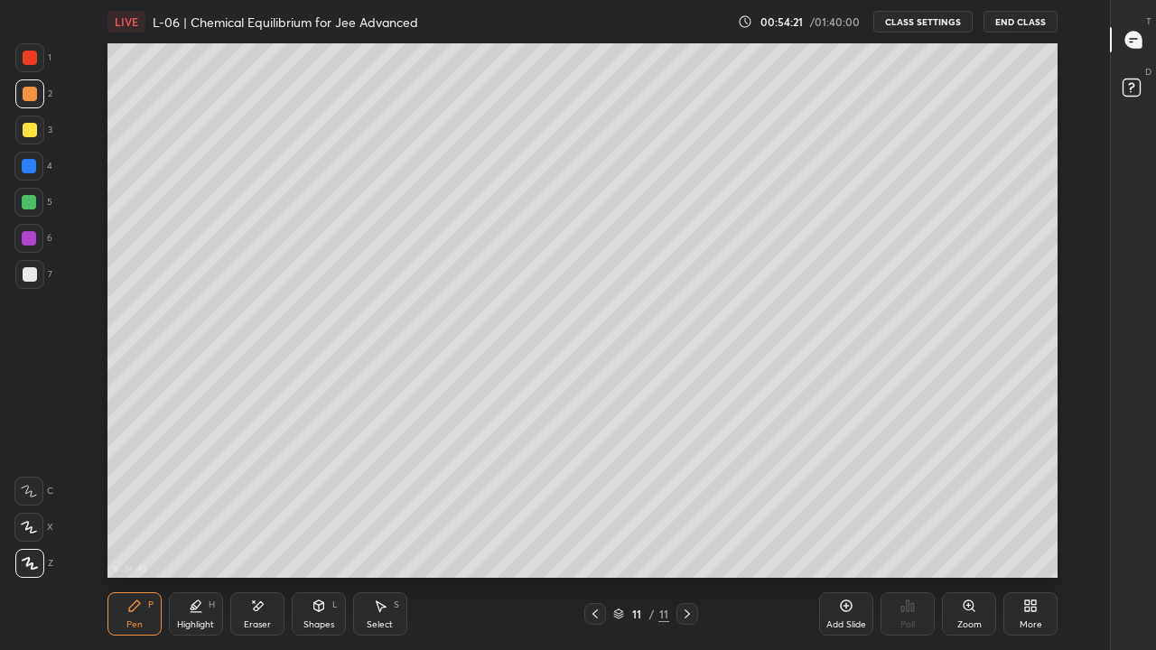
click at [32, 136] on div at bounding box center [30, 130] width 14 height 14
click at [261, 504] on div "Eraser" at bounding box center [257, 613] width 54 height 43
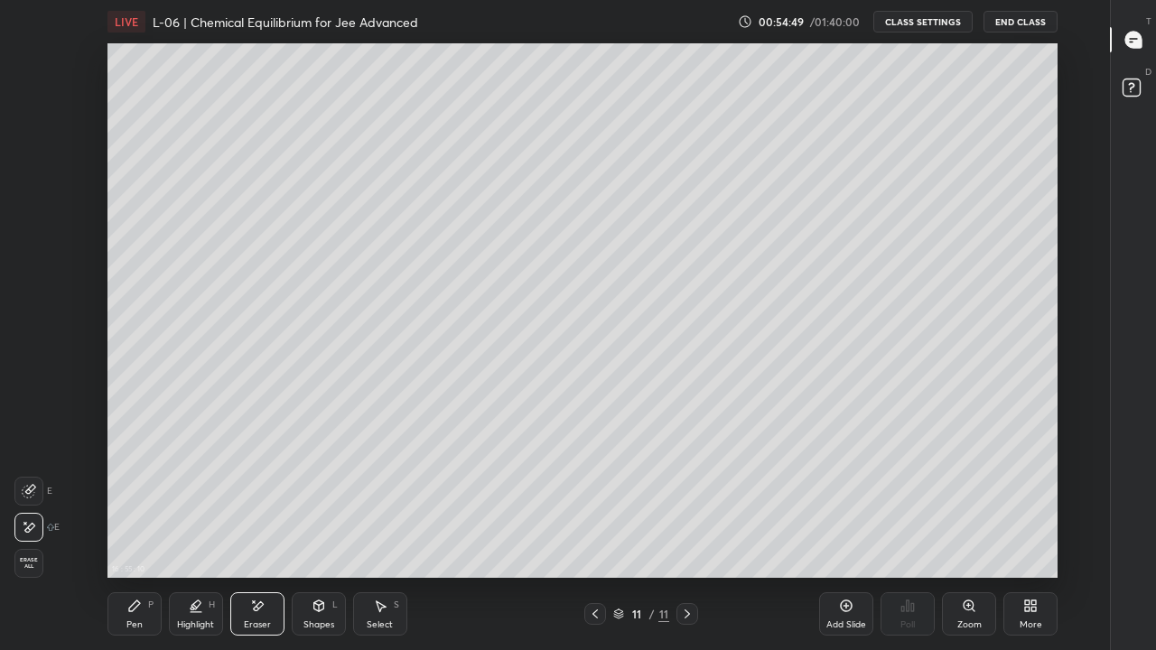
click at [143, 504] on div "Pen P" at bounding box center [134, 613] width 54 height 43
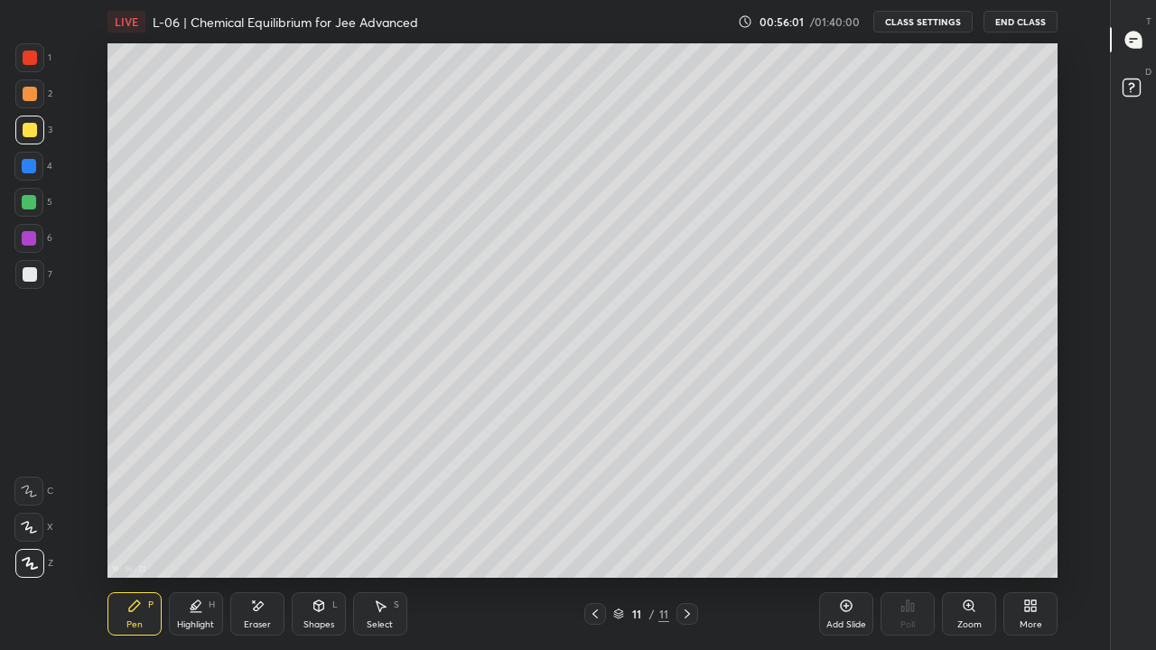
click at [594, 504] on icon at bounding box center [595, 614] width 14 height 14
click at [207, 504] on div "Highlight" at bounding box center [195, 624] width 37 height 9
click at [686, 504] on icon at bounding box center [687, 614] width 14 height 14
click at [25, 206] on div at bounding box center [29, 202] width 14 height 14
click at [134, 504] on div "Pen P" at bounding box center [134, 613] width 54 height 43
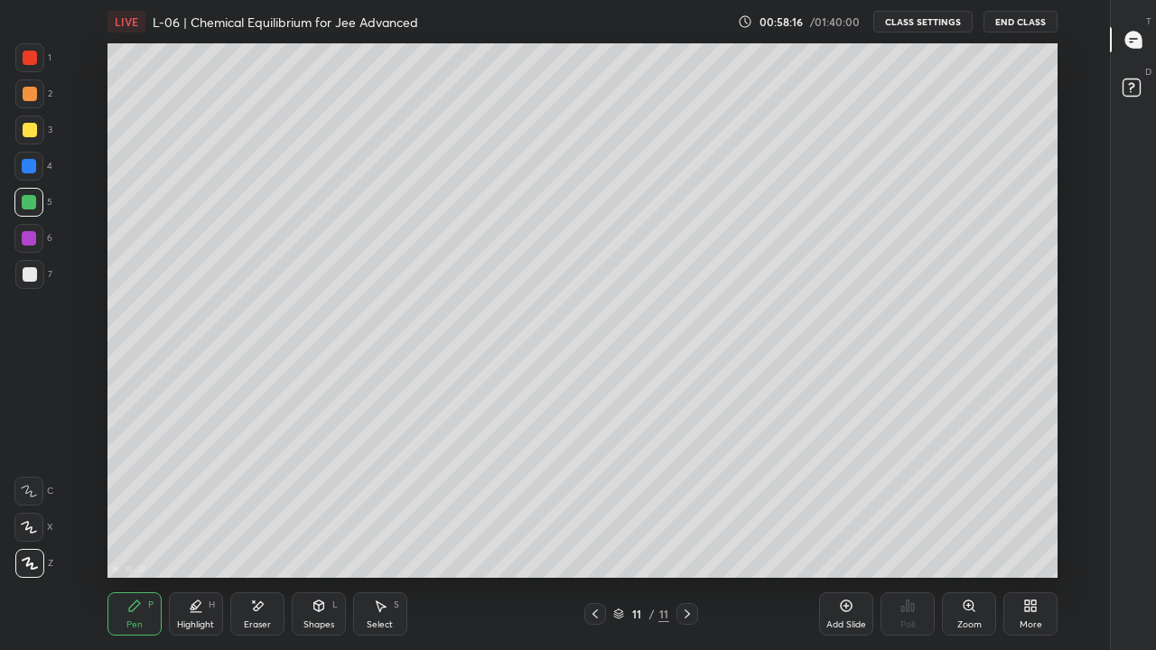
click at [592, 504] on icon at bounding box center [595, 614] width 14 height 14
click at [684, 504] on icon at bounding box center [687, 614] width 14 height 14
click at [584, 504] on div at bounding box center [595, 614] width 22 height 22
click at [686, 504] on icon at bounding box center [687, 614] width 14 height 14
click at [602, 504] on div at bounding box center [595, 614] width 22 height 22
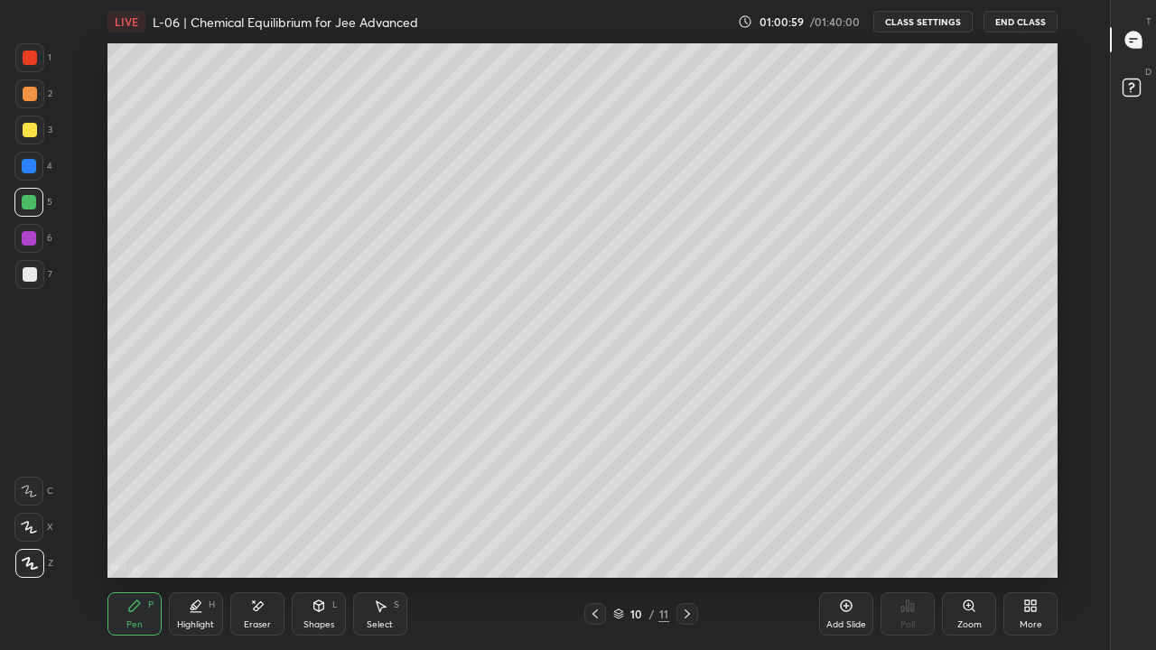
click at [694, 504] on div at bounding box center [687, 614] width 22 height 22
click at [33, 95] on div at bounding box center [30, 94] width 14 height 14
click at [844, 504] on icon at bounding box center [846, 606] width 12 height 12
click at [33, 167] on div at bounding box center [29, 166] width 14 height 14
click at [592, 504] on div at bounding box center [595, 614] width 22 height 22
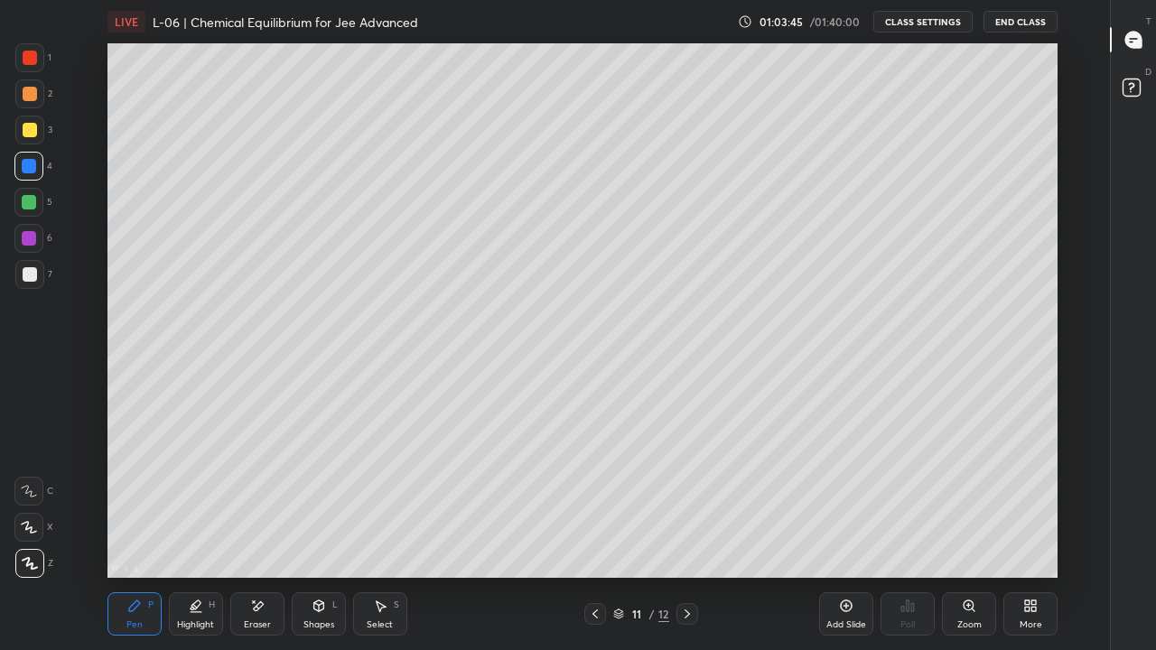
click at [594, 504] on icon at bounding box center [595, 614] width 14 height 14
click at [686, 504] on icon at bounding box center [686, 613] width 5 height 9
click at [679, 504] on div at bounding box center [687, 614] width 22 height 22
click at [832, 504] on div "Add Slide" at bounding box center [846, 613] width 54 height 43
click at [129, 504] on div "Pen P" at bounding box center [134, 613] width 54 height 43
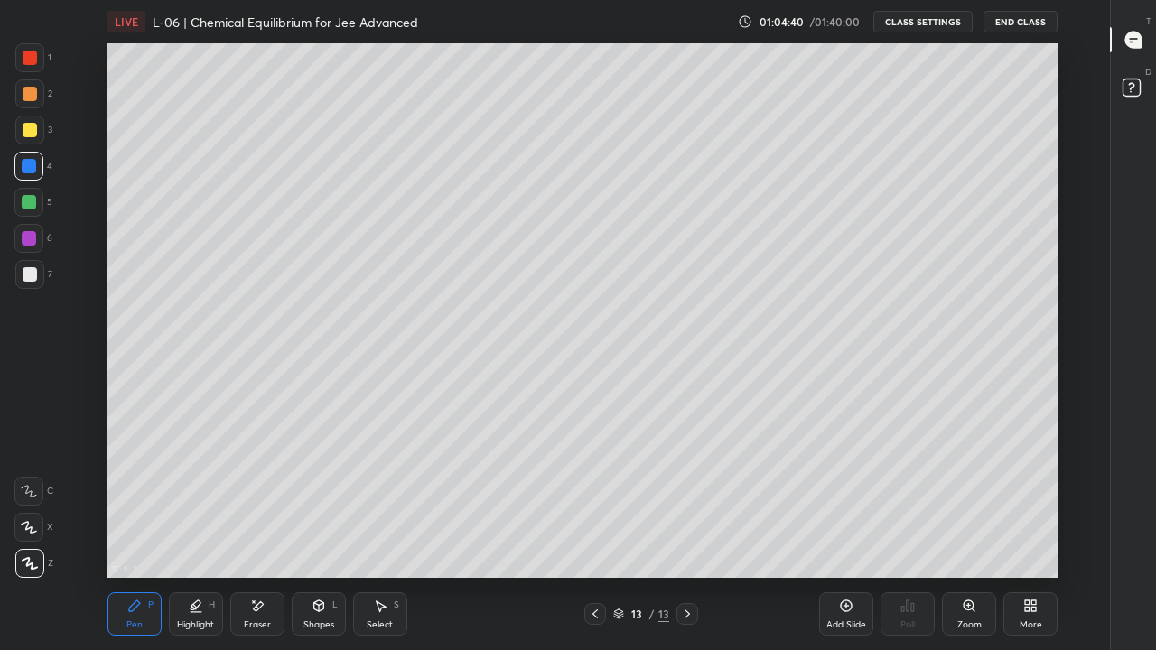
click at [33, 131] on div at bounding box center [30, 130] width 14 height 14
click at [384, 504] on div "Select" at bounding box center [380, 624] width 26 height 9
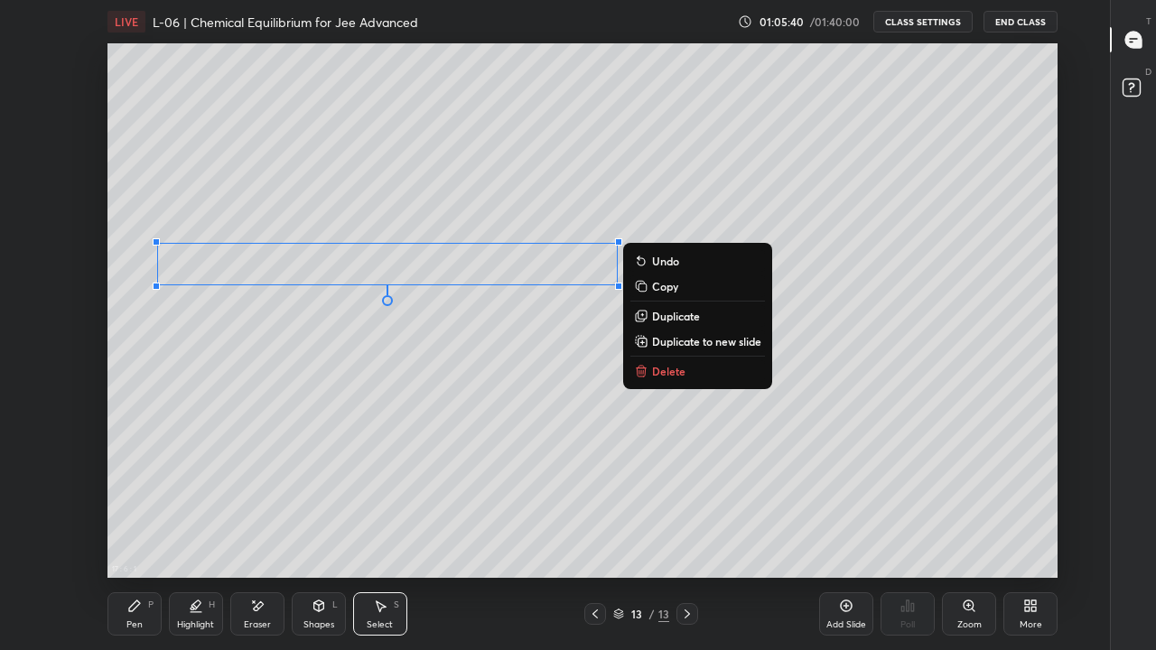
click at [298, 405] on div "0 ° Undo Copy Duplicate Duplicate to new slide Delete" at bounding box center [582, 310] width 950 height 534
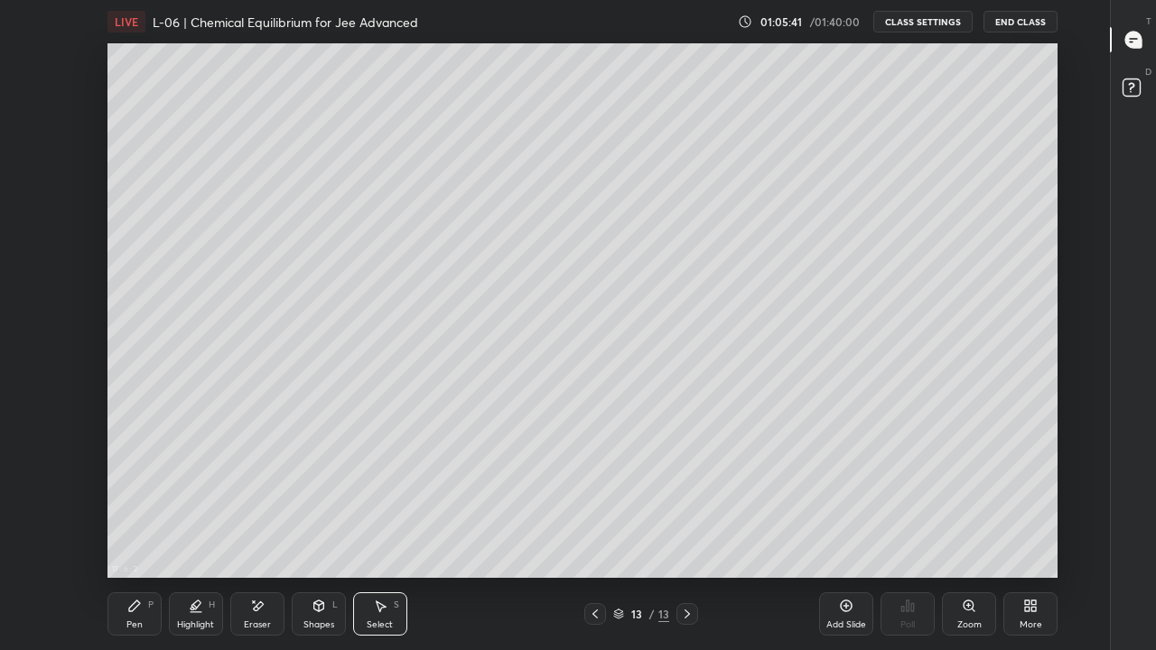
click at [149, 504] on div "Pen P" at bounding box center [134, 613] width 54 height 43
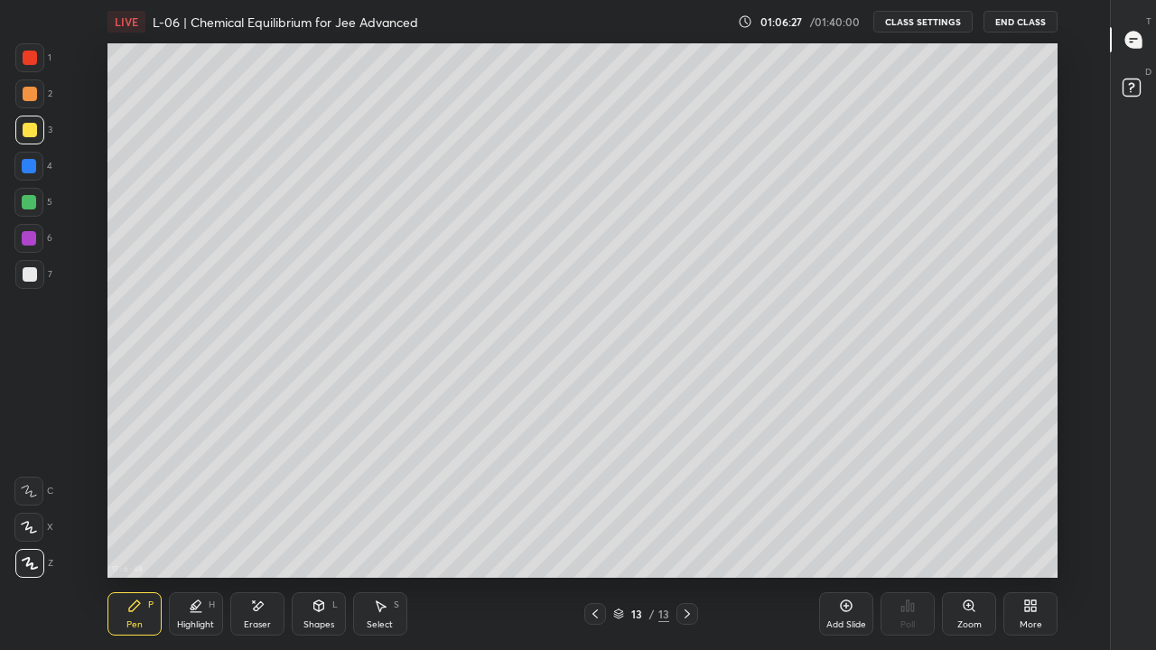
click at [30, 53] on div at bounding box center [30, 58] width 14 height 14
click at [31, 163] on div at bounding box center [29, 166] width 14 height 14
click at [376, 504] on div "Select S" at bounding box center [380, 613] width 54 height 43
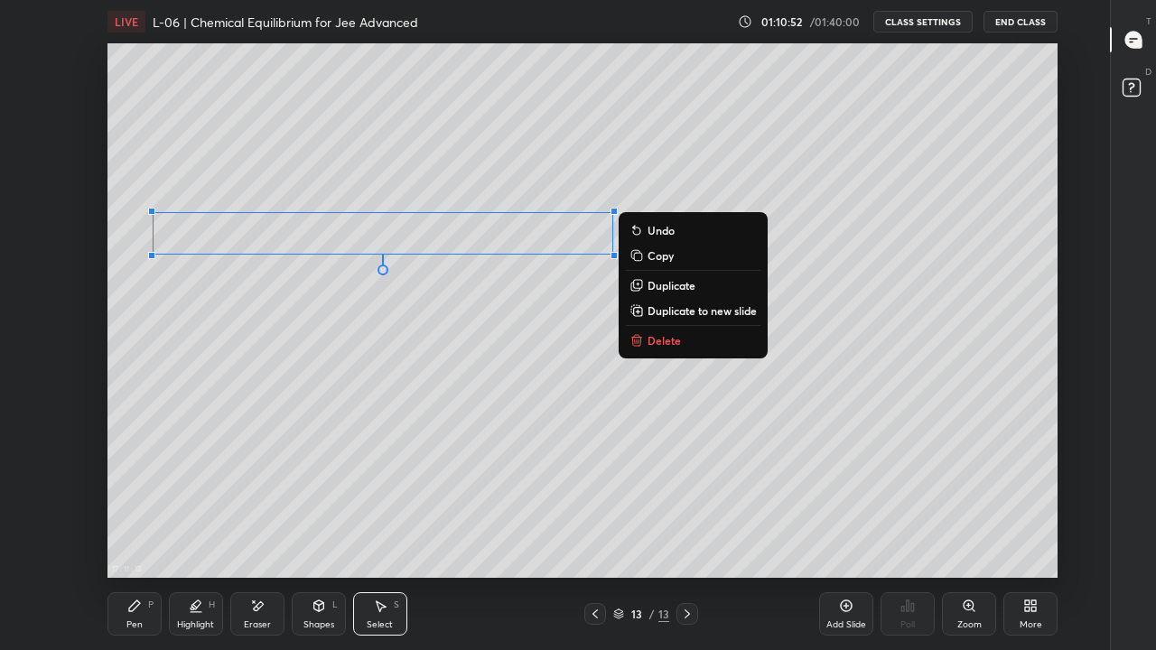
click at [137, 504] on div "Pen P" at bounding box center [134, 613] width 54 height 43
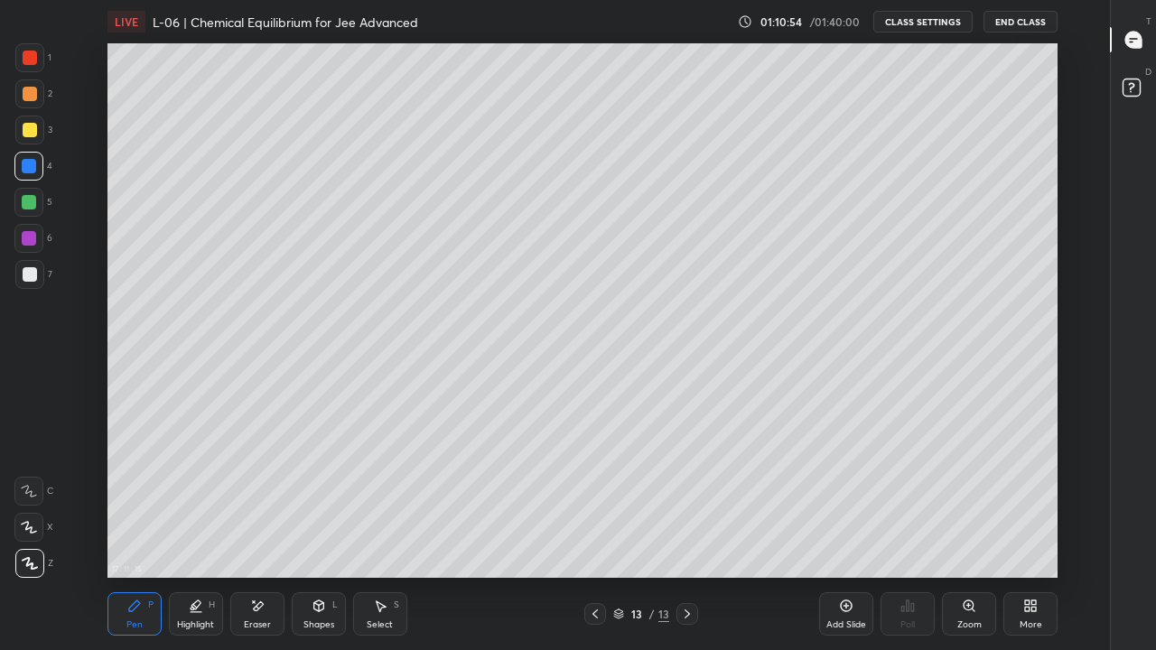
click at [33, 96] on div at bounding box center [30, 94] width 14 height 14
click at [31, 60] on div at bounding box center [30, 58] width 14 height 14
click at [254, 504] on div "Eraser" at bounding box center [257, 624] width 27 height 9
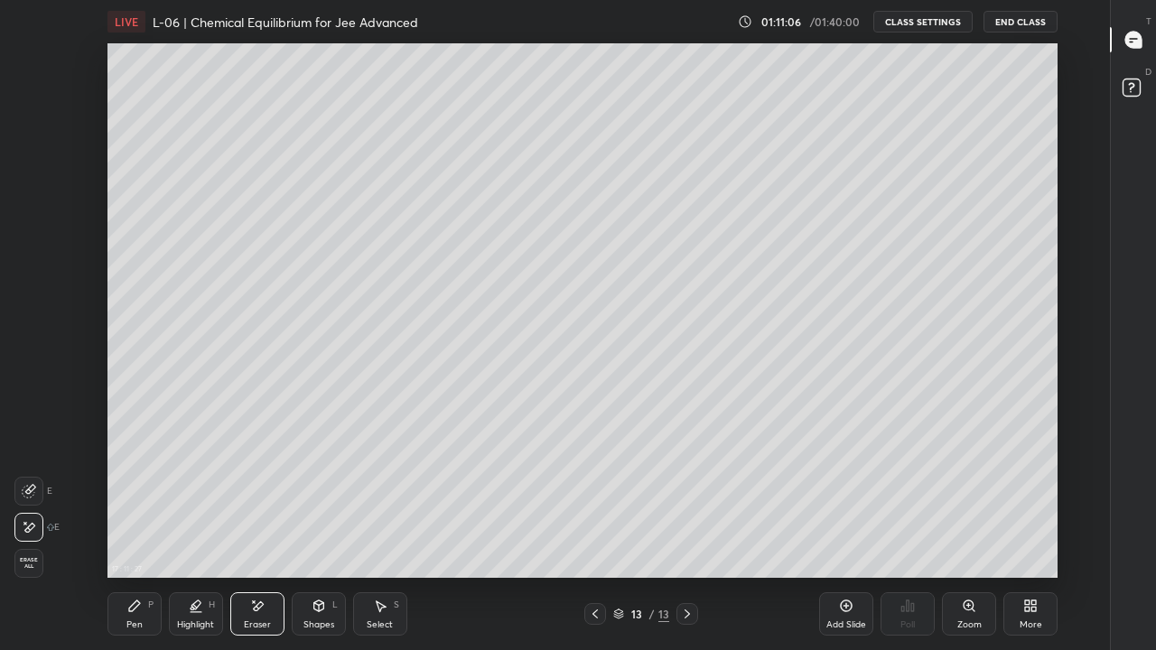
click at [145, 504] on div "Pen P" at bounding box center [134, 613] width 54 height 43
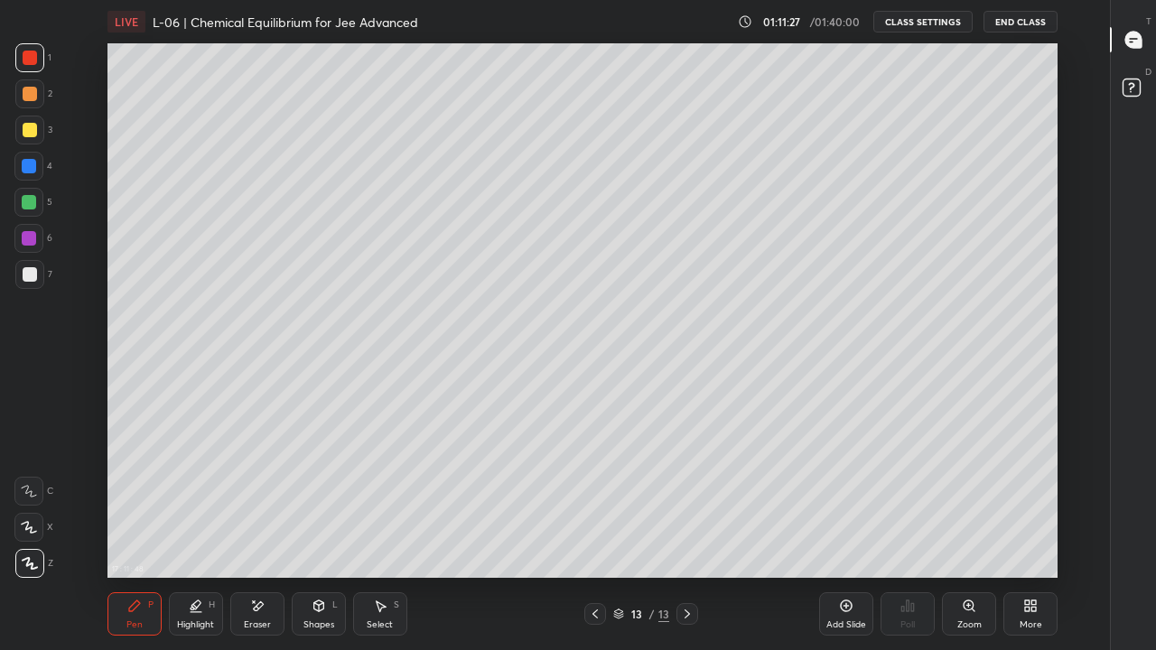
click at [844, 504] on div "Add Slide" at bounding box center [846, 613] width 54 height 43
click at [265, 504] on div "Eraser" at bounding box center [257, 624] width 27 height 9
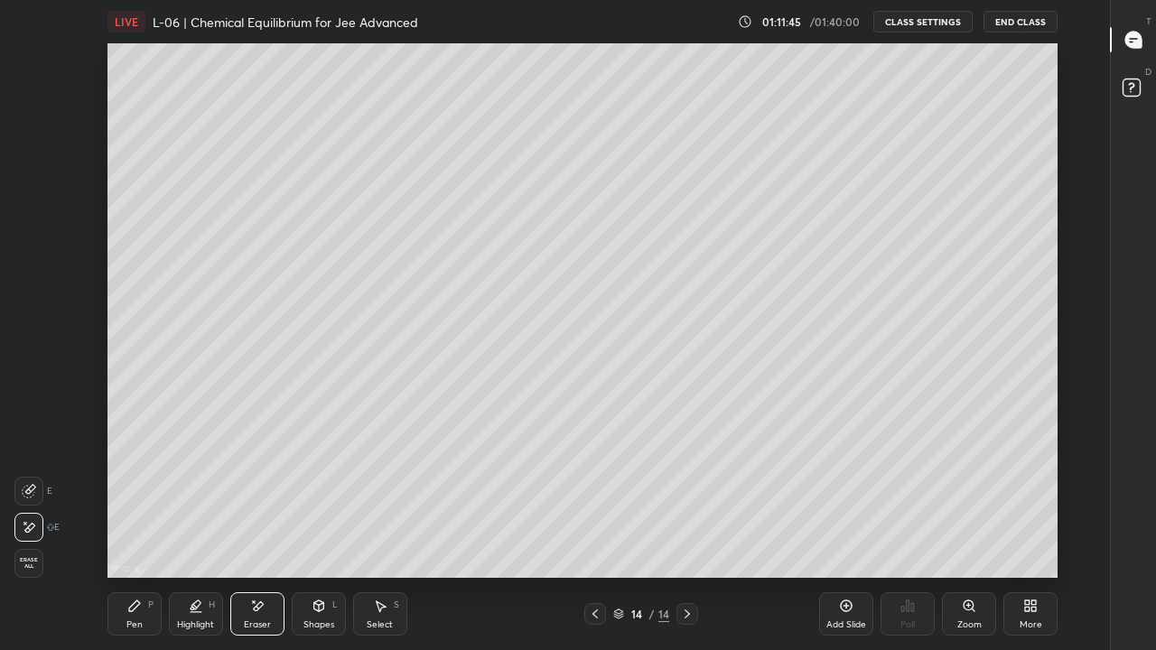
click at [320, 504] on div "Shapes L" at bounding box center [319, 613] width 54 height 43
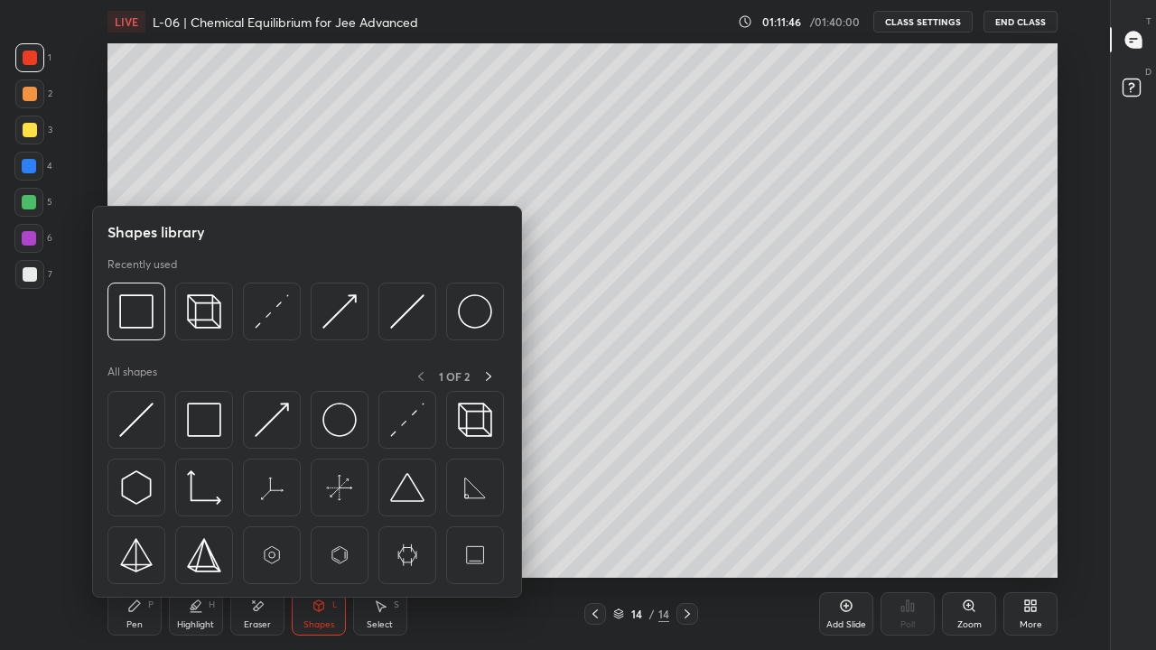
click at [142, 317] on img at bounding box center [136, 311] width 34 height 34
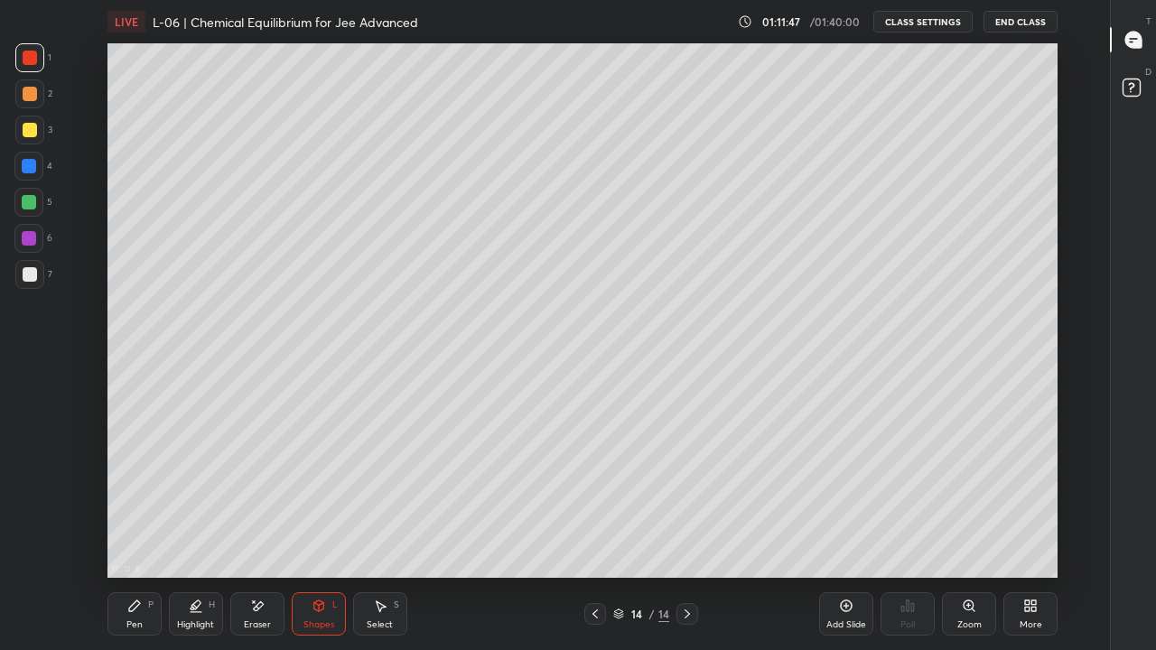
click at [36, 136] on div at bounding box center [29, 130] width 29 height 29
click at [146, 504] on div "Pen P" at bounding box center [134, 613] width 54 height 43
click at [29, 275] on div at bounding box center [30, 274] width 14 height 14
click at [596, 504] on icon at bounding box center [595, 614] width 14 height 14
click at [689, 504] on icon at bounding box center [687, 614] width 14 height 14
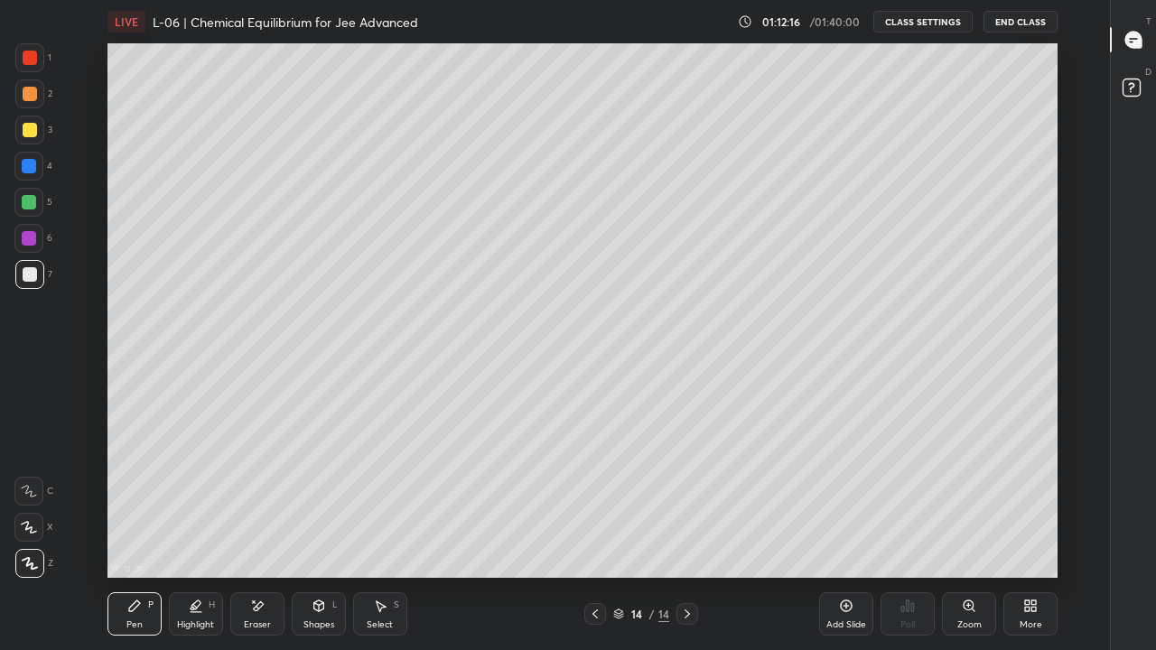
click at [594, 504] on icon at bounding box center [595, 614] width 14 height 14
click at [686, 504] on icon at bounding box center [687, 614] width 14 height 14
click at [253, 504] on div "Eraser" at bounding box center [257, 613] width 54 height 43
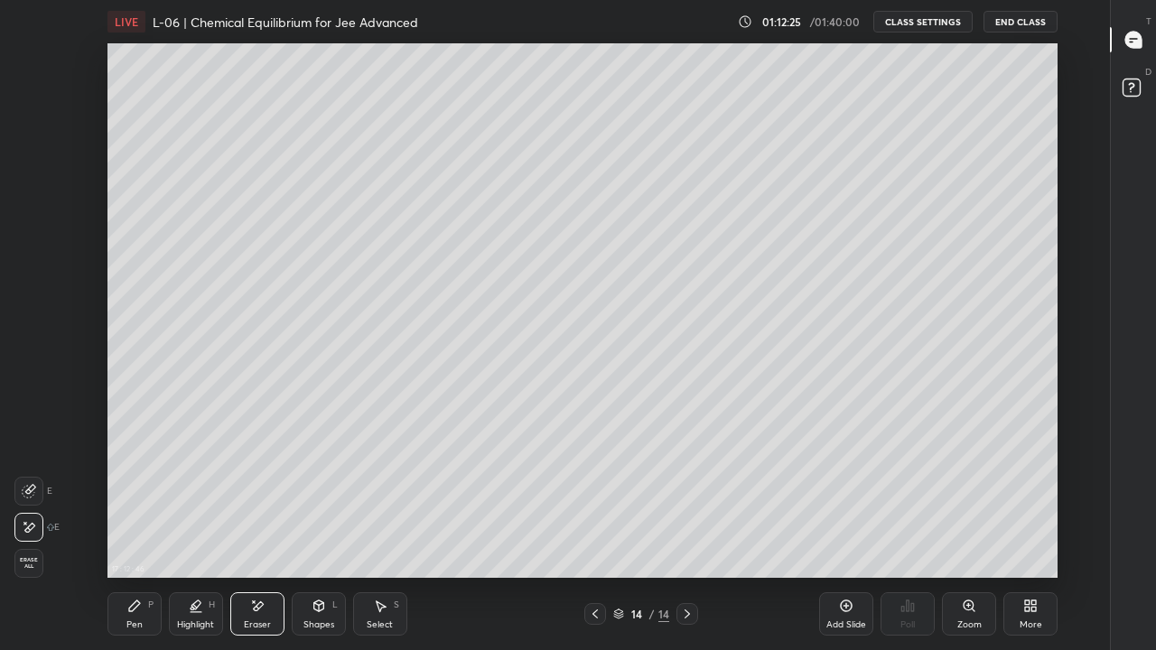
click at [143, 504] on div "Pen P" at bounding box center [134, 613] width 54 height 43
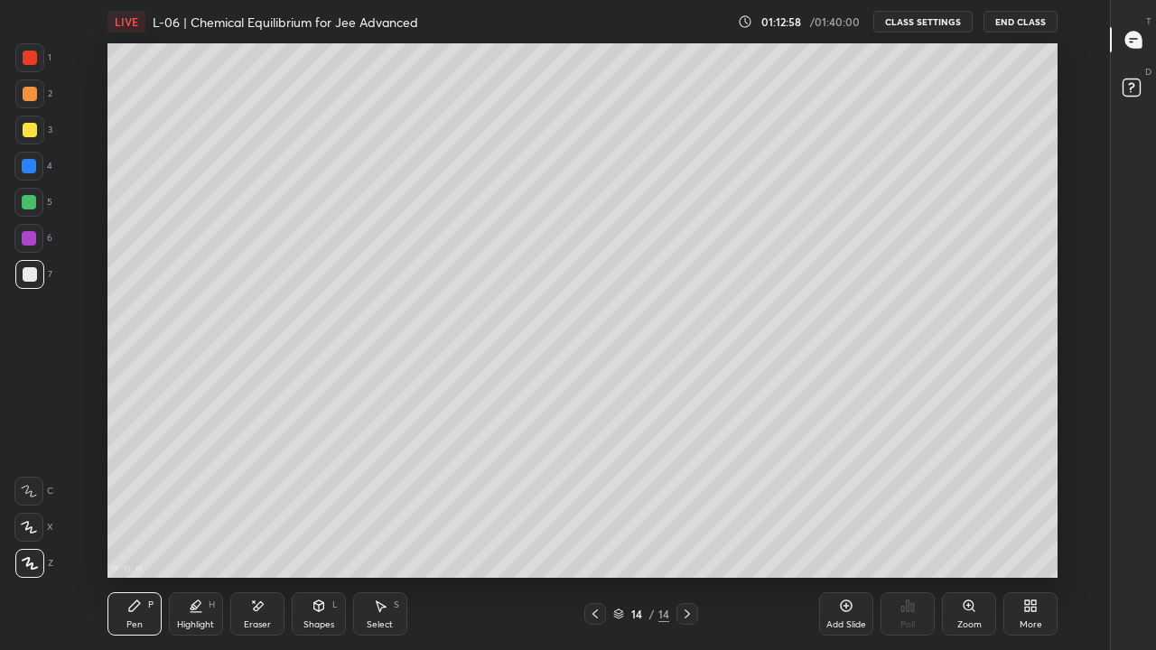
click at [27, 129] on div at bounding box center [30, 130] width 14 height 14
click at [594, 504] on icon at bounding box center [595, 614] width 14 height 14
click at [688, 504] on icon at bounding box center [687, 614] width 14 height 14
click at [832, 504] on div "Add Slide" at bounding box center [846, 613] width 54 height 43
click at [35, 203] on div at bounding box center [29, 202] width 14 height 14
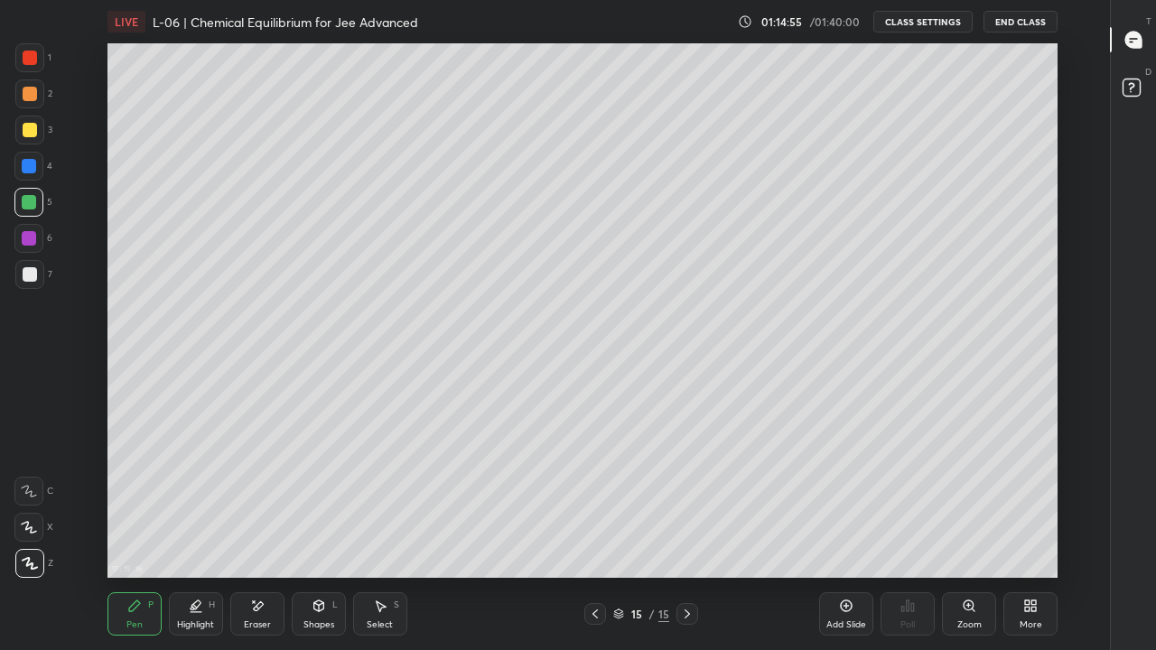
click at [263, 504] on div "Eraser" at bounding box center [257, 624] width 27 height 9
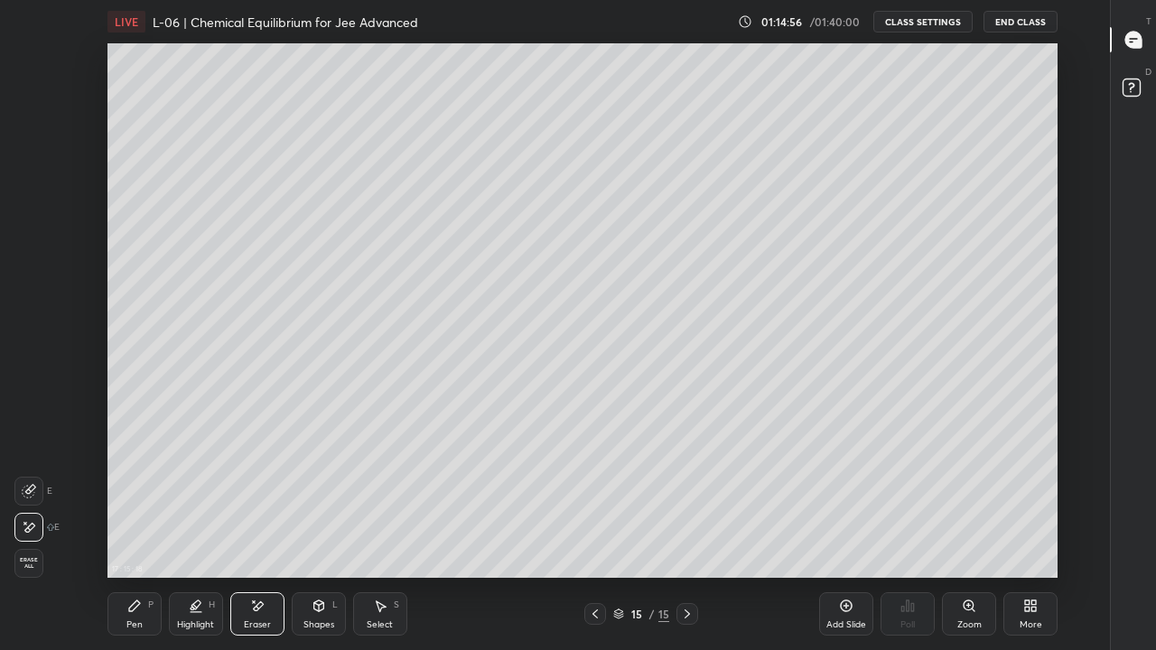
click at [134, 504] on div "Pen" at bounding box center [134, 624] width 16 height 9
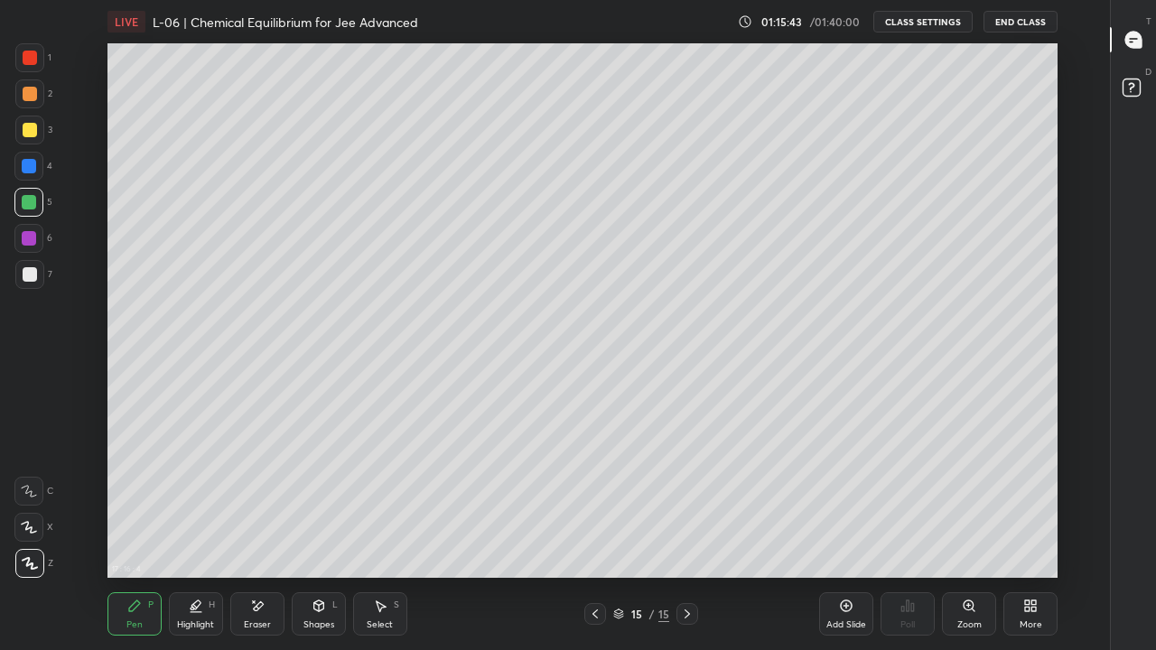
click at [32, 130] on div at bounding box center [30, 130] width 14 height 14
click at [32, 57] on div at bounding box center [30, 58] width 14 height 14
click at [30, 271] on div at bounding box center [30, 274] width 14 height 14
click at [32, 60] on div at bounding box center [30, 58] width 14 height 14
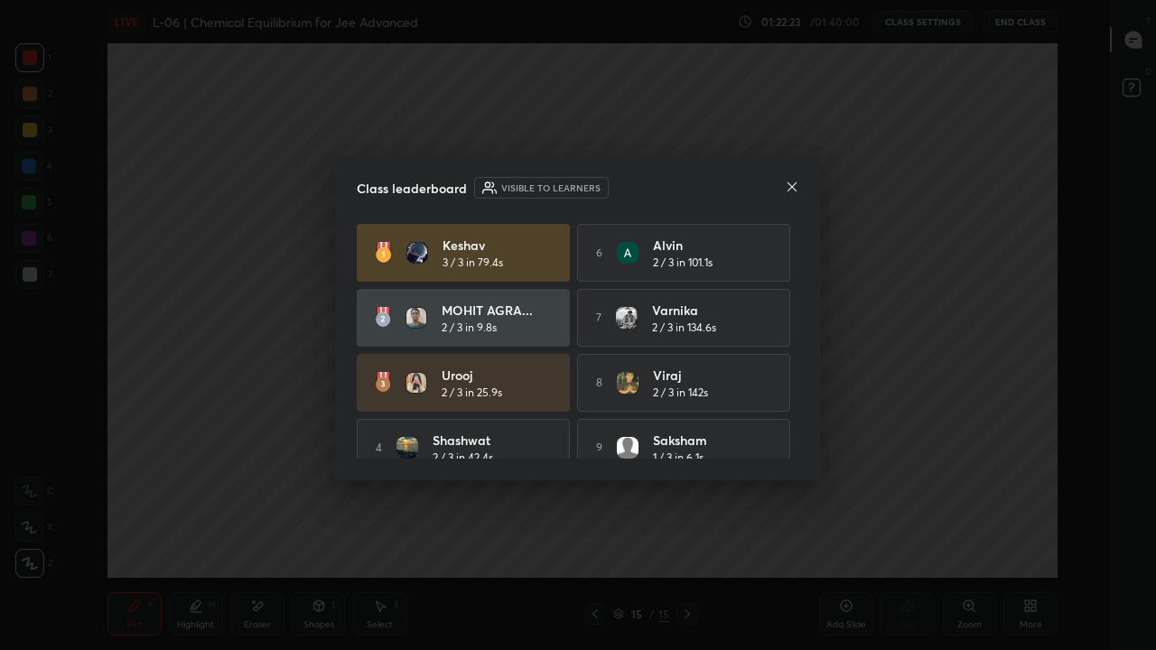
click at [791, 185] on icon at bounding box center [791, 187] width 14 height 14
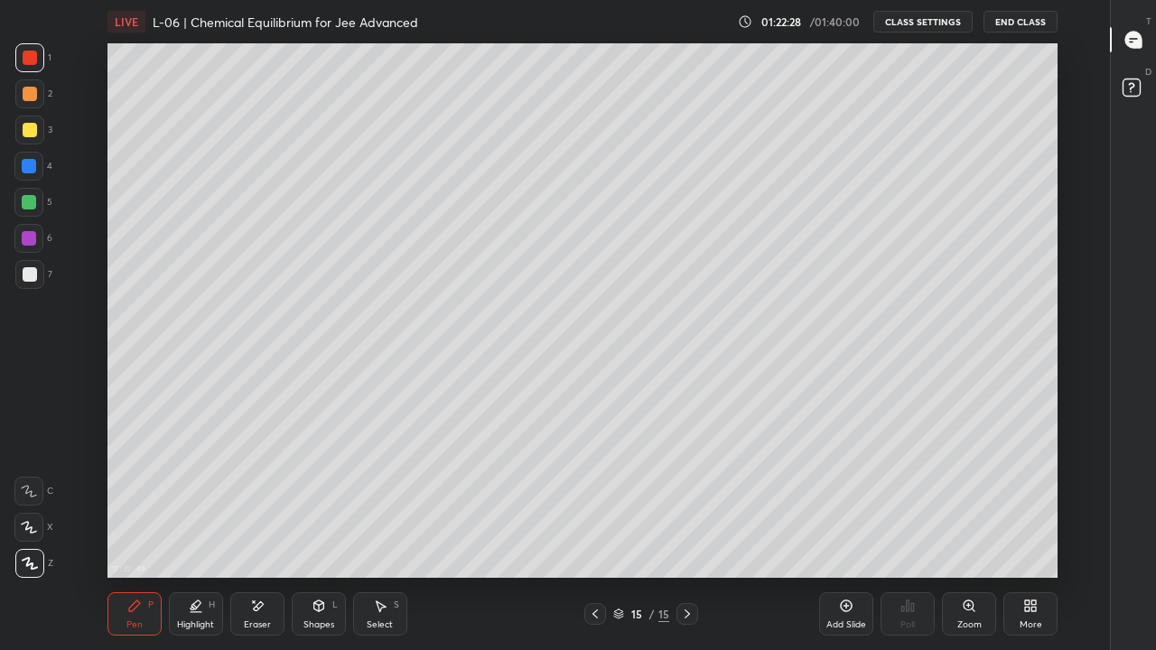
click at [843, 504] on icon at bounding box center [846, 606] width 12 height 12
click at [32, 131] on div at bounding box center [30, 130] width 14 height 14
click at [265, 504] on div "Eraser" at bounding box center [257, 624] width 27 height 9
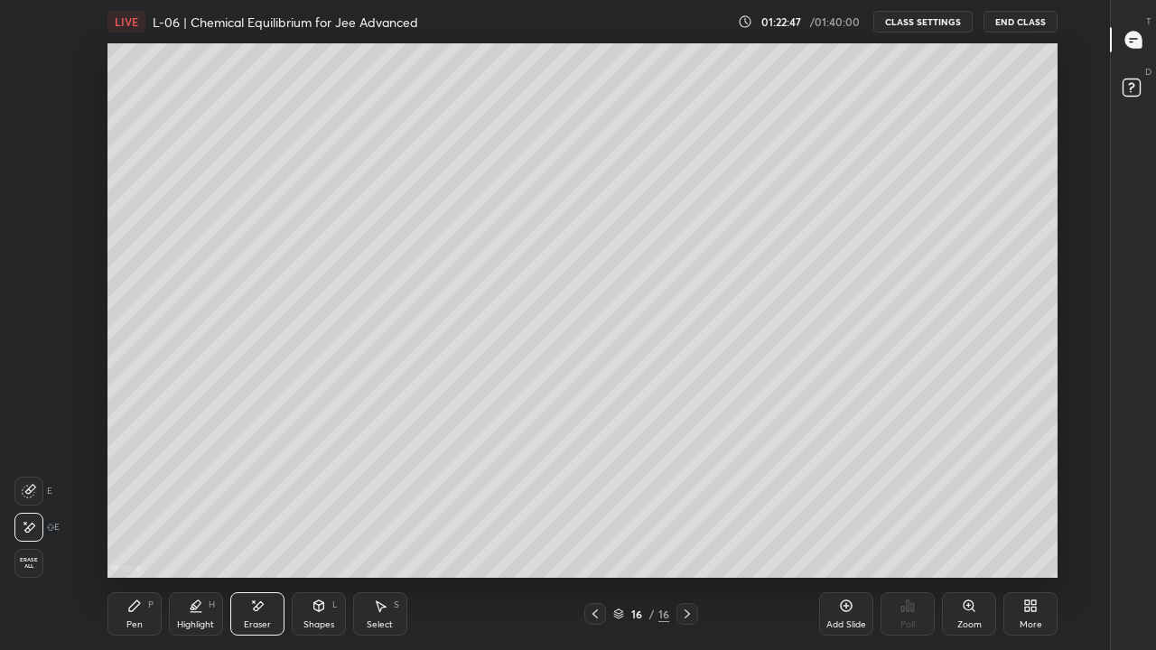
click at [151, 504] on div "Pen P" at bounding box center [134, 613] width 54 height 43
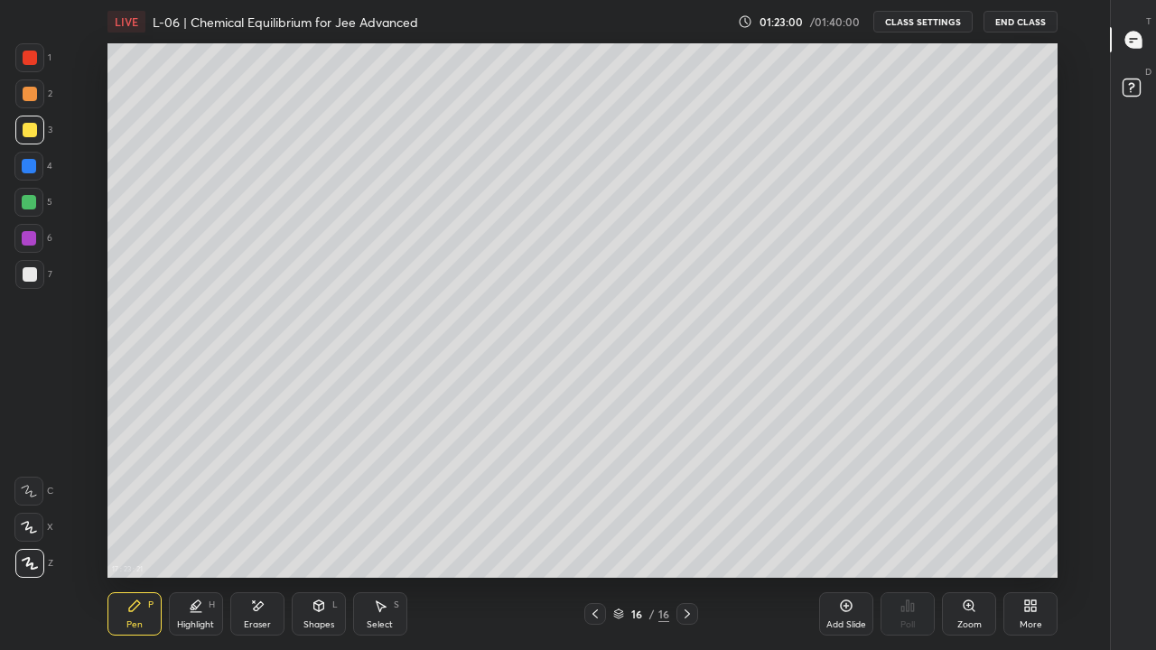
click at [32, 166] on div at bounding box center [29, 166] width 14 height 14
click at [23, 203] on div at bounding box center [29, 202] width 14 height 14
click at [34, 134] on div at bounding box center [30, 130] width 14 height 14
click at [595, 504] on icon at bounding box center [595, 614] width 14 height 14
click at [687, 504] on icon at bounding box center [687, 614] width 14 height 14
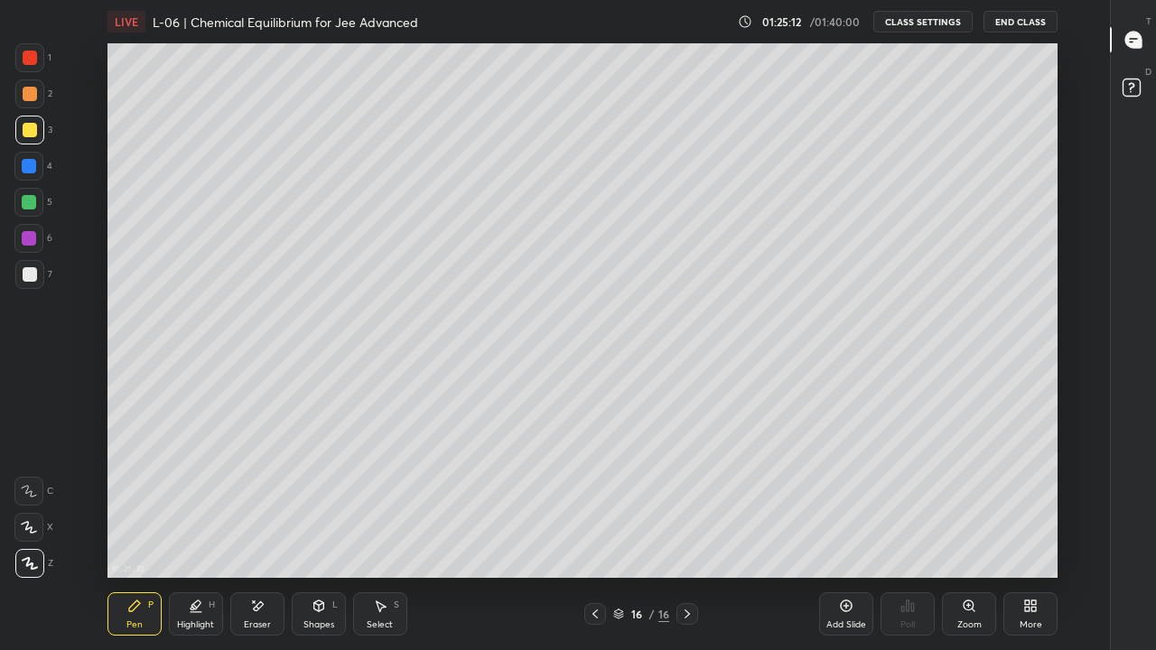
click at [593, 504] on div at bounding box center [595, 614] width 22 height 22
click at [686, 504] on icon at bounding box center [687, 614] width 14 height 14
click at [594, 504] on icon at bounding box center [595, 614] width 14 height 14
click at [689, 504] on icon at bounding box center [687, 614] width 14 height 14
click at [32, 60] on div at bounding box center [30, 58] width 14 height 14
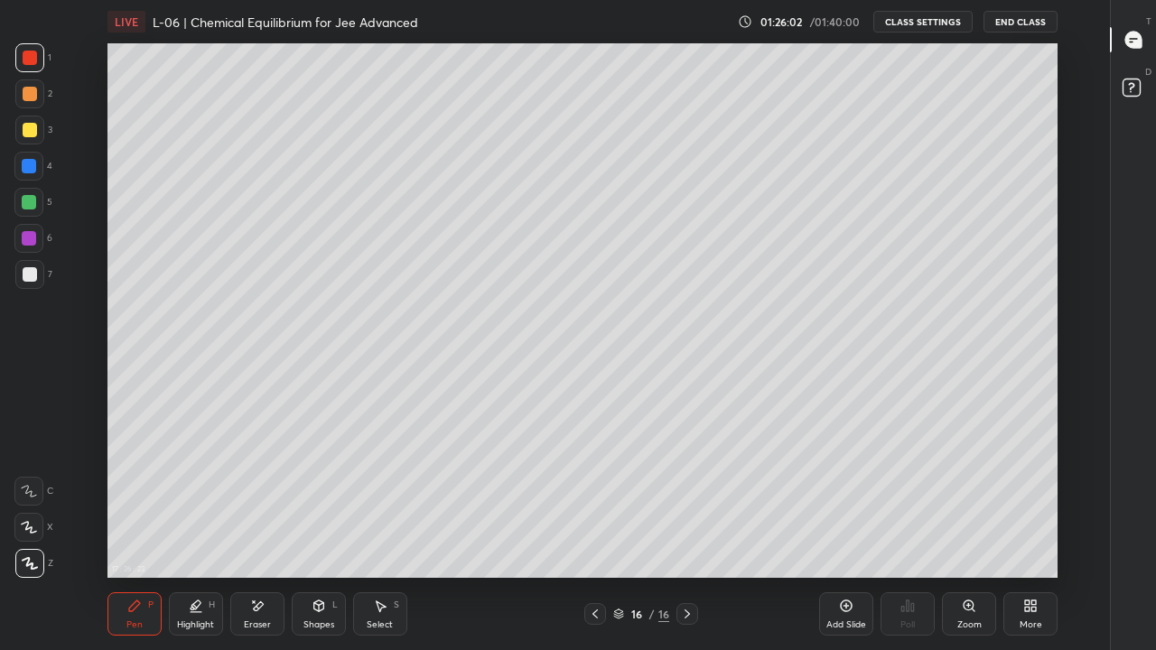
click at [264, 504] on div "Eraser" at bounding box center [257, 613] width 54 height 43
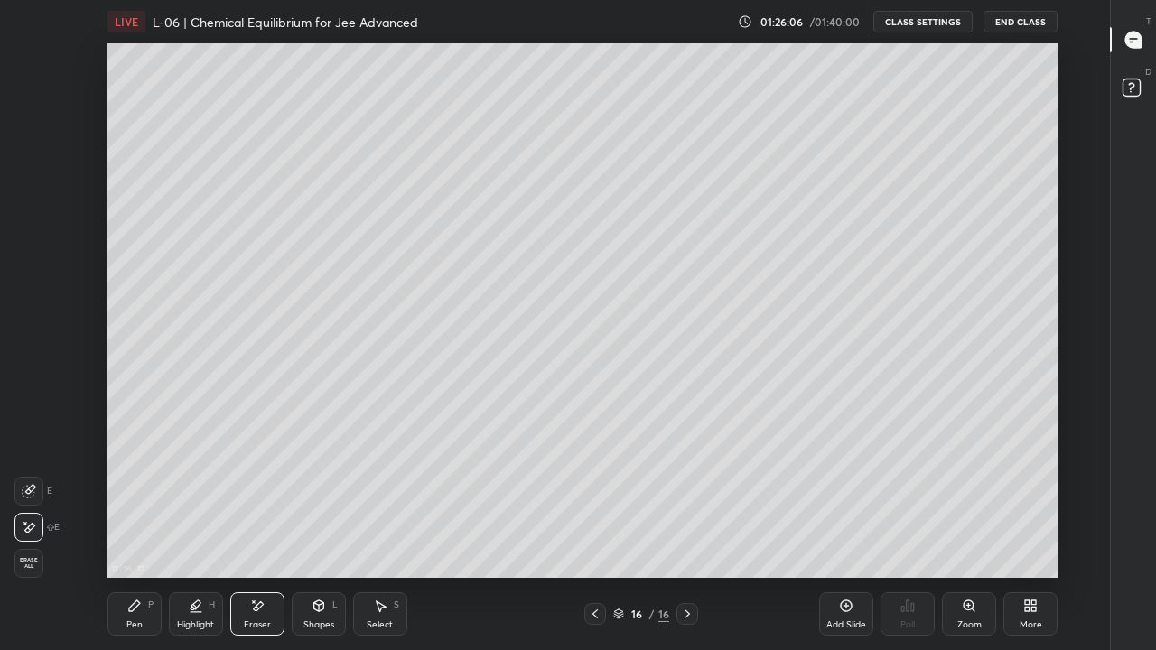
click at [138, 504] on div "Pen" at bounding box center [134, 624] width 16 height 9
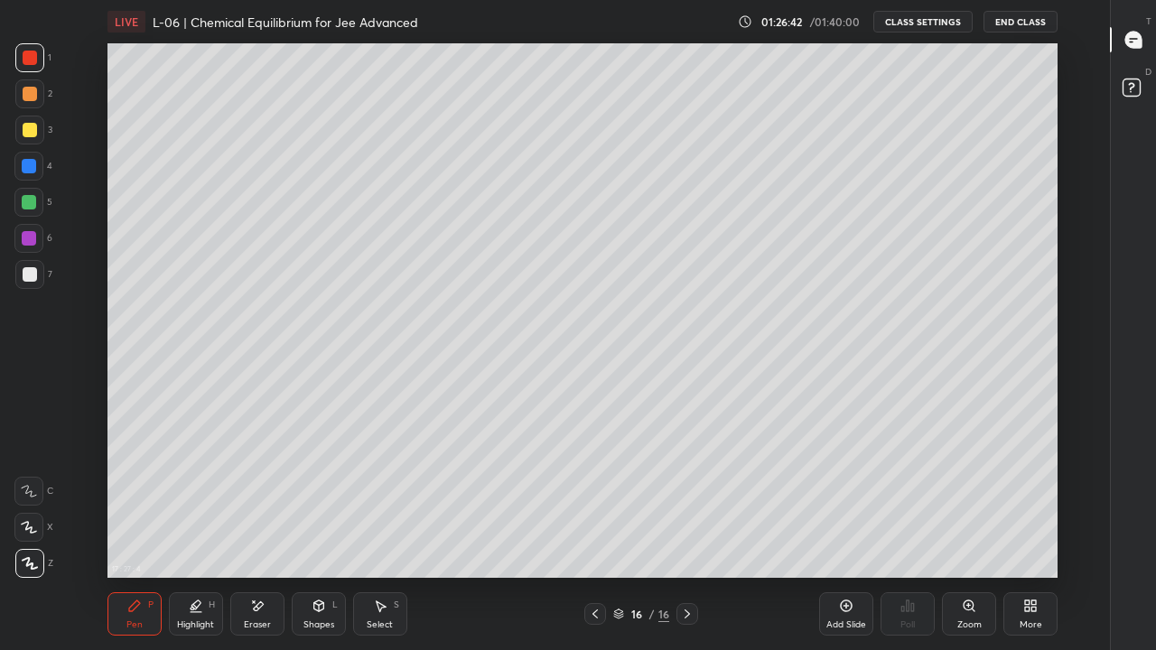
click at [32, 134] on div at bounding box center [30, 130] width 14 height 14
click at [265, 504] on div "Eraser" at bounding box center [257, 624] width 27 height 9
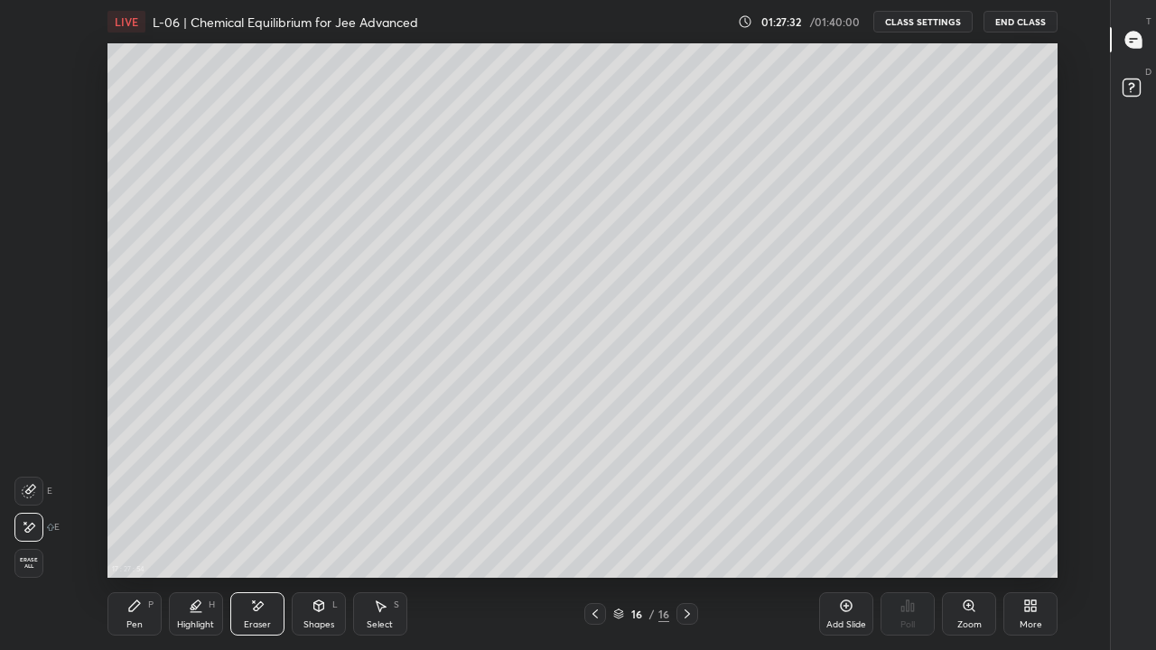
click at [144, 504] on div "Pen P" at bounding box center [134, 613] width 54 height 43
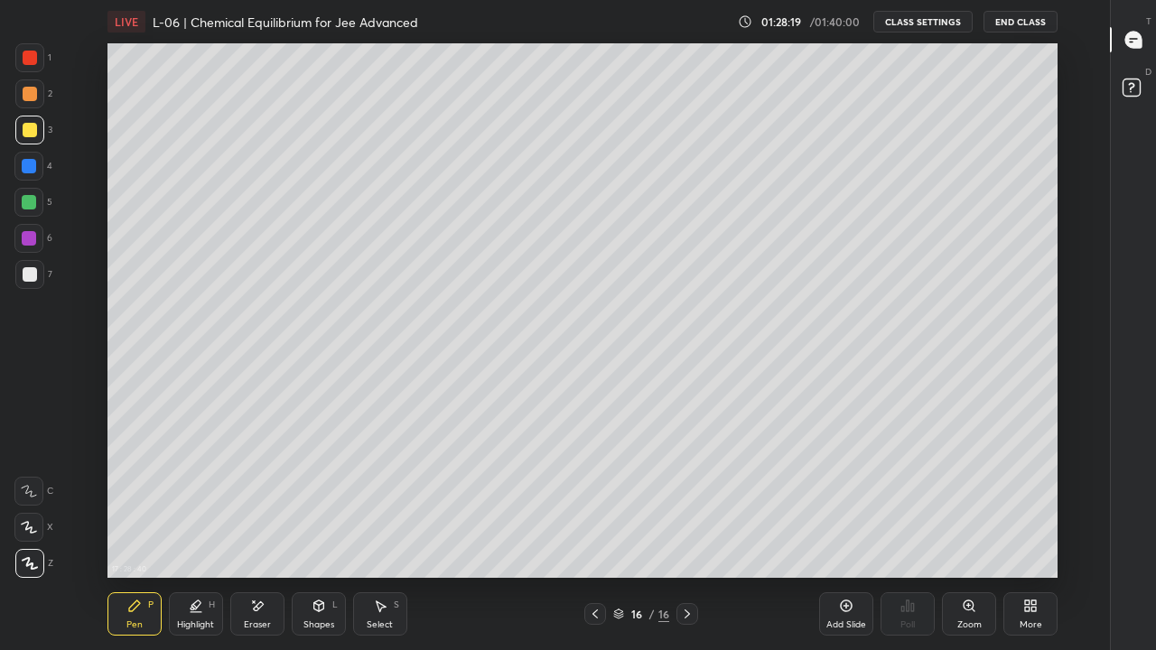
click at [594, 504] on icon at bounding box center [595, 614] width 14 height 14
click at [686, 504] on icon at bounding box center [687, 614] width 14 height 14
click at [595, 504] on icon at bounding box center [595, 614] width 14 height 14
click at [684, 504] on icon at bounding box center [687, 614] width 14 height 14
click at [592, 504] on icon at bounding box center [595, 614] width 14 height 14
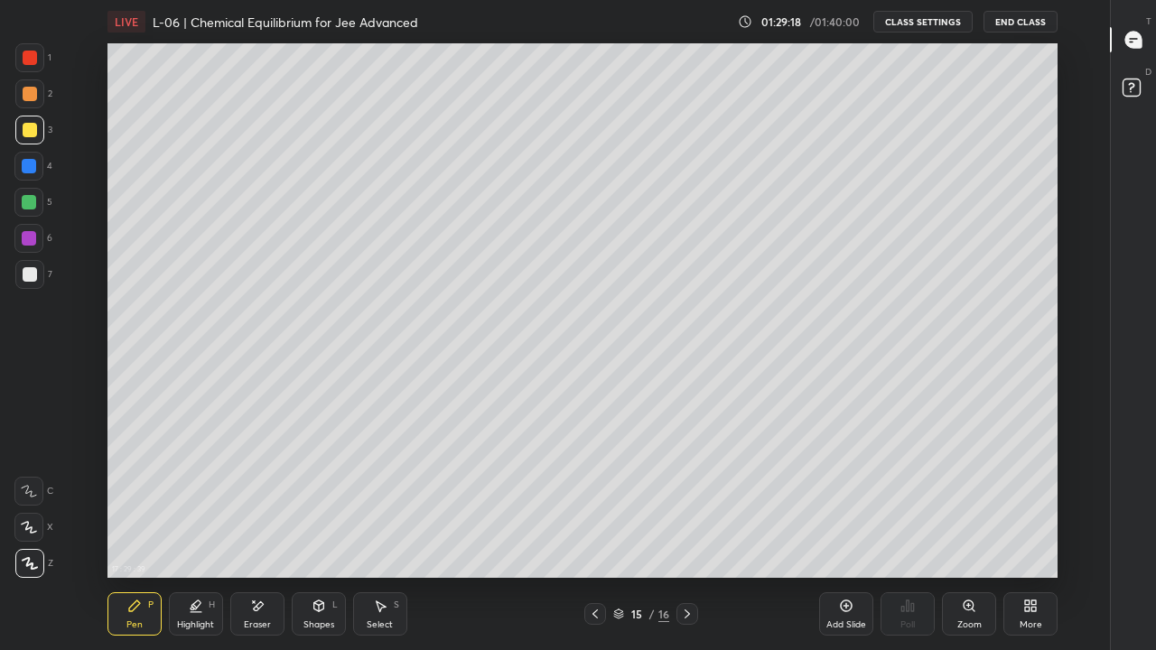
click at [687, 504] on icon at bounding box center [686, 613] width 5 height 9
click at [857, 504] on div "Add Slide" at bounding box center [846, 613] width 54 height 43
click at [1016, 23] on button "End Class" at bounding box center [1020, 22] width 74 height 22
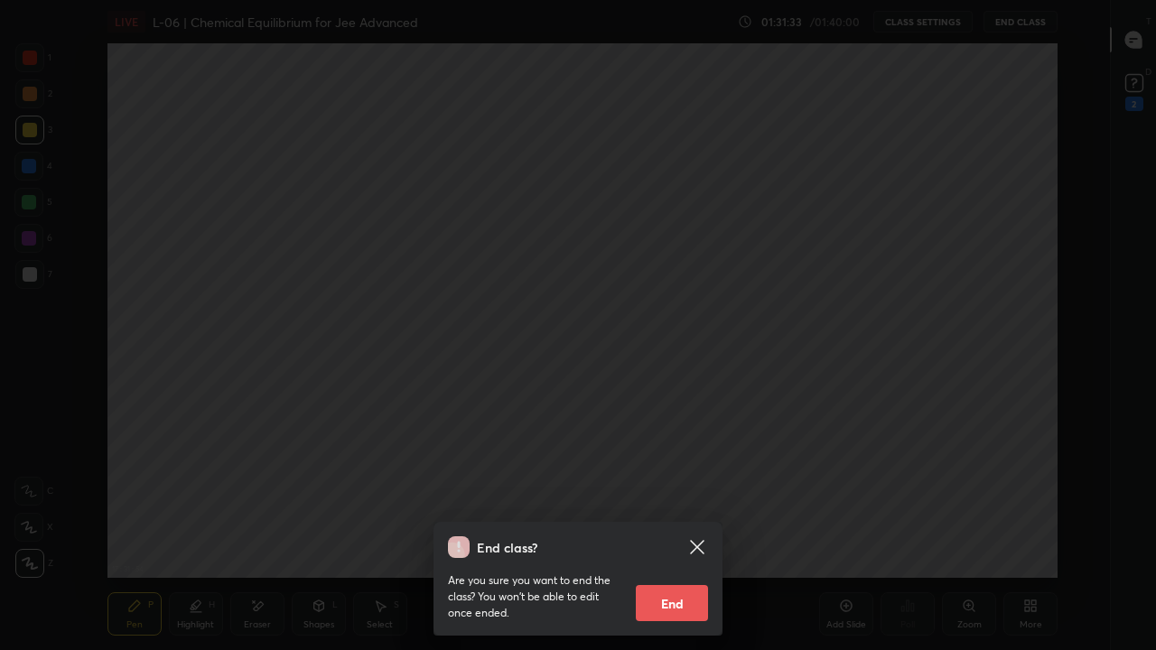
click at [681, 504] on button "End" at bounding box center [672, 603] width 72 height 36
type textarea "x"
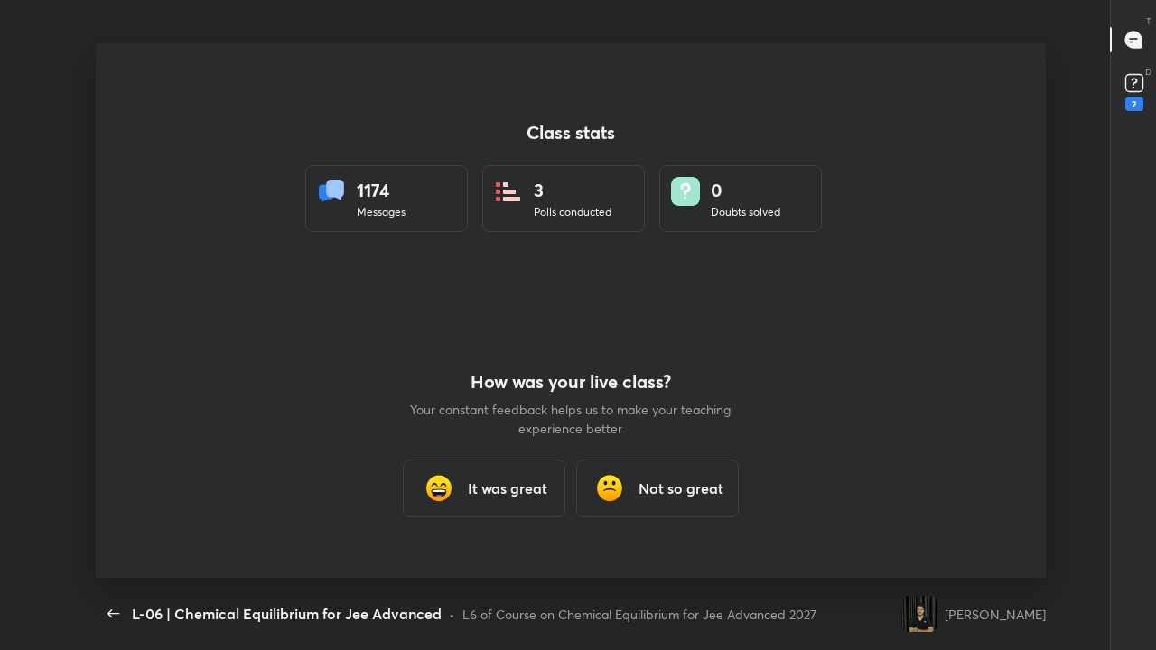
scroll to position [534, 1140]
click at [478, 496] on h3 "It was great" at bounding box center [507, 489] width 79 height 22
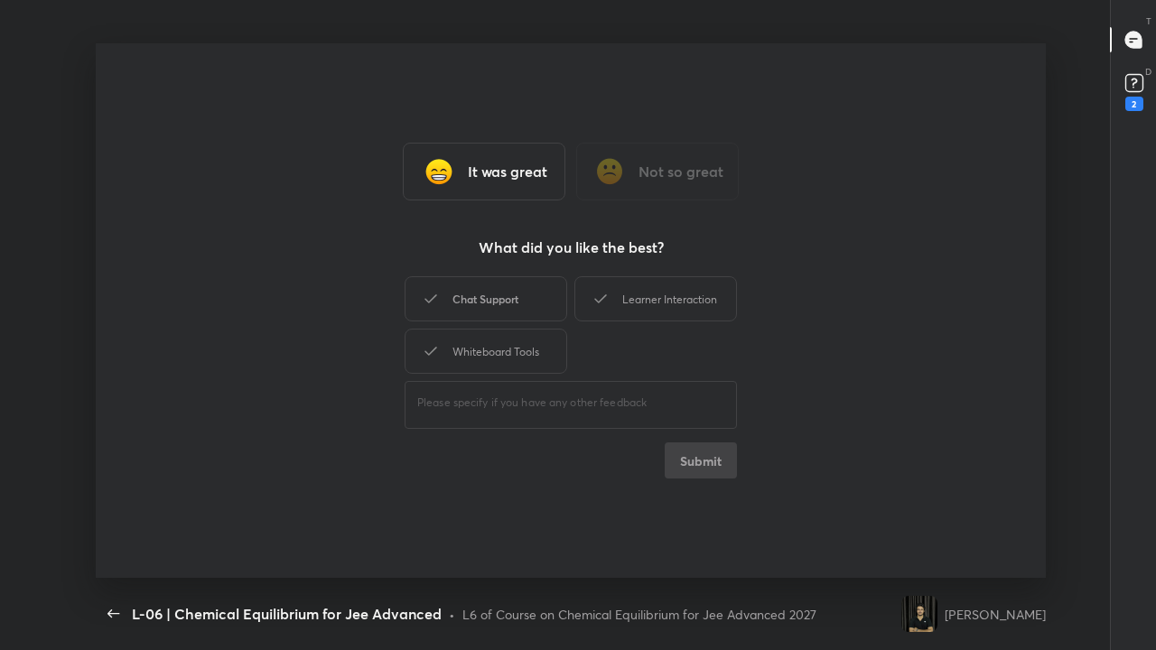
click at [492, 303] on div "Chat Support" at bounding box center [485, 298] width 162 height 45
click at [638, 311] on div "Learner Interaction" at bounding box center [655, 298] width 162 height 45
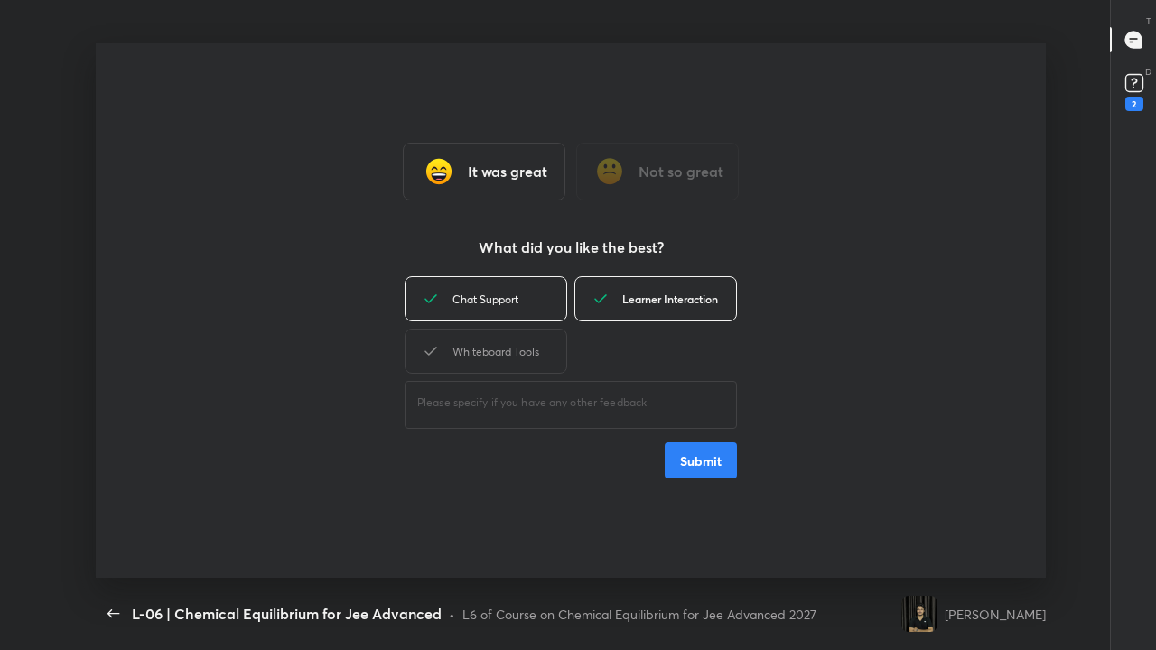
click at [499, 341] on div "Whiteboard Tools" at bounding box center [485, 351] width 162 height 45
click at [703, 469] on button "Submit" at bounding box center [700, 460] width 72 height 36
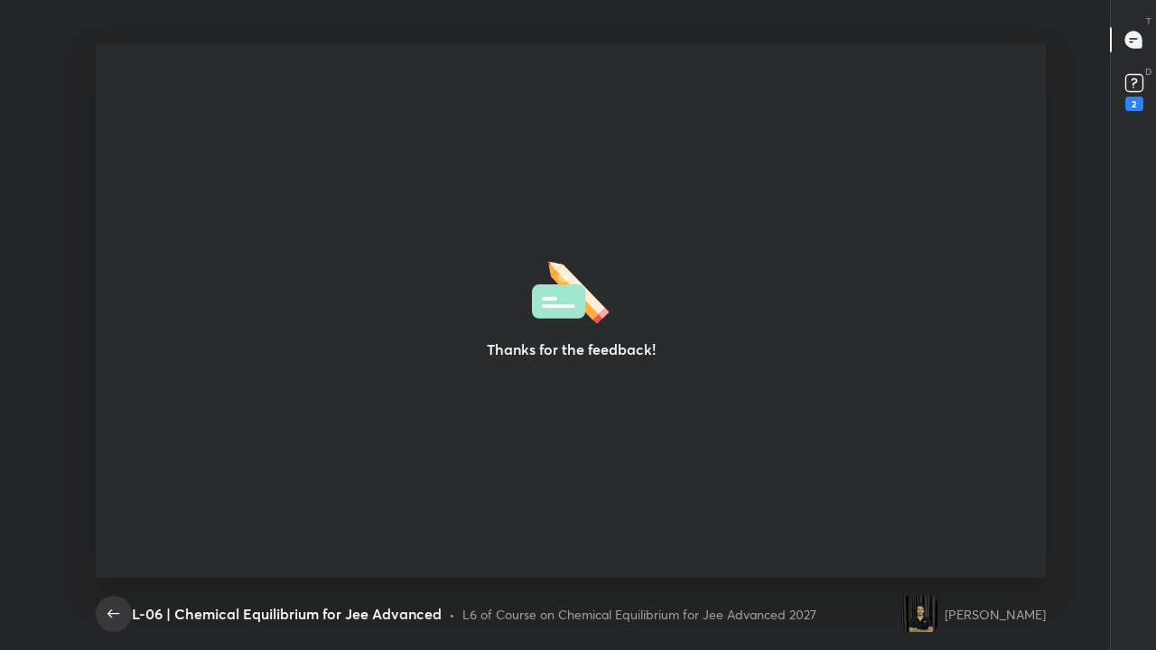
click at [118, 504] on button "button" at bounding box center [114, 614] width 36 height 36
click at [114, 504] on icon "button" at bounding box center [114, 614] width 22 height 22
